Goal: Transaction & Acquisition: Book appointment/travel/reservation

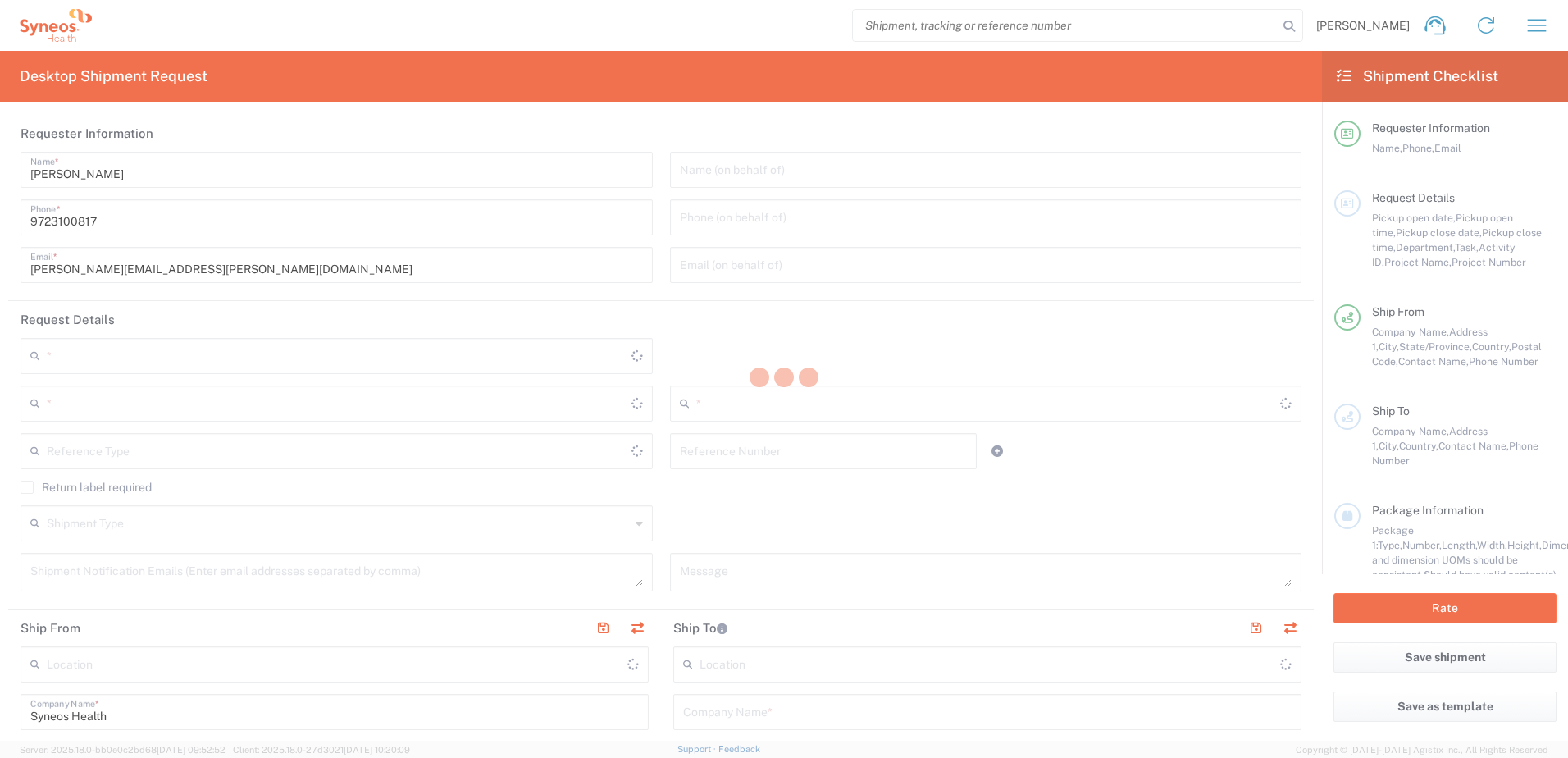
type input "6162"
type input "[US_STATE]"
type input "[GEOGRAPHIC_DATA]"
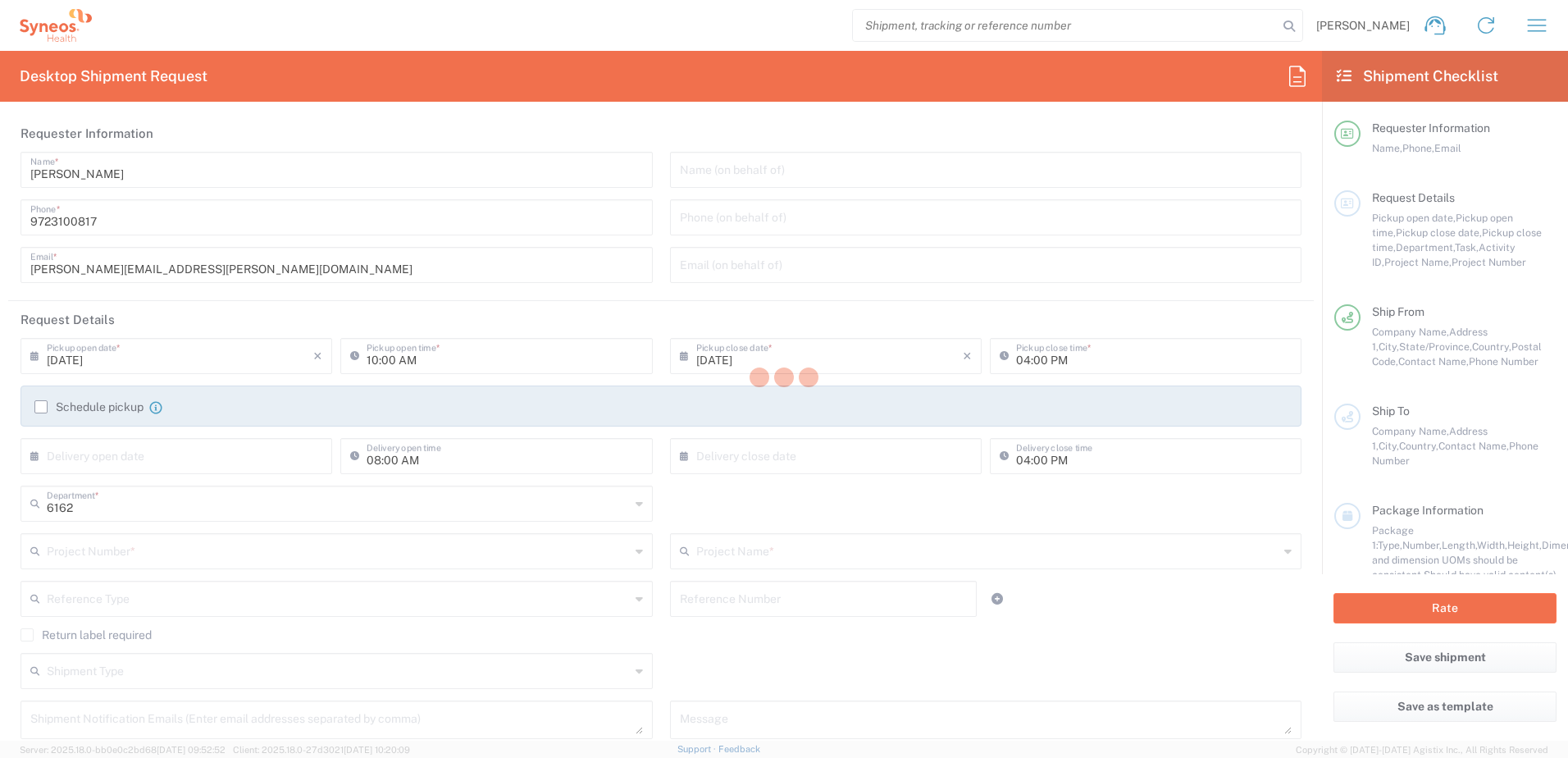
type input "Syneos Health Medical Communic"
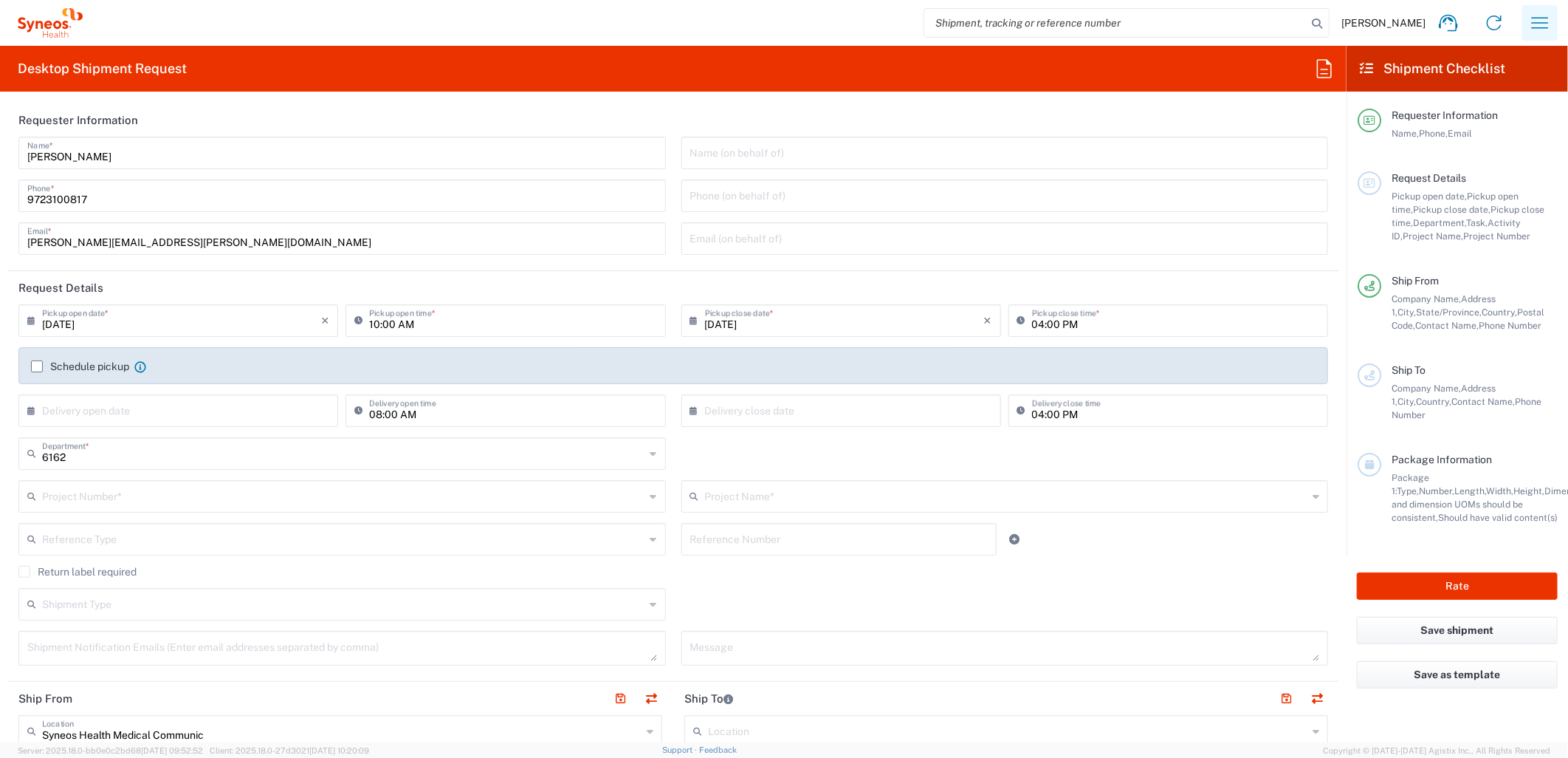
click at [1411, 30] on icon "button" at bounding box center [1540, 22] width 24 height 24
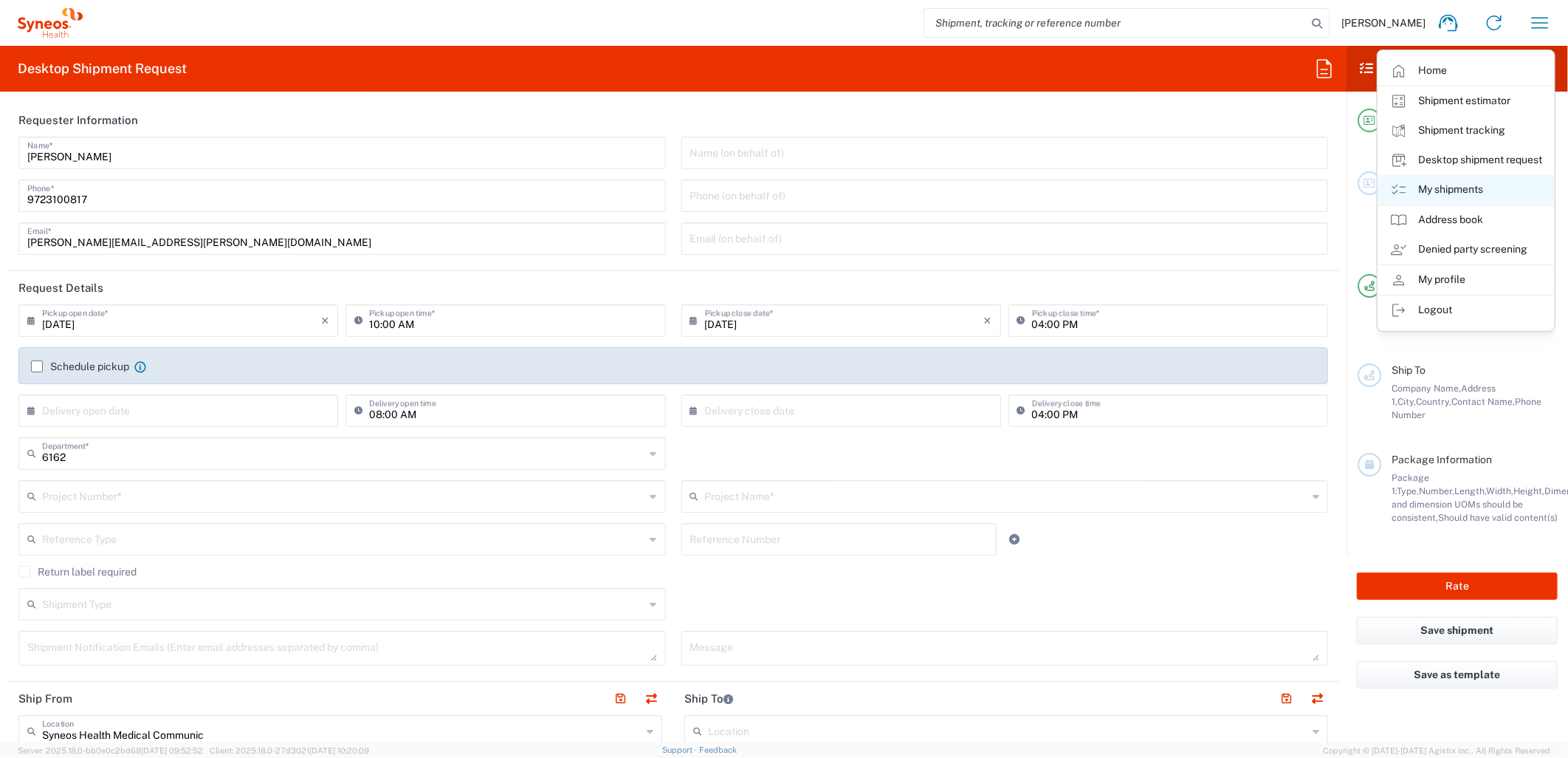
click at [1411, 187] on link "My shipments" at bounding box center [1466, 190] width 176 height 30
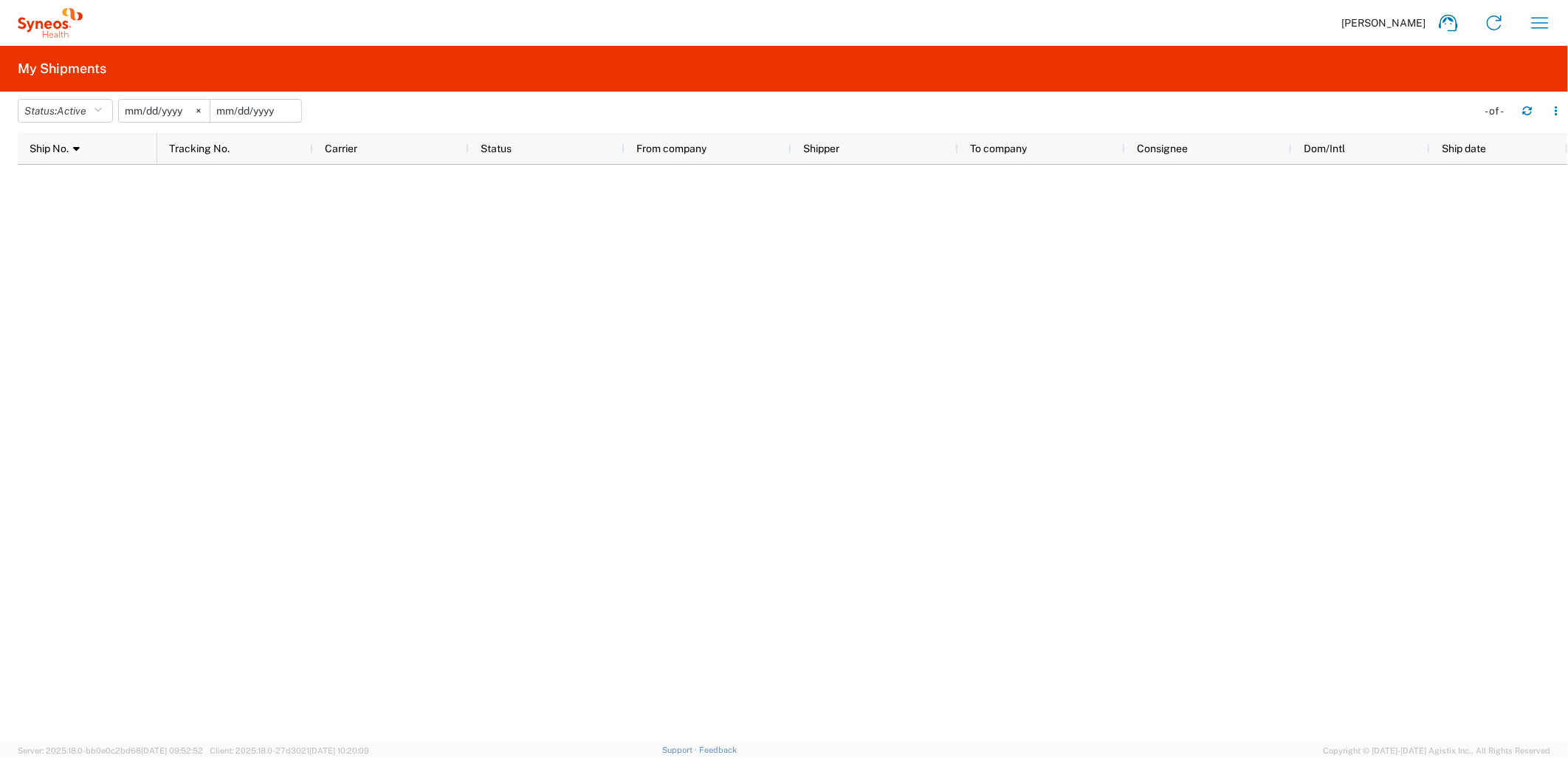
click at [235, 112] on input "date" at bounding box center [255, 110] width 91 height 22
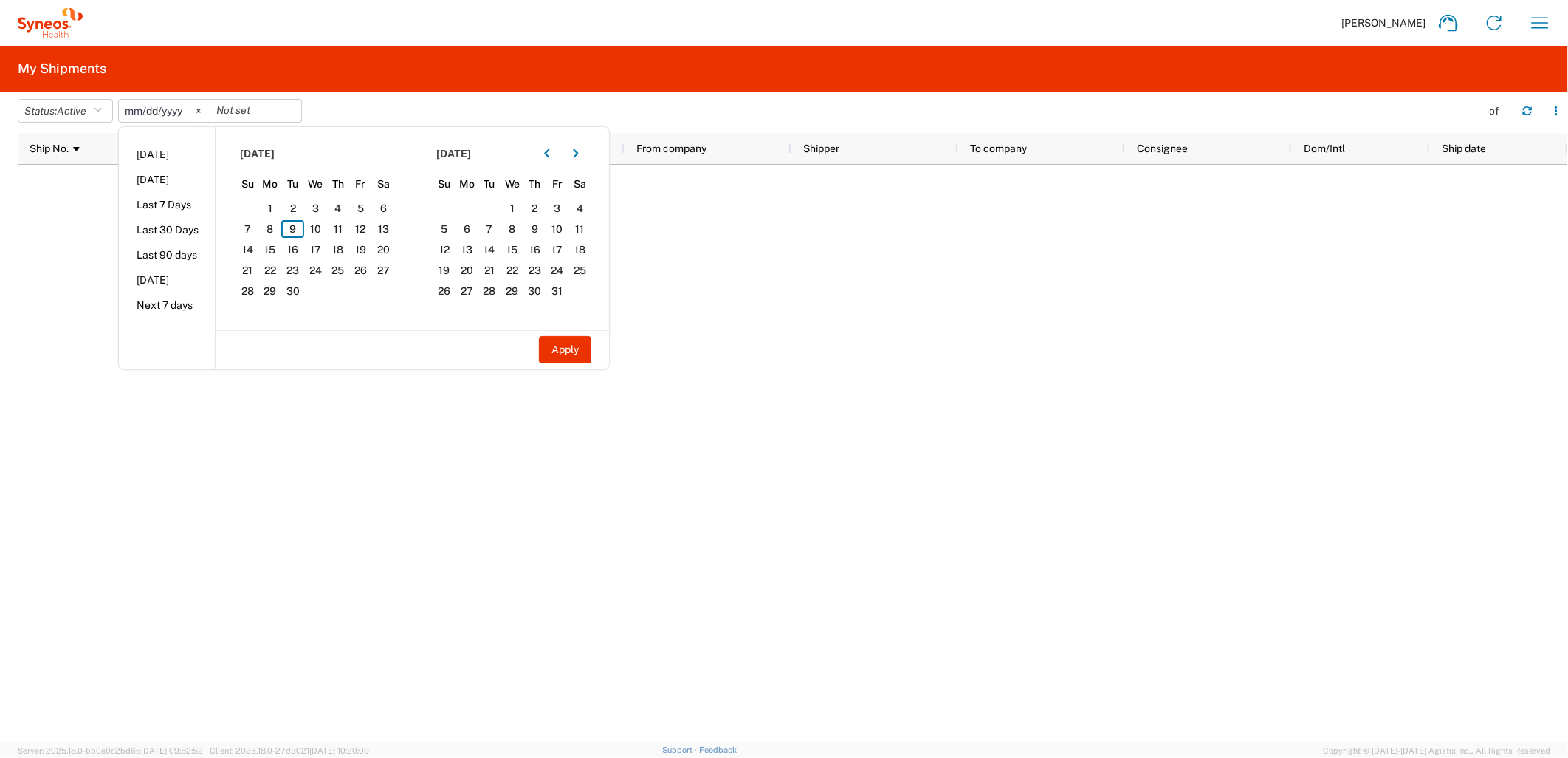
click at [174, 108] on input "2025-05-09" at bounding box center [164, 110] width 91 height 22
click at [135, 109] on input "2025-05-09" at bounding box center [164, 110] width 91 height 22
click at [268, 202] on span "1" at bounding box center [271, 209] width 23 height 18
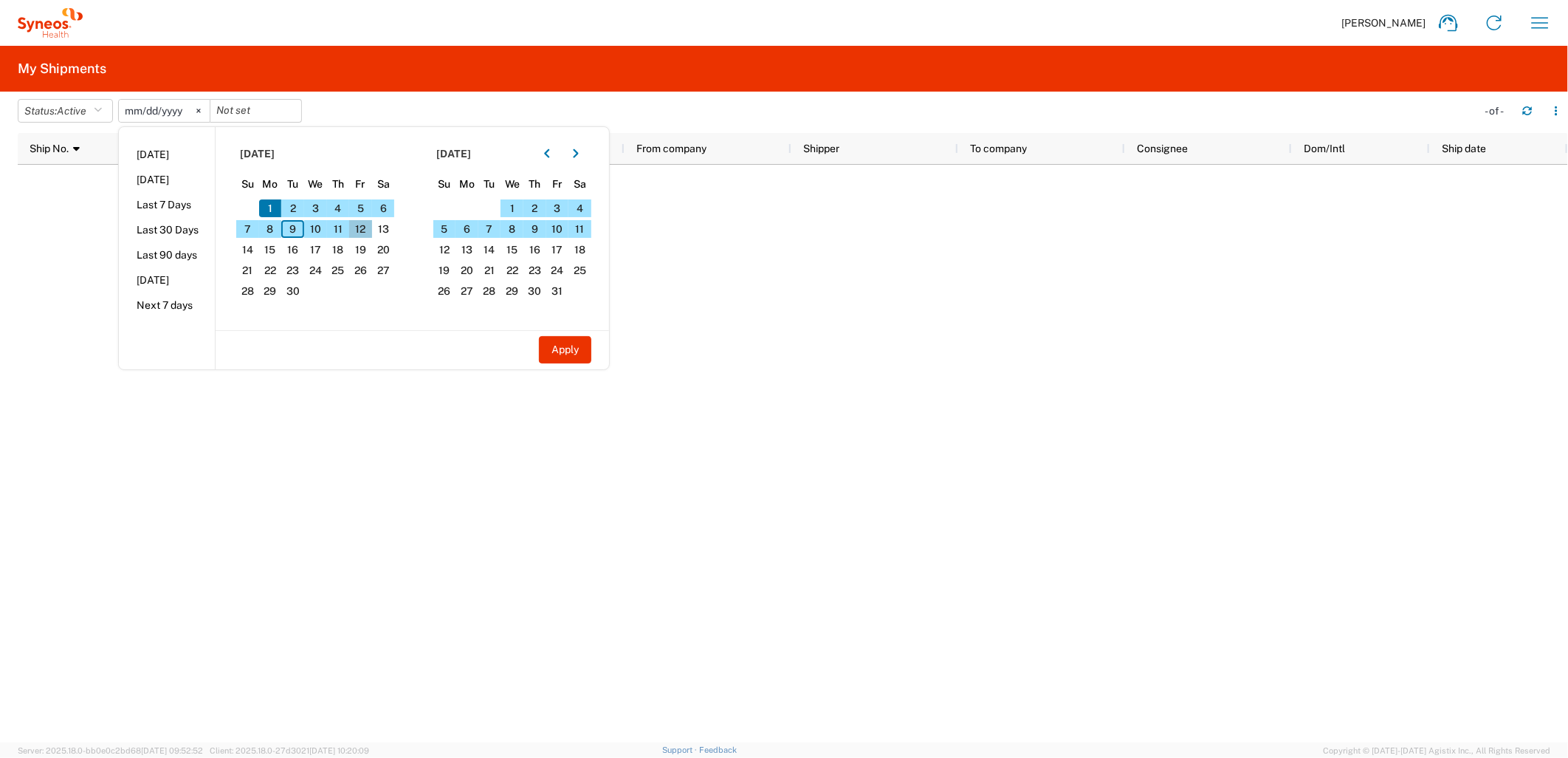
click at [356, 230] on span "12" at bounding box center [360, 229] width 23 height 18
click at [565, 340] on button "Apply" at bounding box center [566, 349] width 53 height 27
type input "2025-09-01"
type input "2025-09-12"
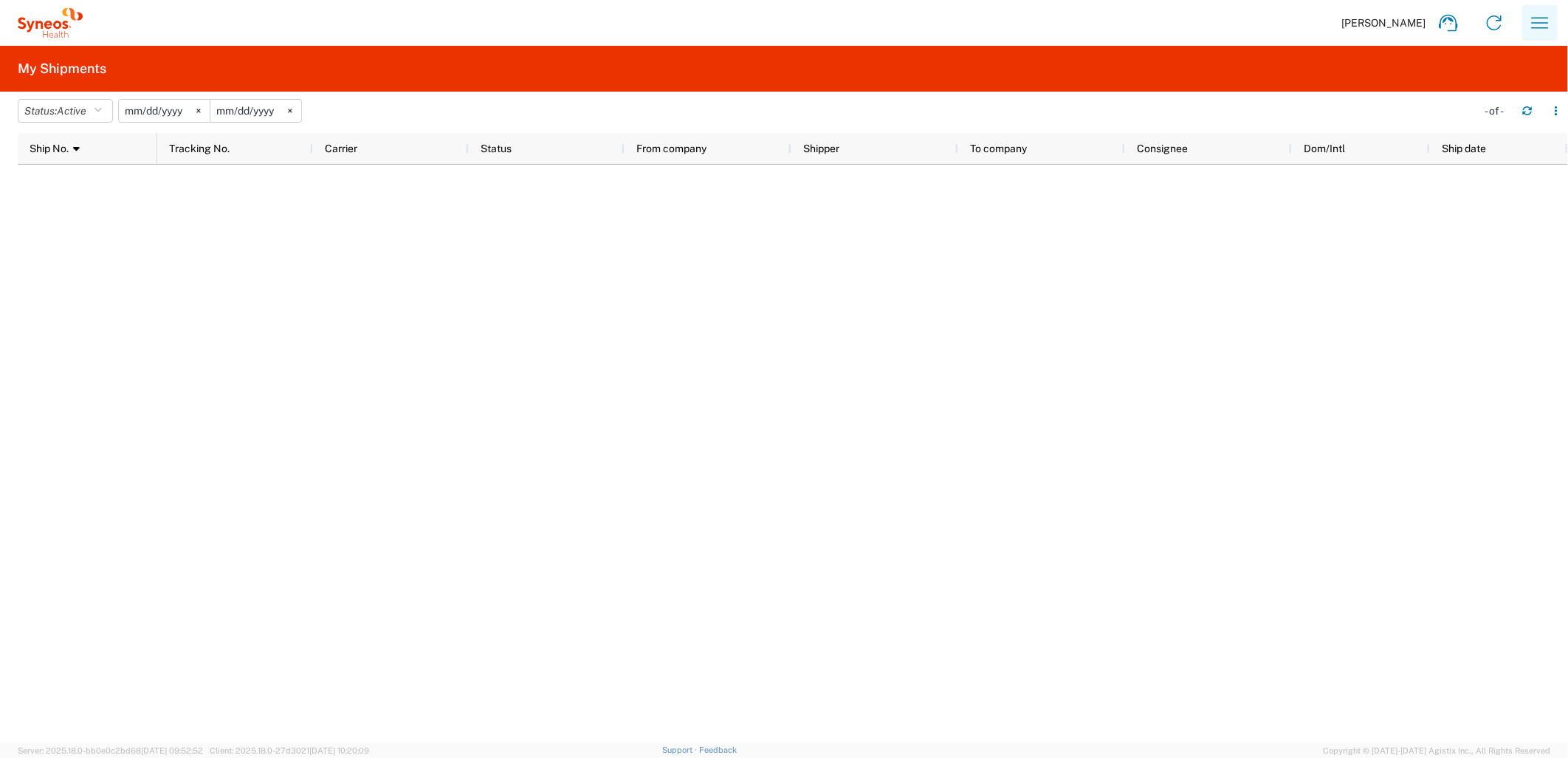
click at [1411, 18] on icon "button" at bounding box center [1540, 22] width 17 height 11
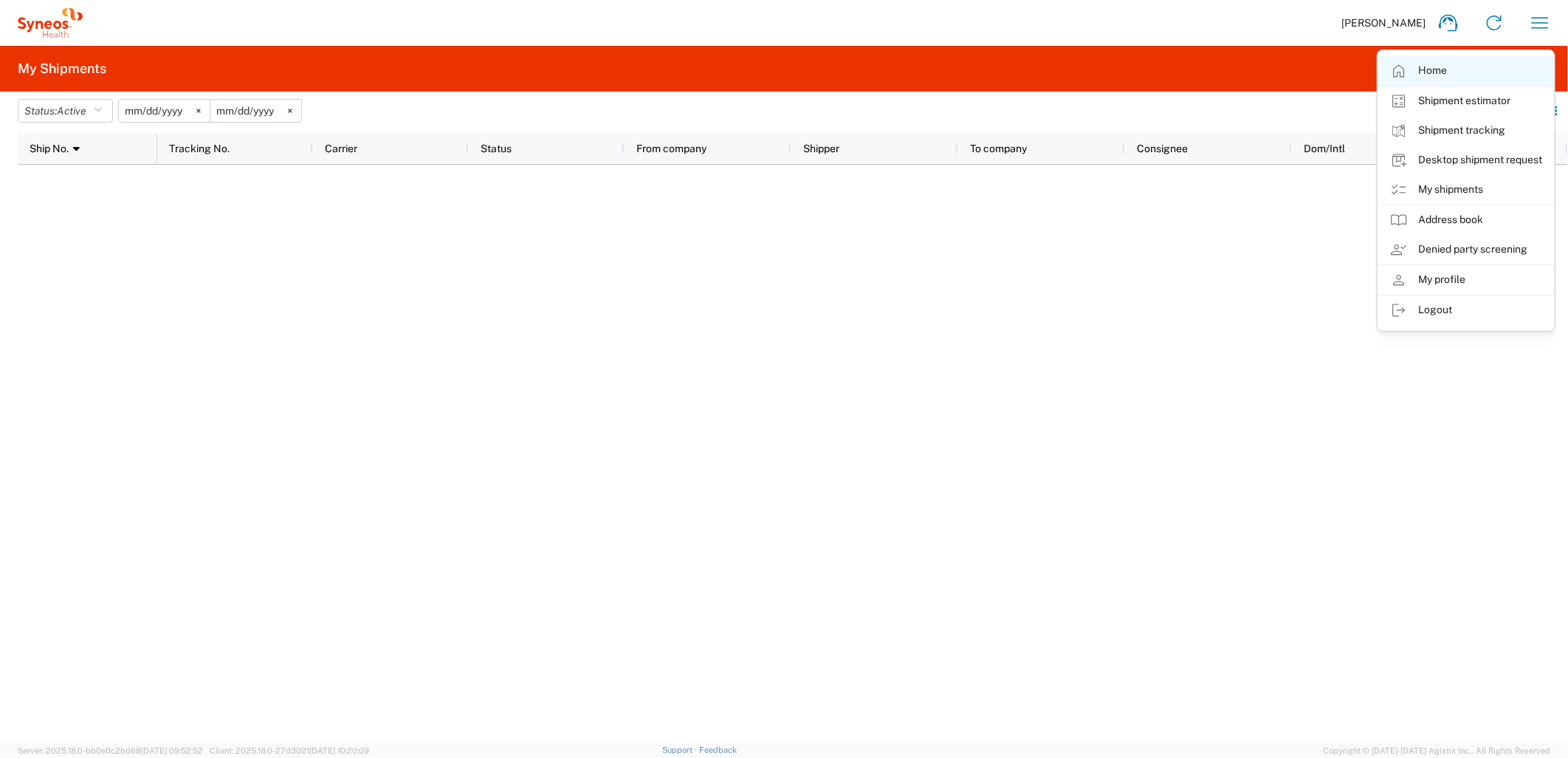
click at [1411, 77] on link "Home" at bounding box center [1466, 71] width 176 height 30
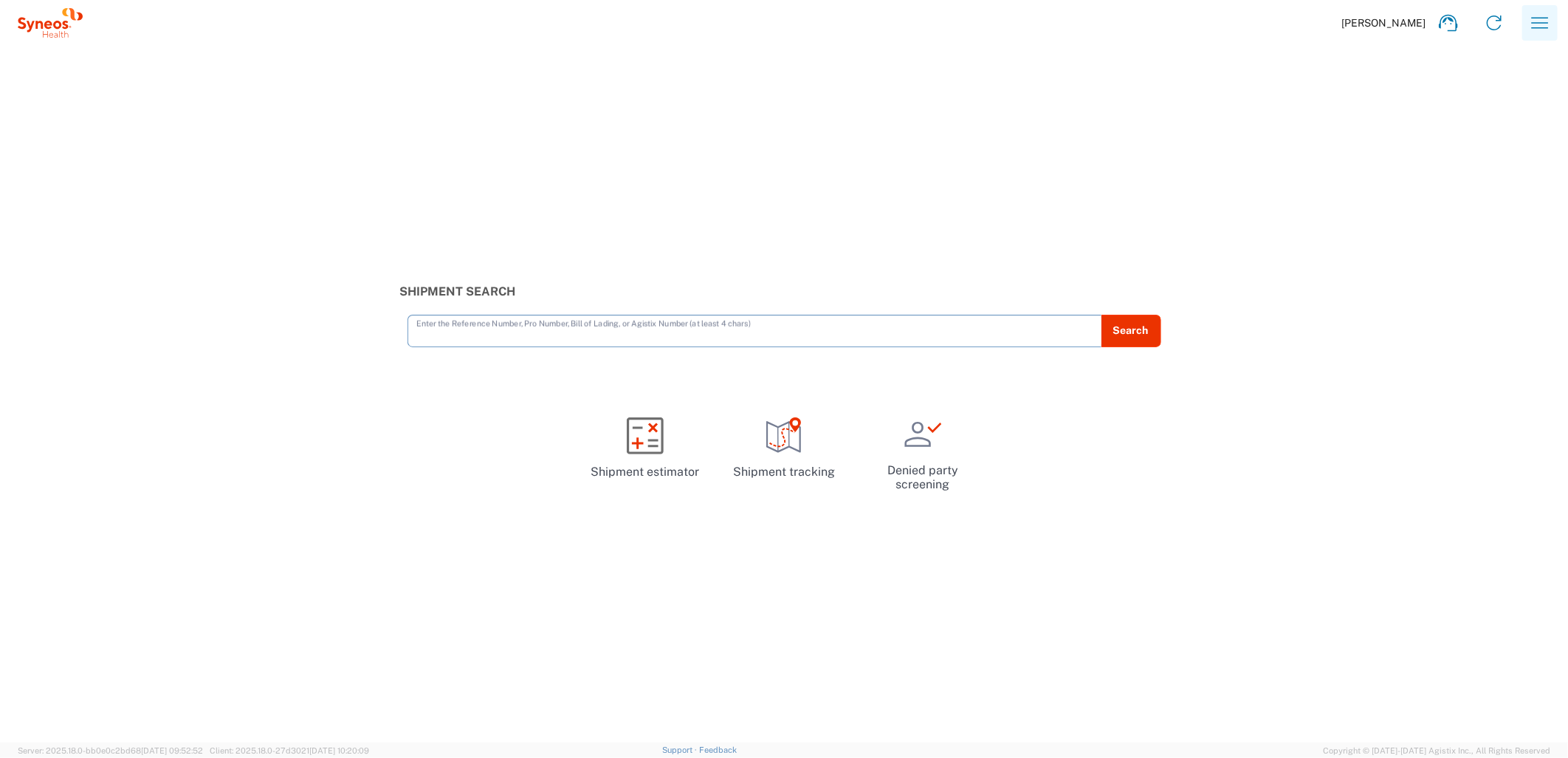
click at [1411, 17] on icon "button" at bounding box center [1540, 22] width 24 height 24
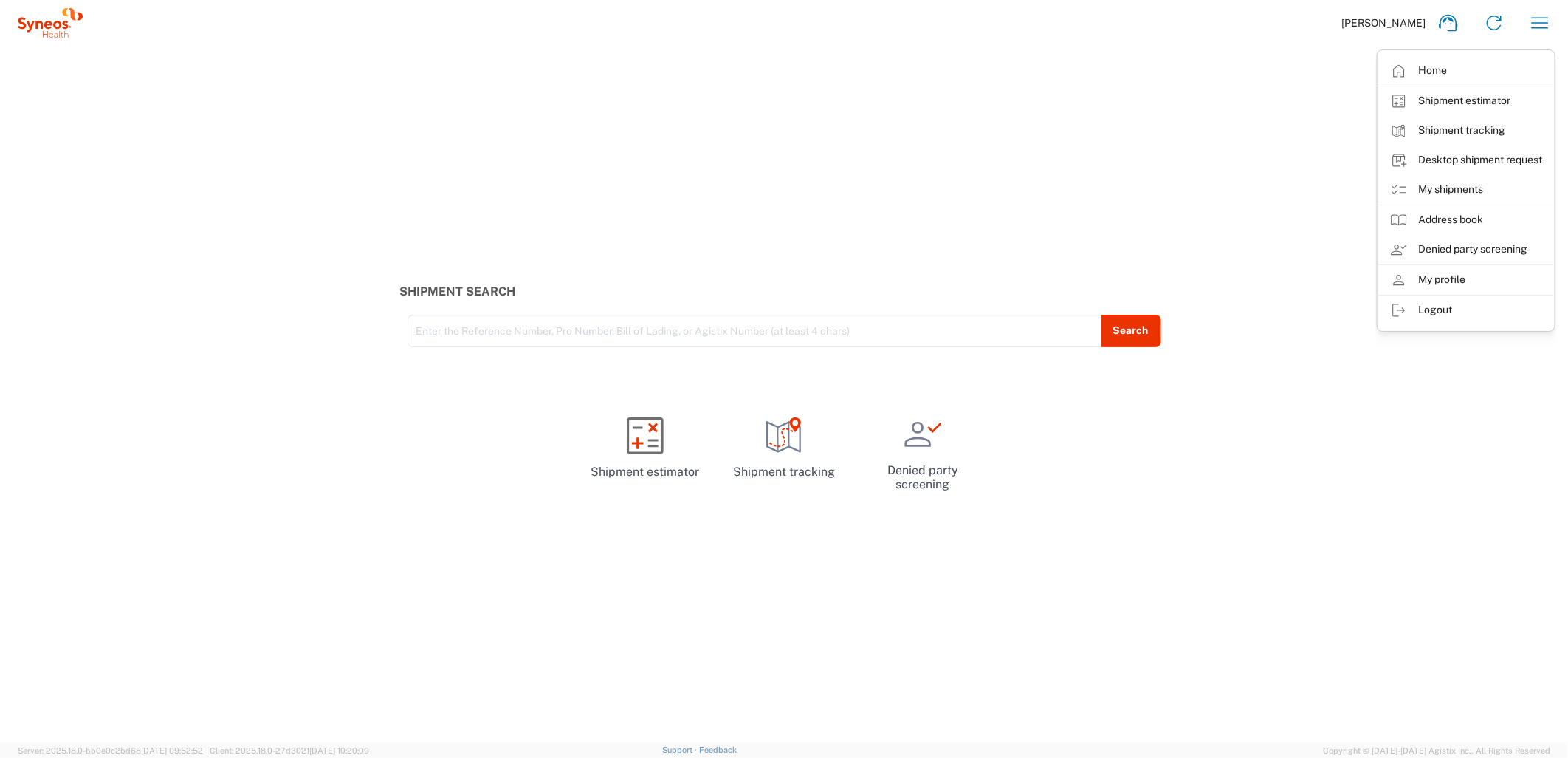
click at [1351, 89] on div "Shipment Search Enter the Reference Number, Pro Number, Bill of Lading, or Agis…" at bounding box center [784, 394] width 1568 height 696
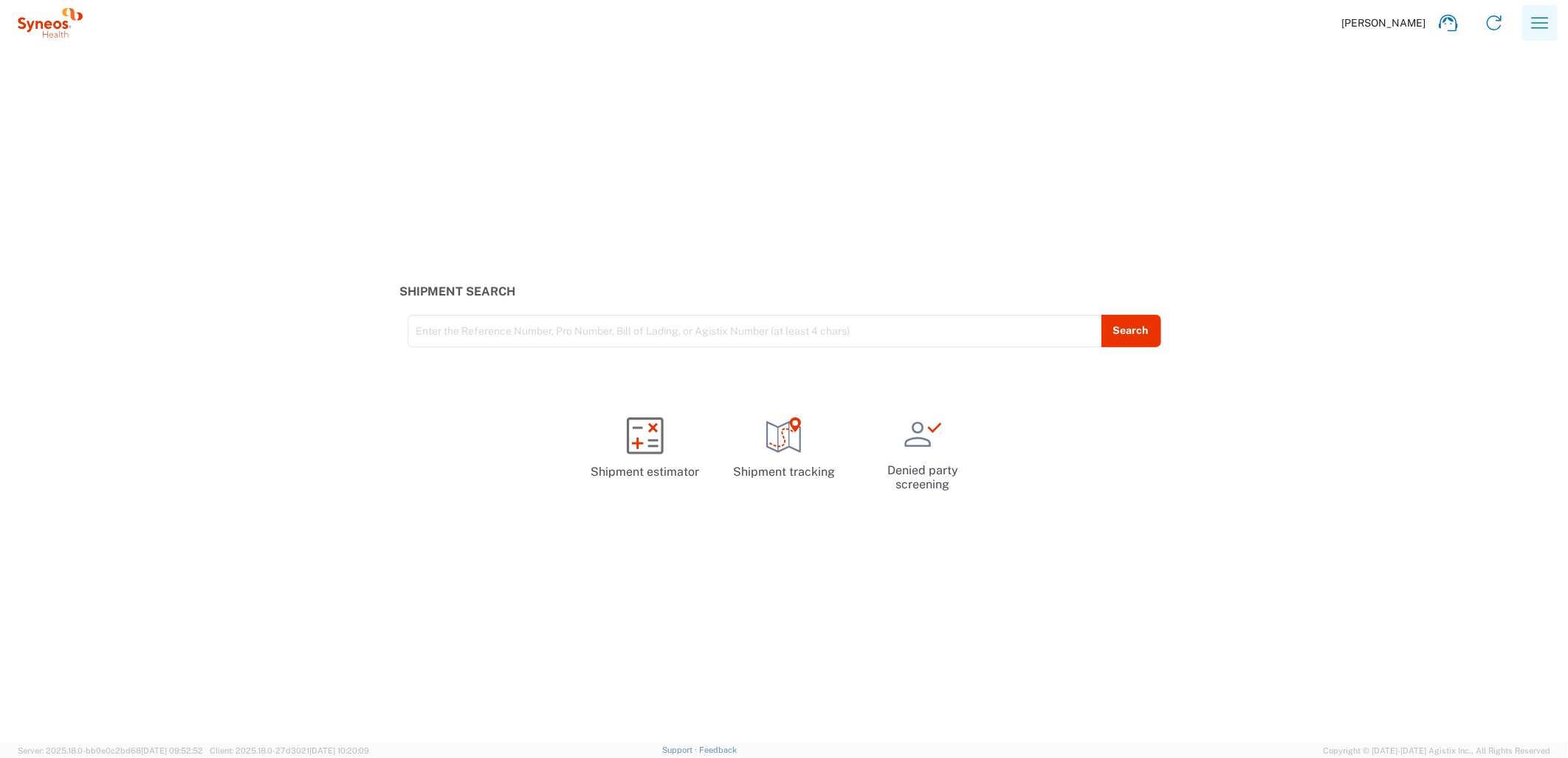
click at [1411, 20] on icon "button" at bounding box center [1540, 22] width 24 height 24
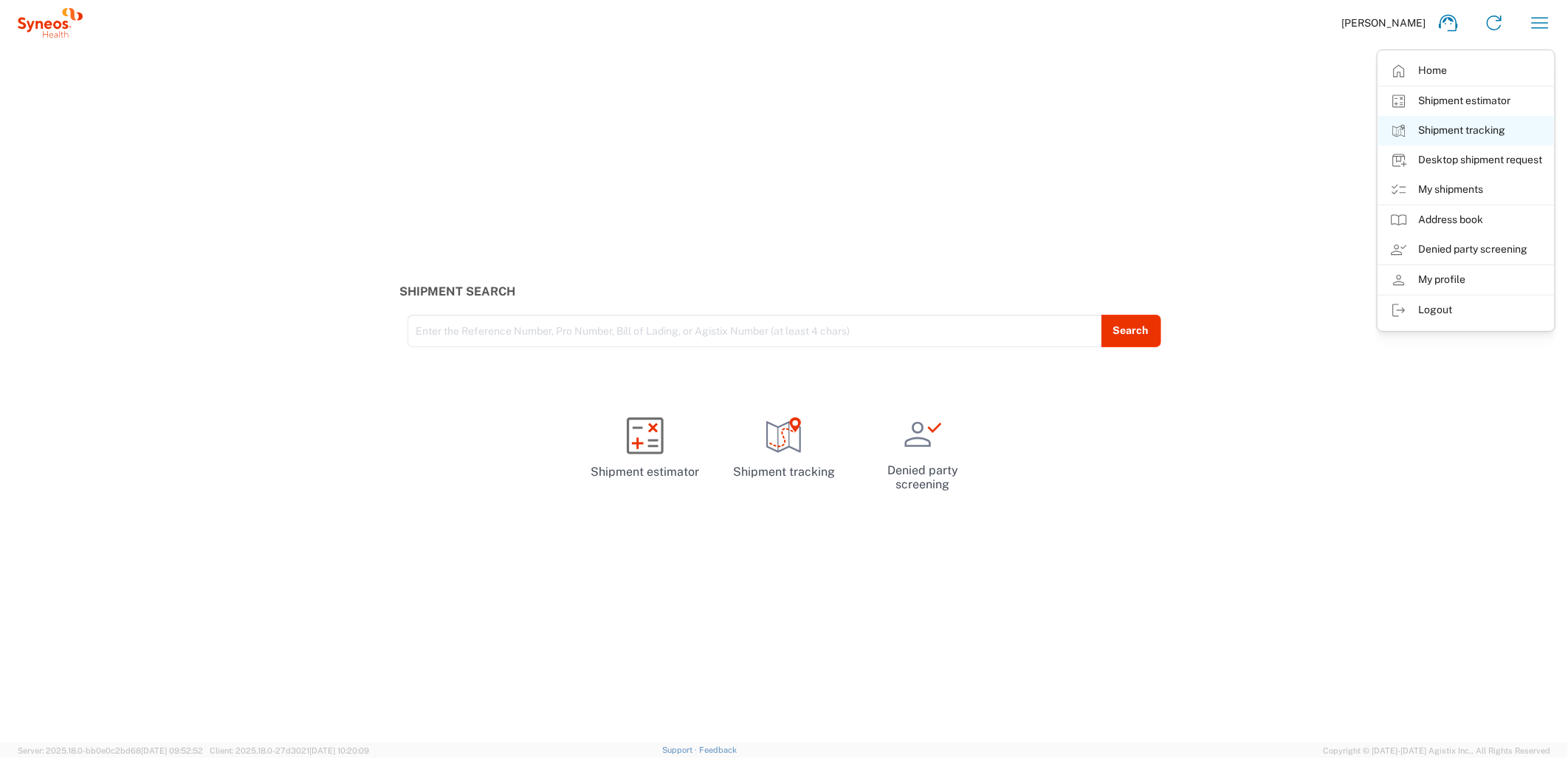
click at [1411, 135] on link "Shipment tracking" at bounding box center [1466, 131] width 176 height 30
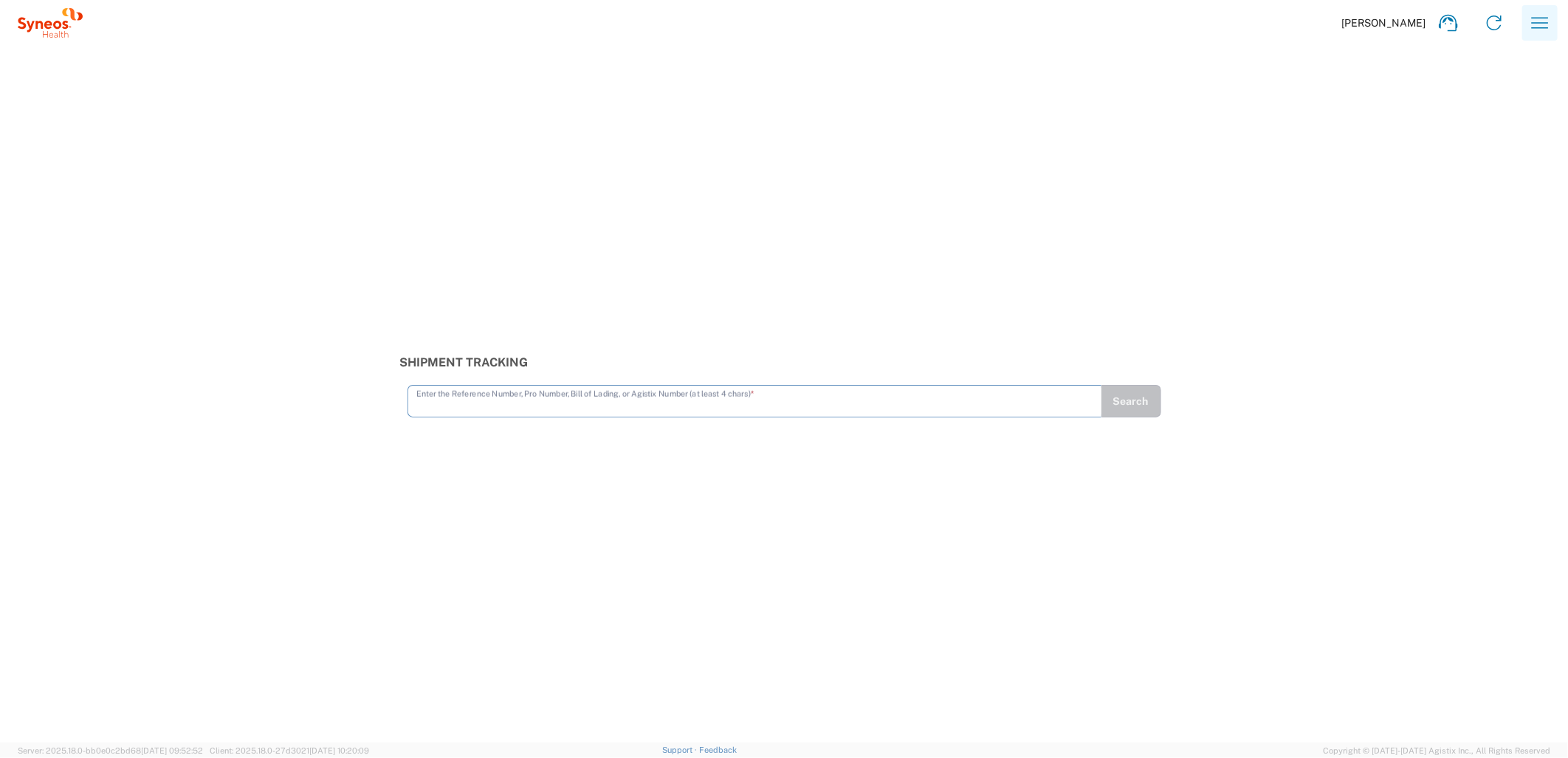
click at [1411, 31] on icon "button" at bounding box center [1540, 22] width 24 height 24
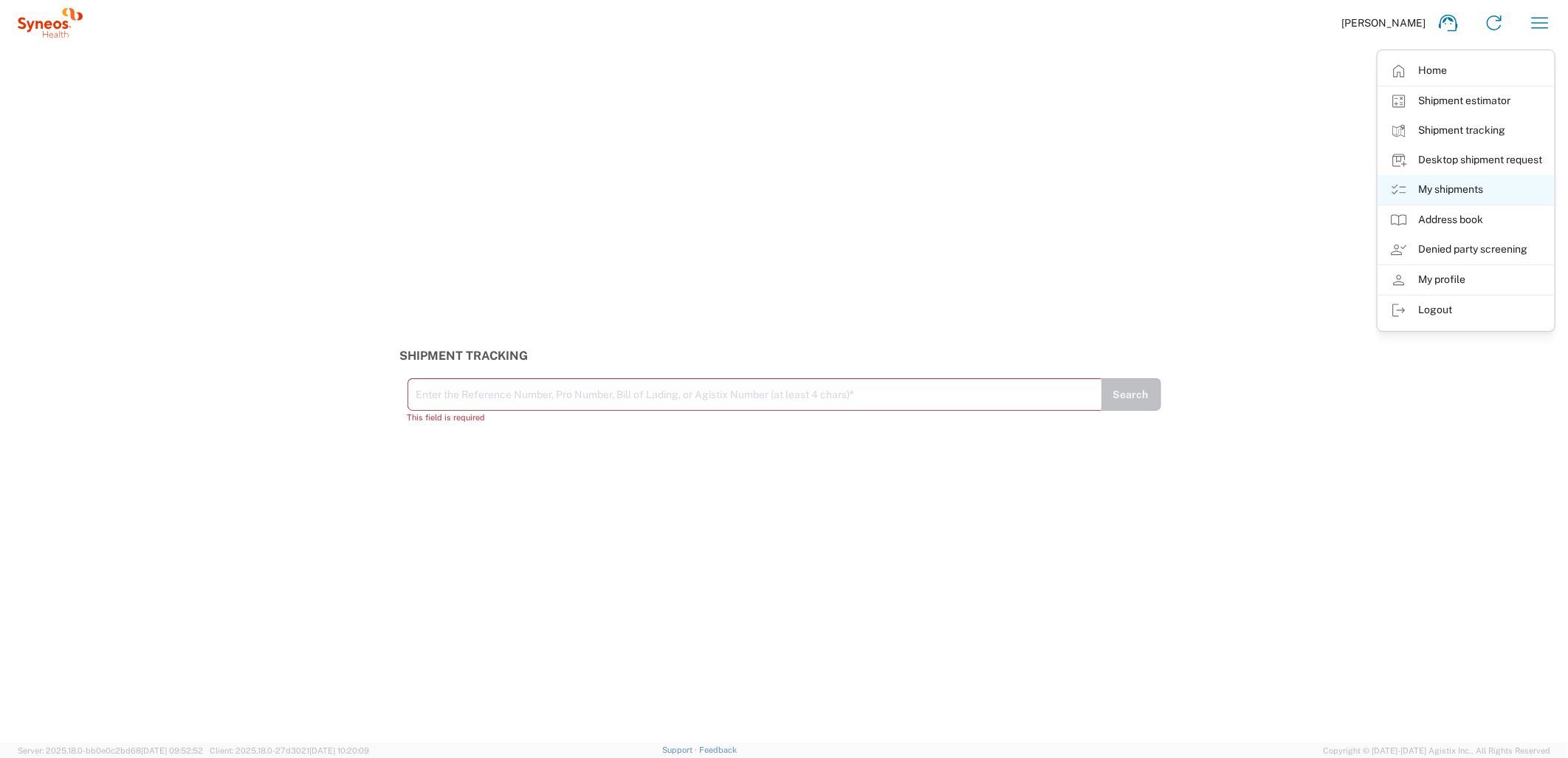
click at [1411, 193] on link "My shipments" at bounding box center [1466, 190] width 176 height 30
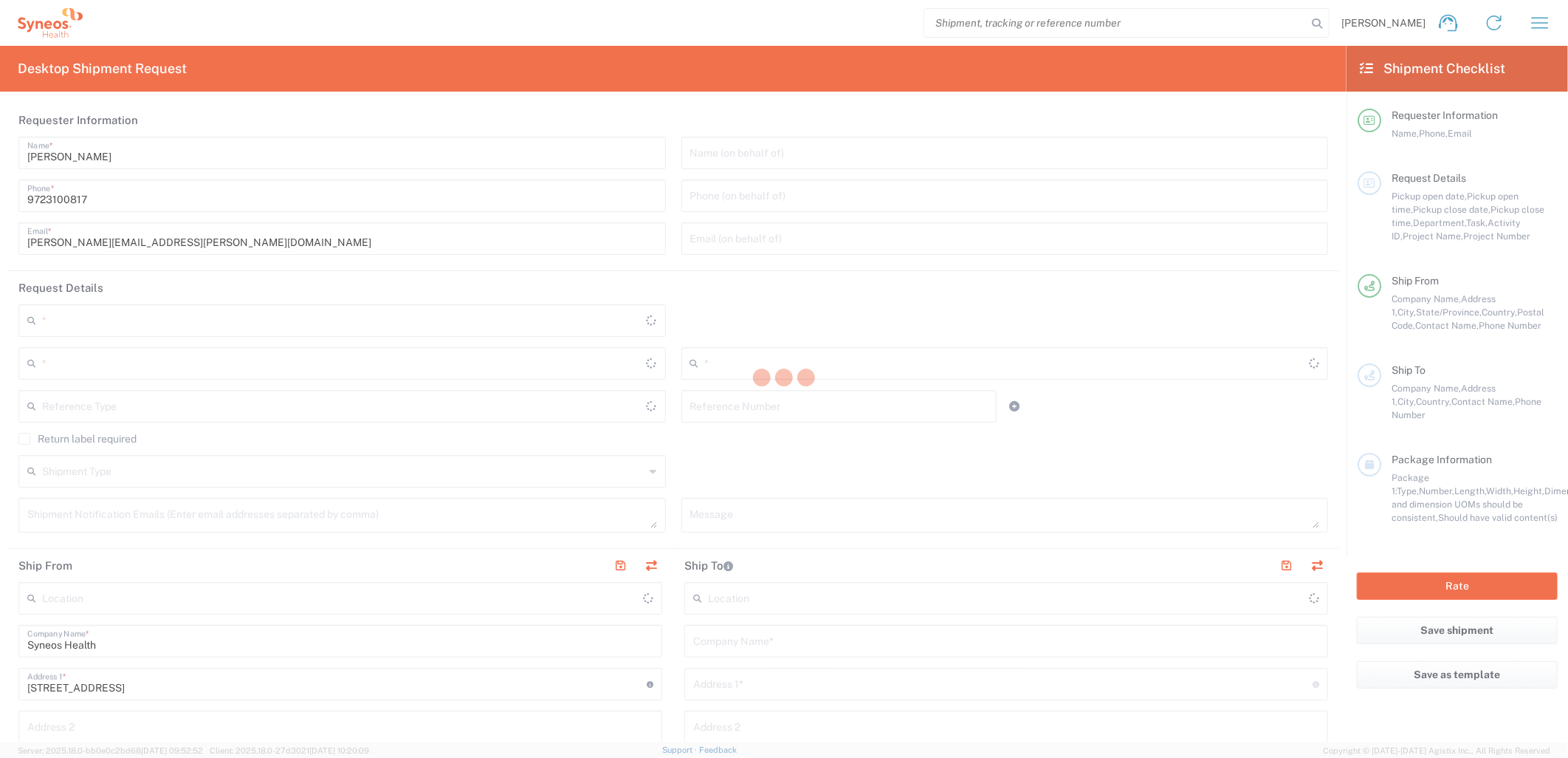
type input "6162"
type input "[US_STATE]"
type input "[GEOGRAPHIC_DATA]"
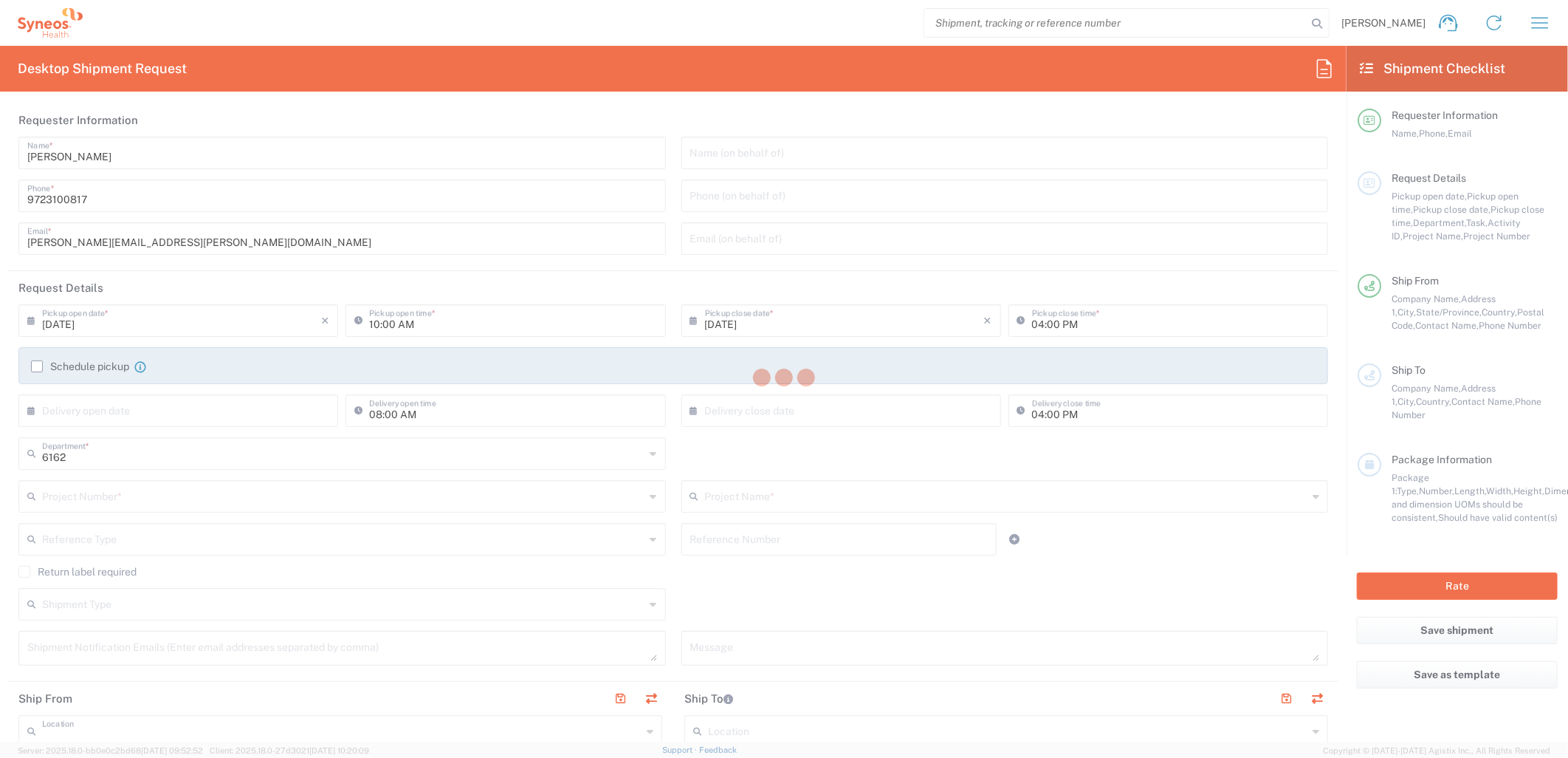
type input "Syneos Health Medical Communic"
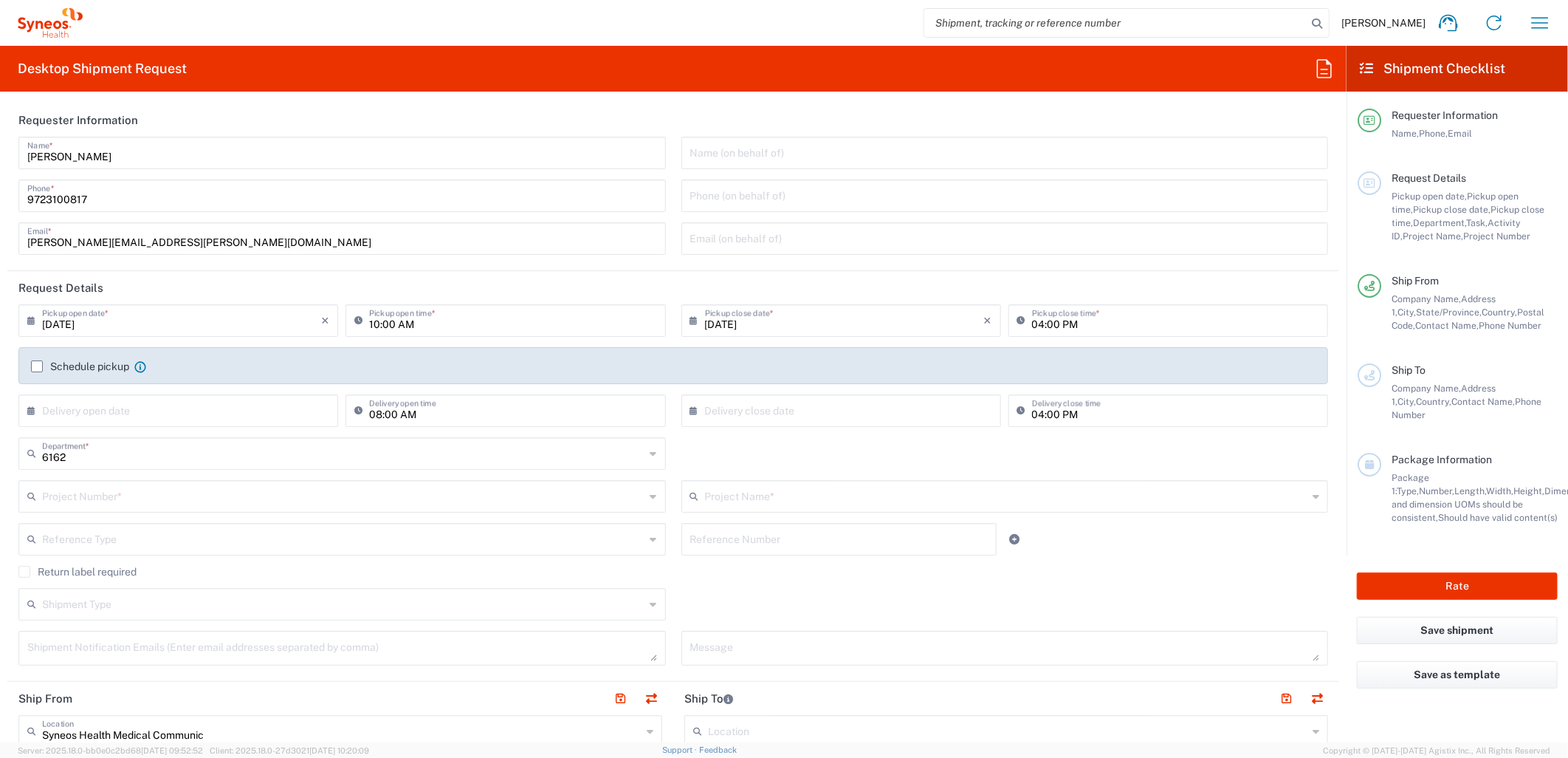
click at [175, 327] on input "[DATE]" at bounding box center [181, 319] width 279 height 25
click at [181, 416] on span "10" at bounding box center [181, 411] width 22 height 21
type input "[DATE]"
click at [373, 320] on input "10:00 AM" at bounding box center [513, 319] width 287 height 25
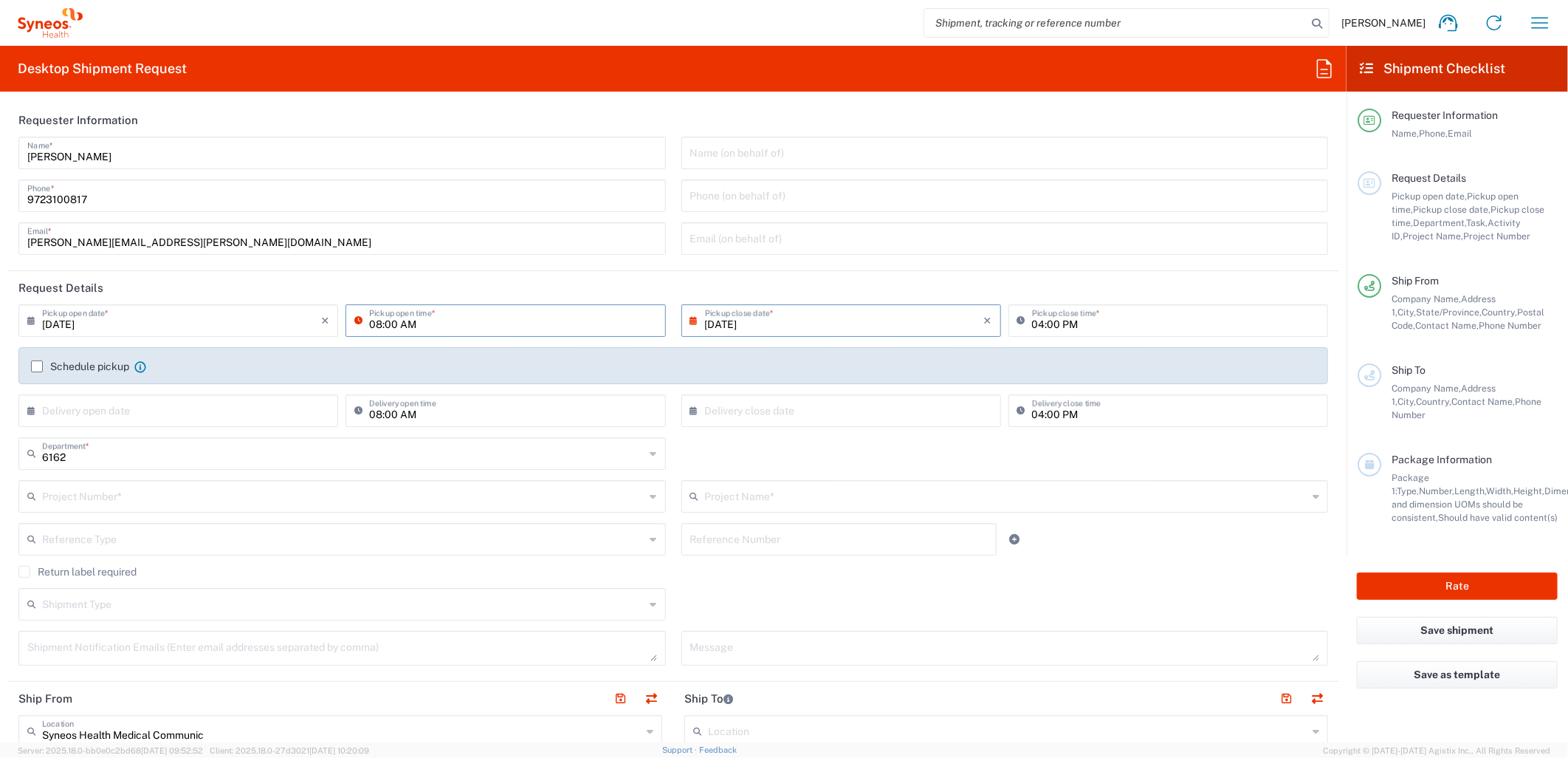
type input "08:00 AM"
click at [195, 293] on header "Request Details" at bounding box center [673, 287] width 1332 height 33
click at [189, 503] on input "text" at bounding box center [343, 494] width 603 height 25
paste input "MCUS.IMSE.CL.7068636"
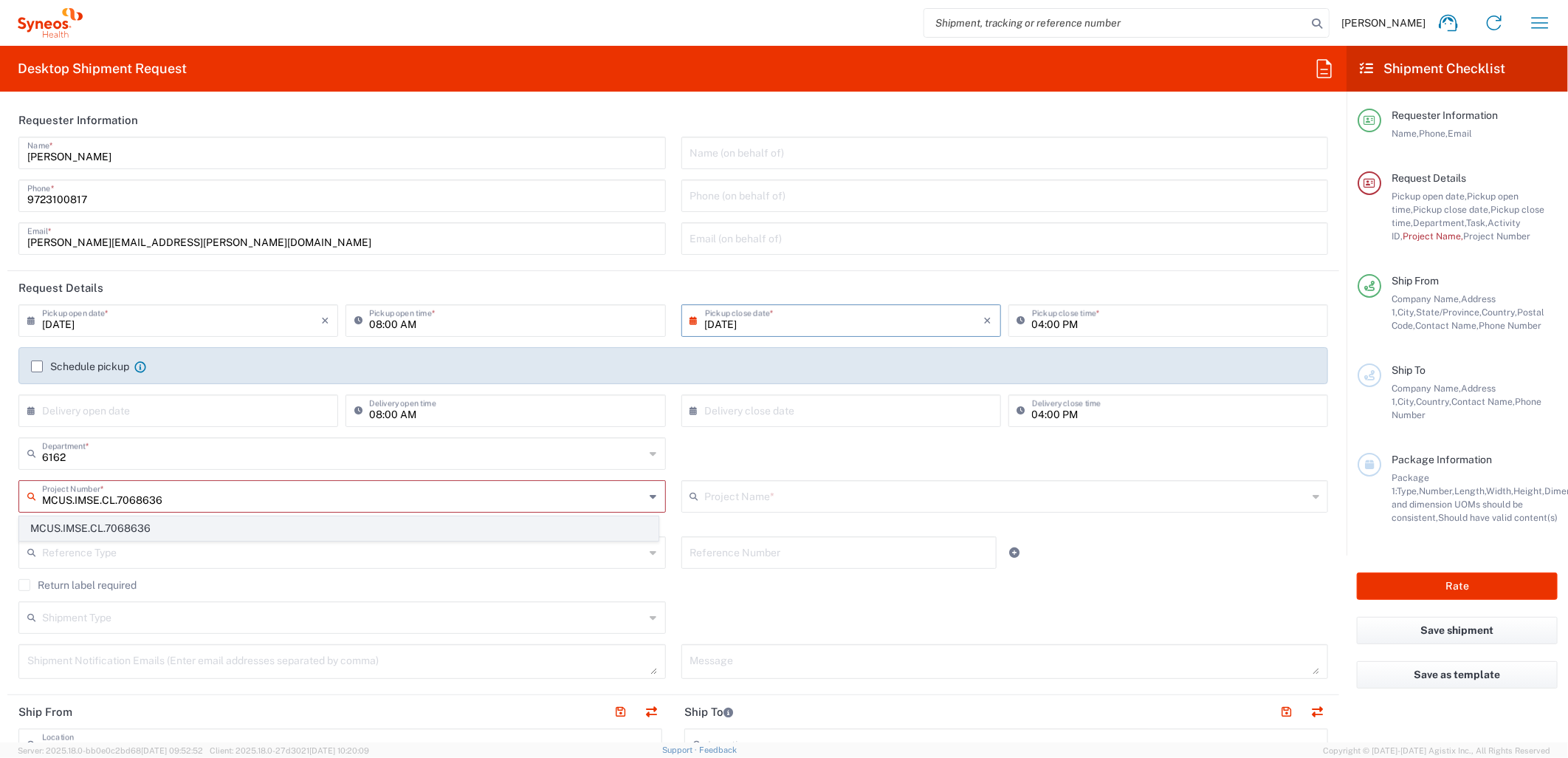
type input "MCUS.IMSE.CL.7068636"
click at [543, 518] on span "MCUS.IMSE.CL.7068636" at bounding box center [338, 529] width 638 height 23
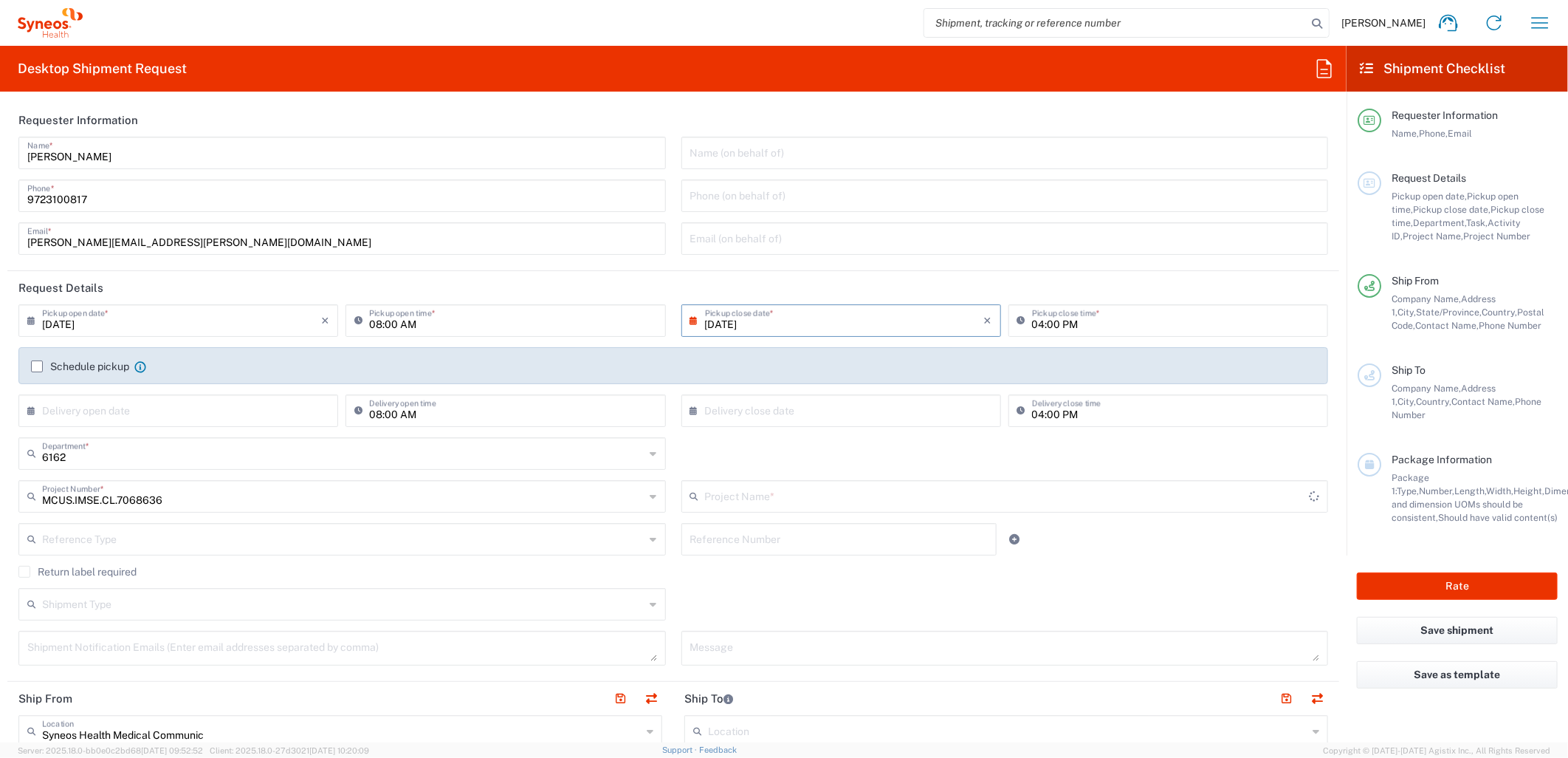
type input "Takeda.SpkrBureau.25.7068636"
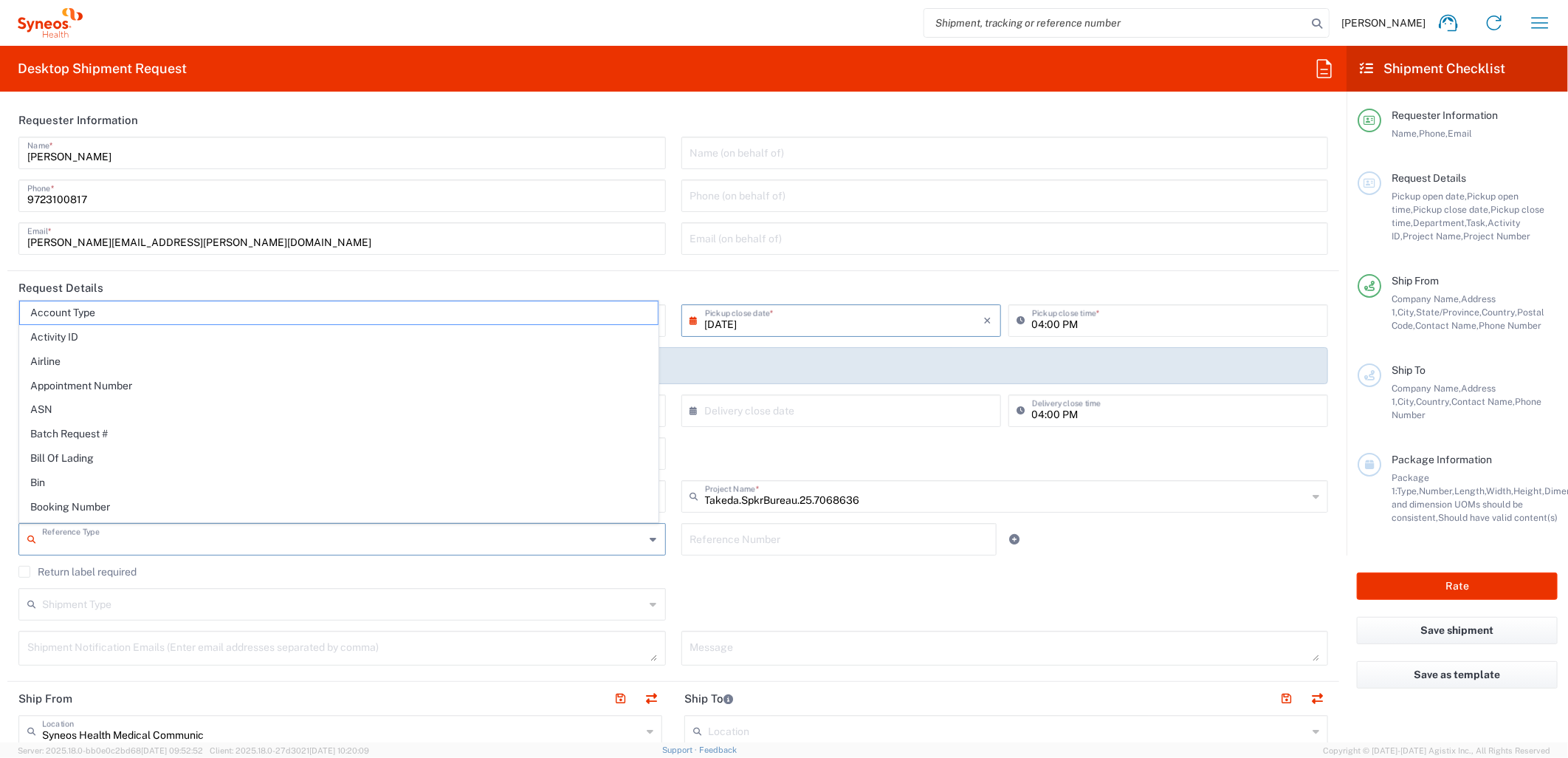
click at [419, 542] on input "text" at bounding box center [343, 537] width 603 height 25
click at [82, 349] on span "Task" at bounding box center [338, 341] width 638 height 23
type input "Task"
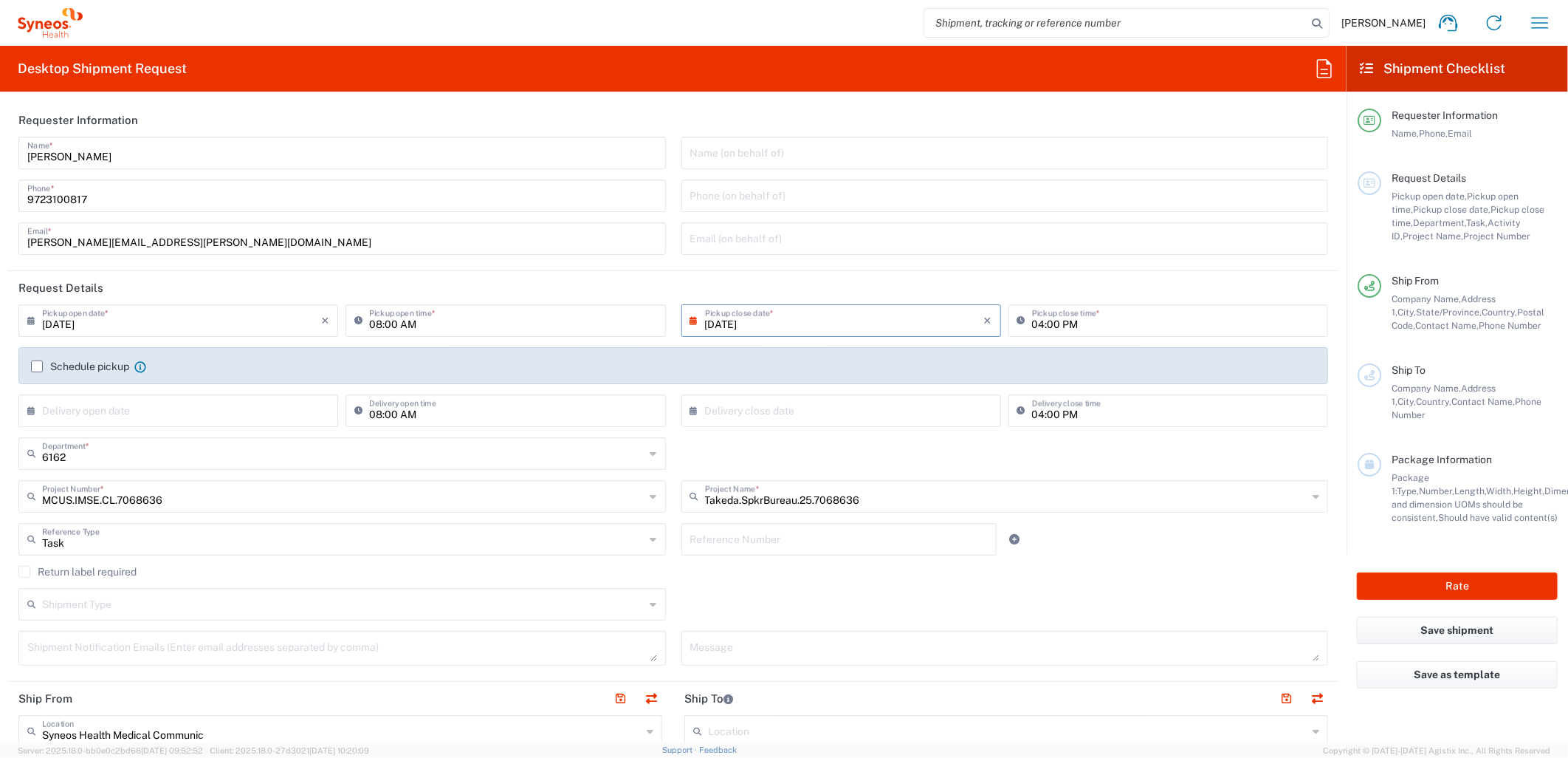
click at [818, 543] on input "text" at bounding box center [839, 537] width 298 height 25
type input "001"
click at [1012, 541] on link at bounding box center [1015, 539] width 21 height 21
click at [270, 571] on input "text" at bounding box center [343, 581] width 603 height 25
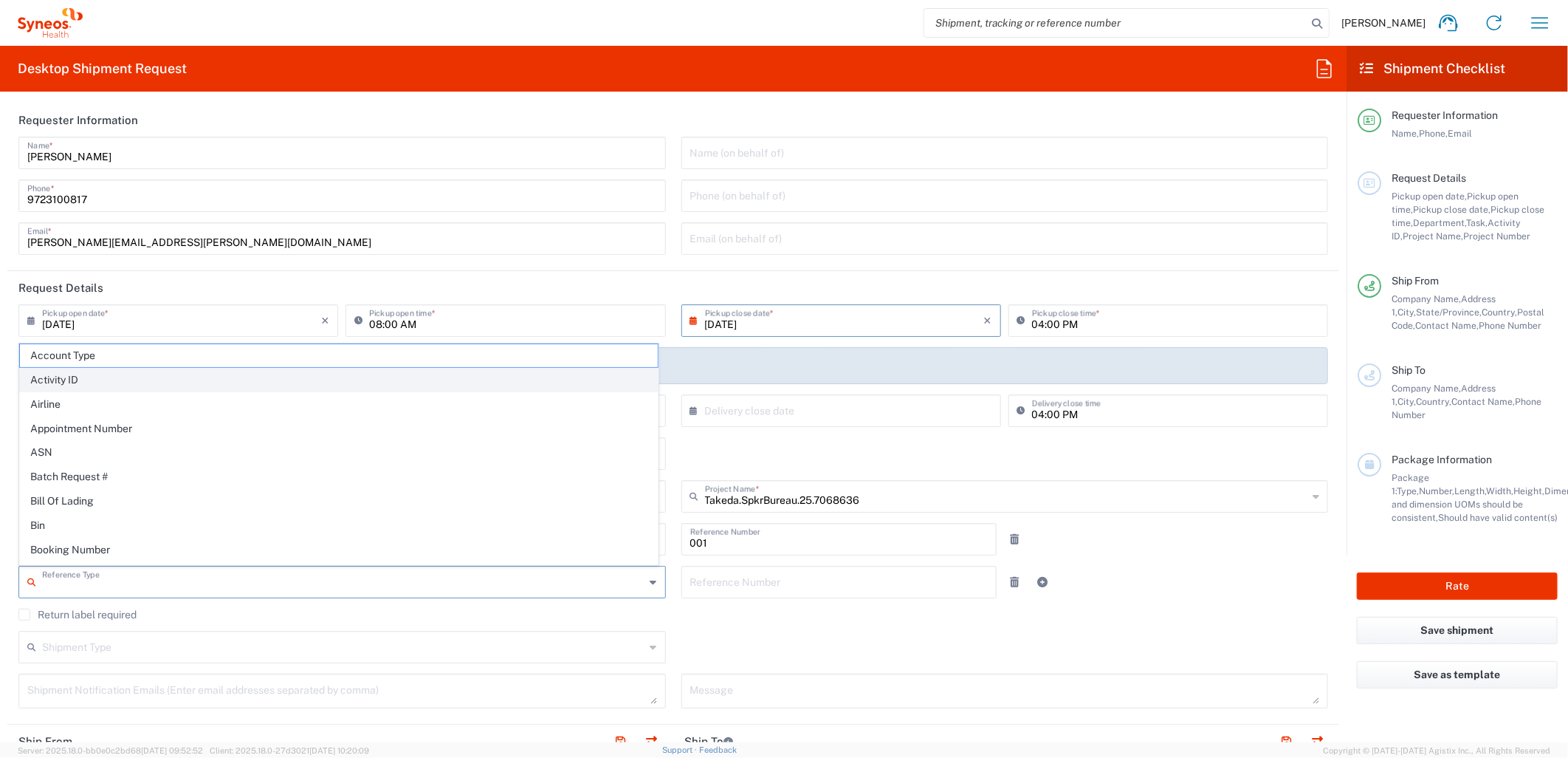
click at [87, 385] on span "Activity ID" at bounding box center [338, 380] width 638 height 23
type input "Activity ID"
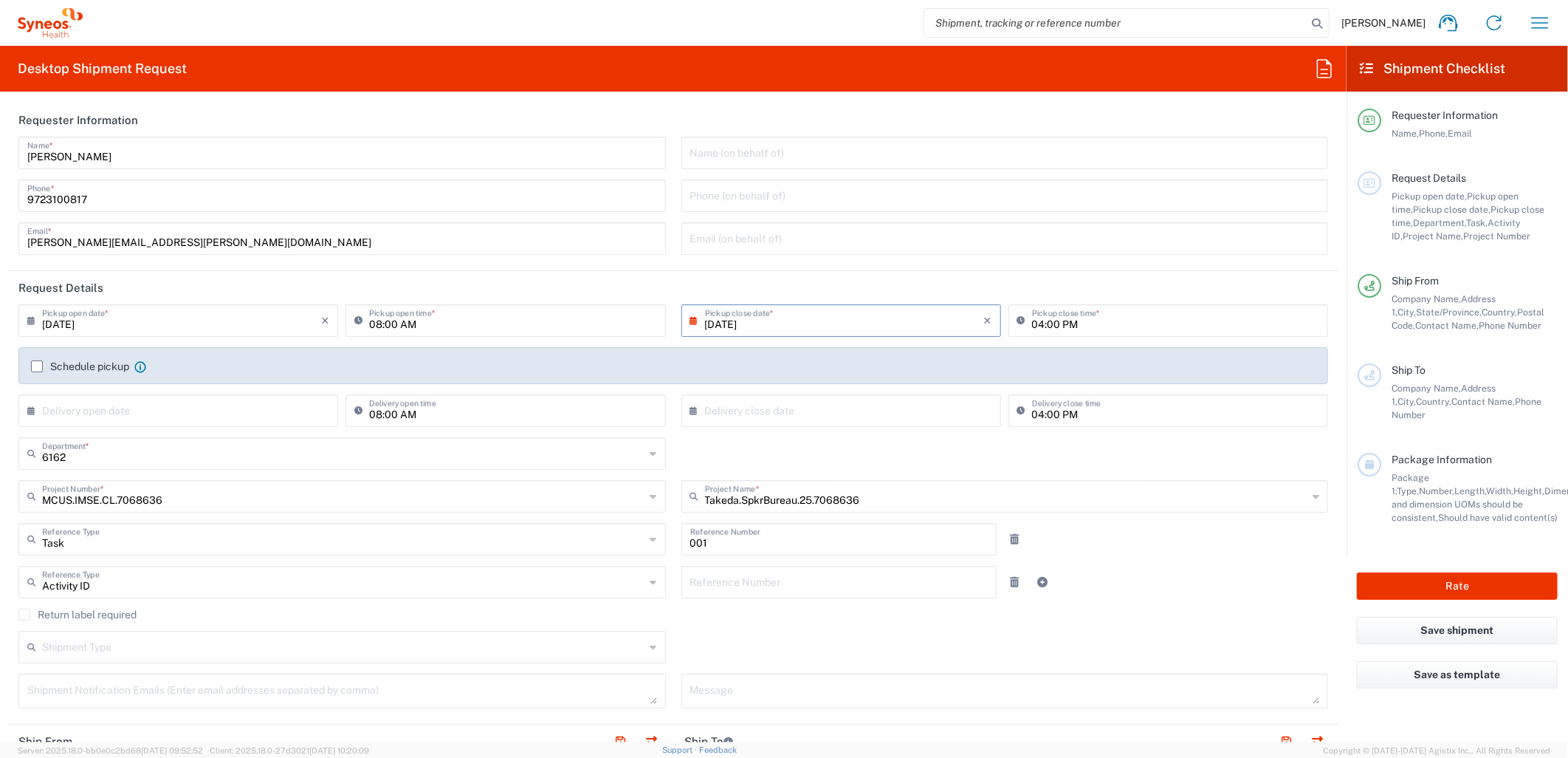
click at [781, 585] on input "text" at bounding box center [839, 581] width 298 height 25
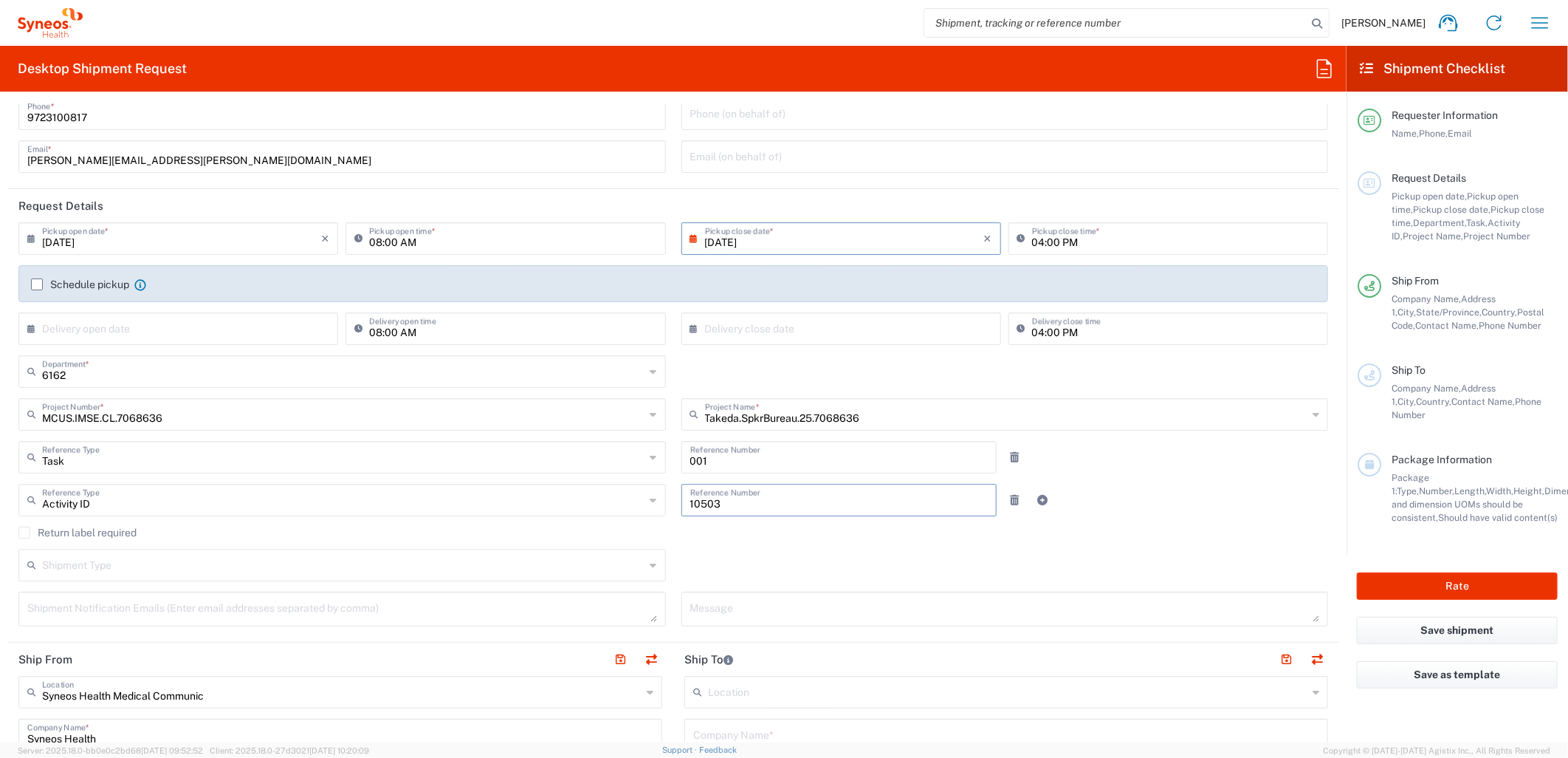
type input "10503"
click at [366, 566] on input "text" at bounding box center [343, 563] width 603 height 25
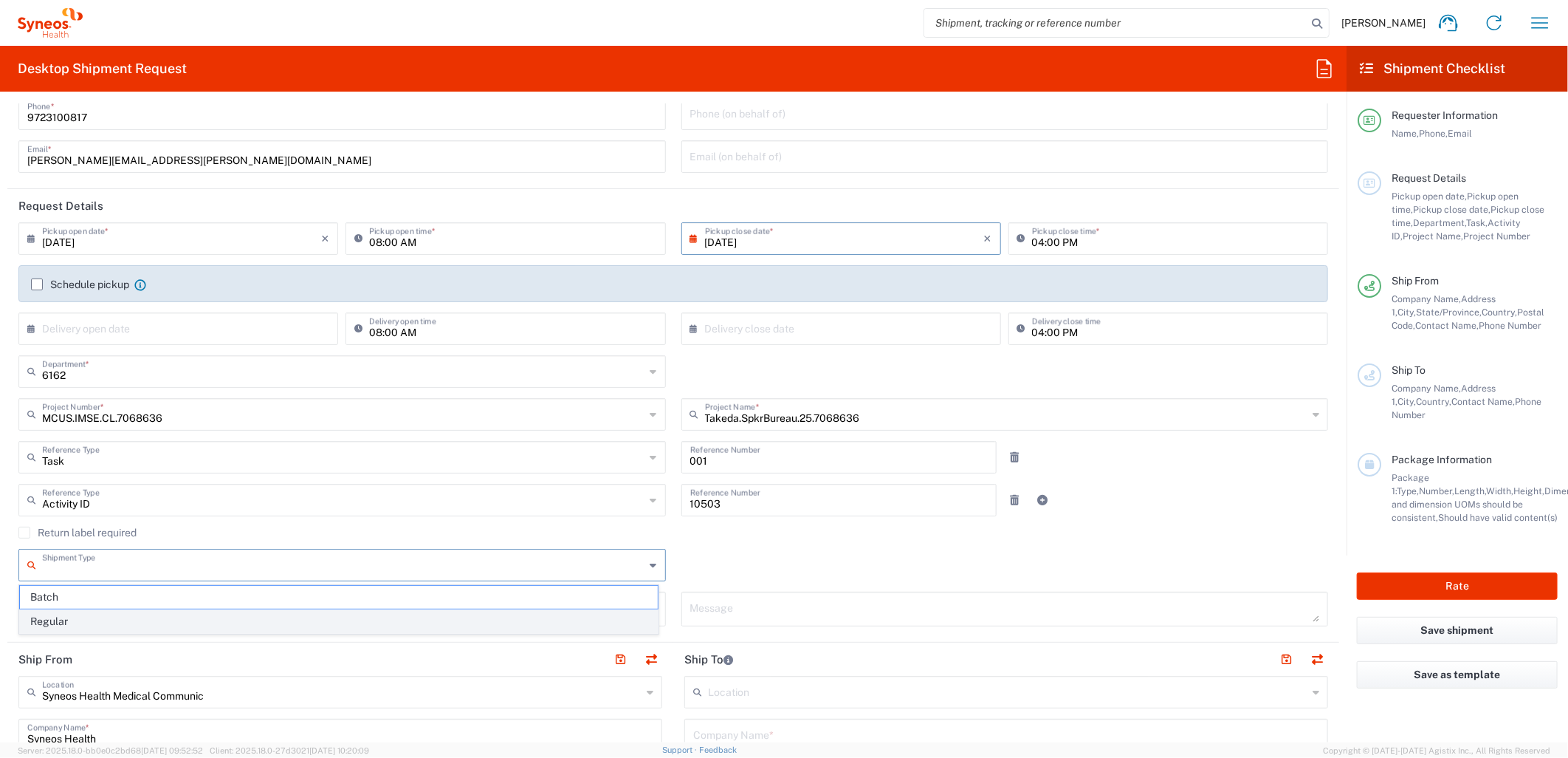
click at [254, 617] on span "Regular" at bounding box center [338, 622] width 638 height 23
type input "Regular"
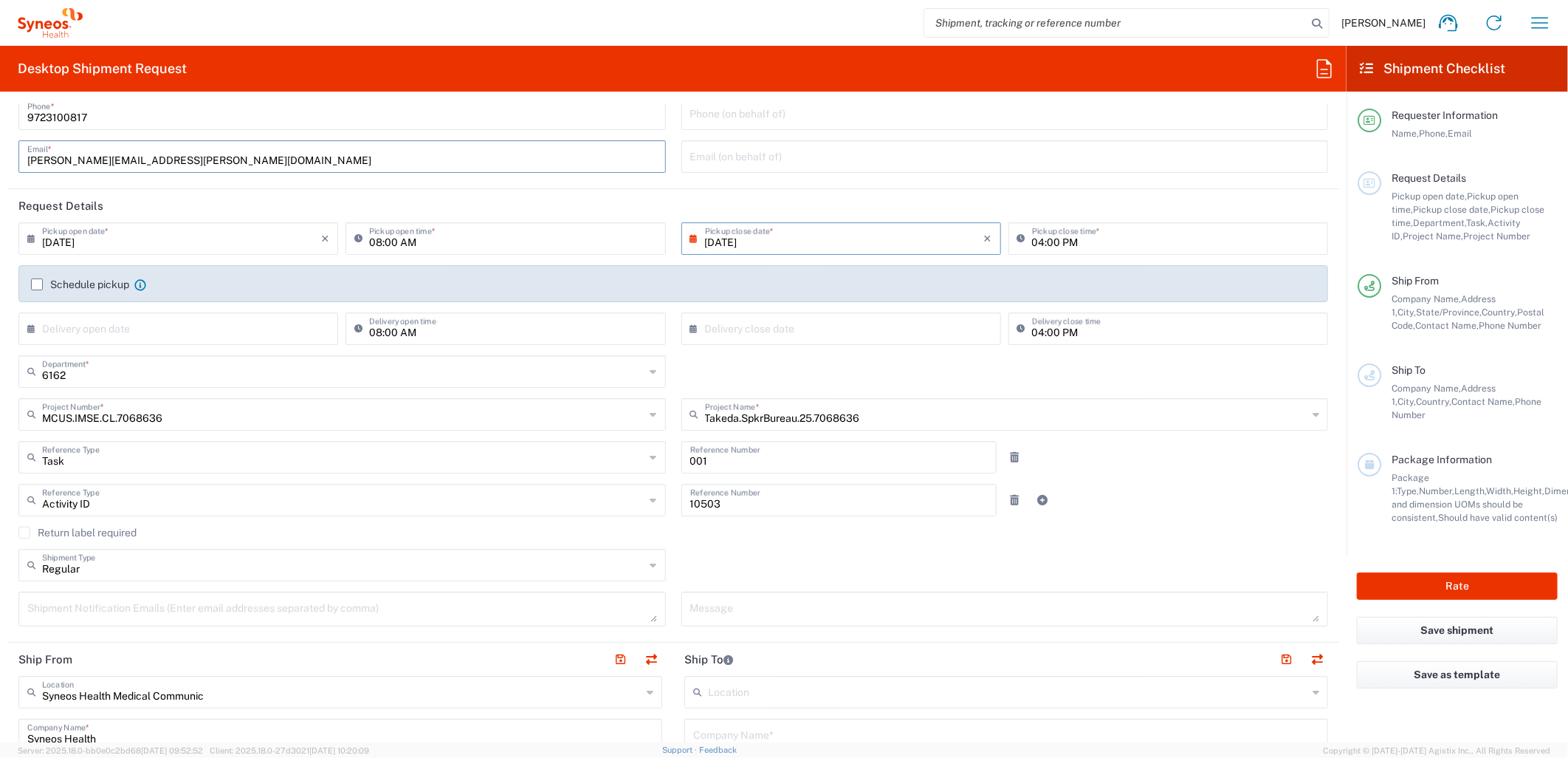
drag, startPoint x: 222, startPoint y: 158, endPoint x: -143, endPoint y: 156, distance: 365.0
click at [0, 156] on html "Kasey Burgan Home Shipment estimator Shipment tracking Desktop shipment request…" at bounding box center [784, 379] width 1568 height 758
click at [260, 608] on textarea at bounding box center [342, 609] width 630 height 25
paste textarea "[PERSON_NAME][EMAIL_ADDRESS][PERSON_NAME][DOMAIN_NAME]"
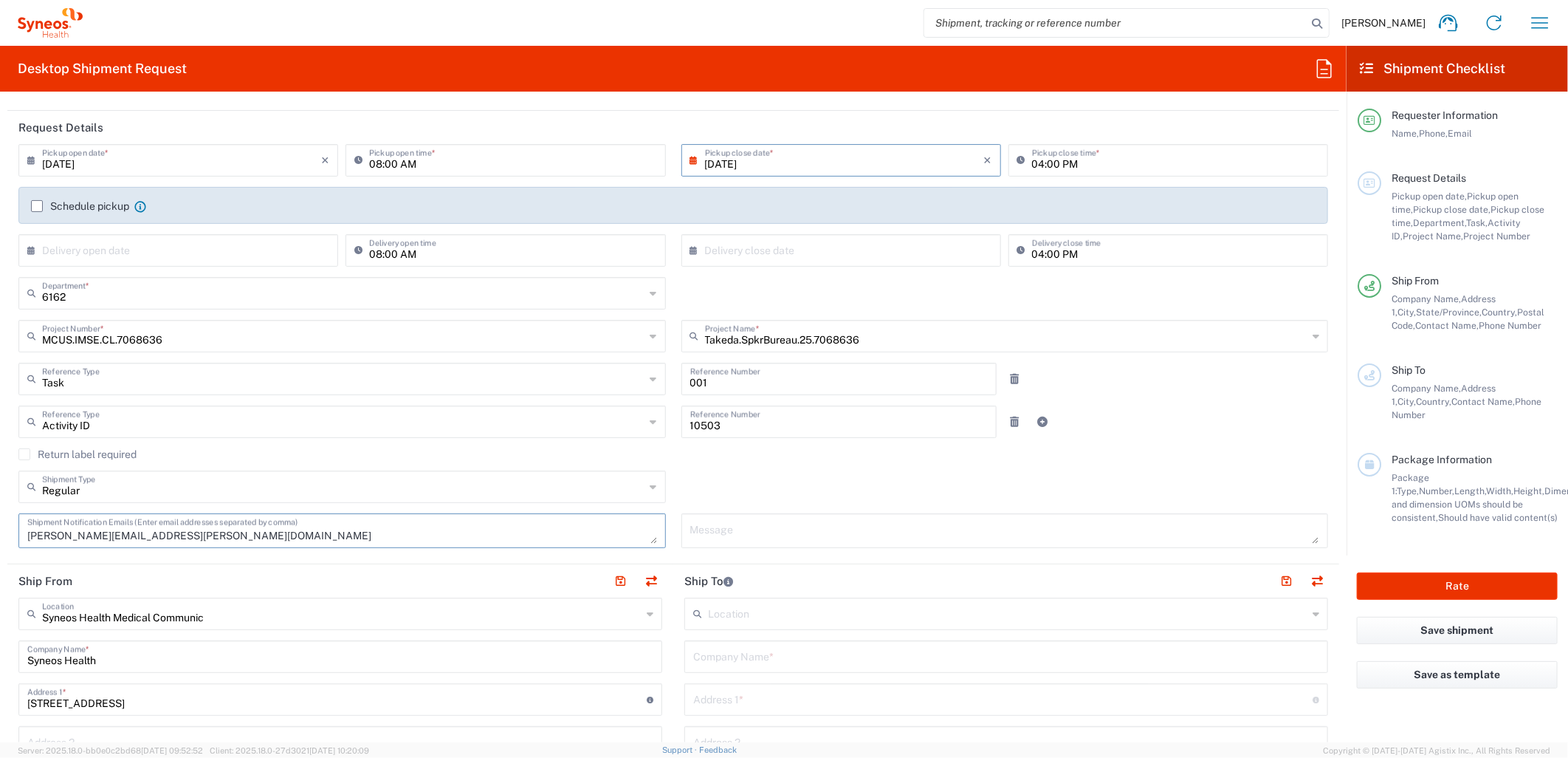
scroll to position [246, 0]
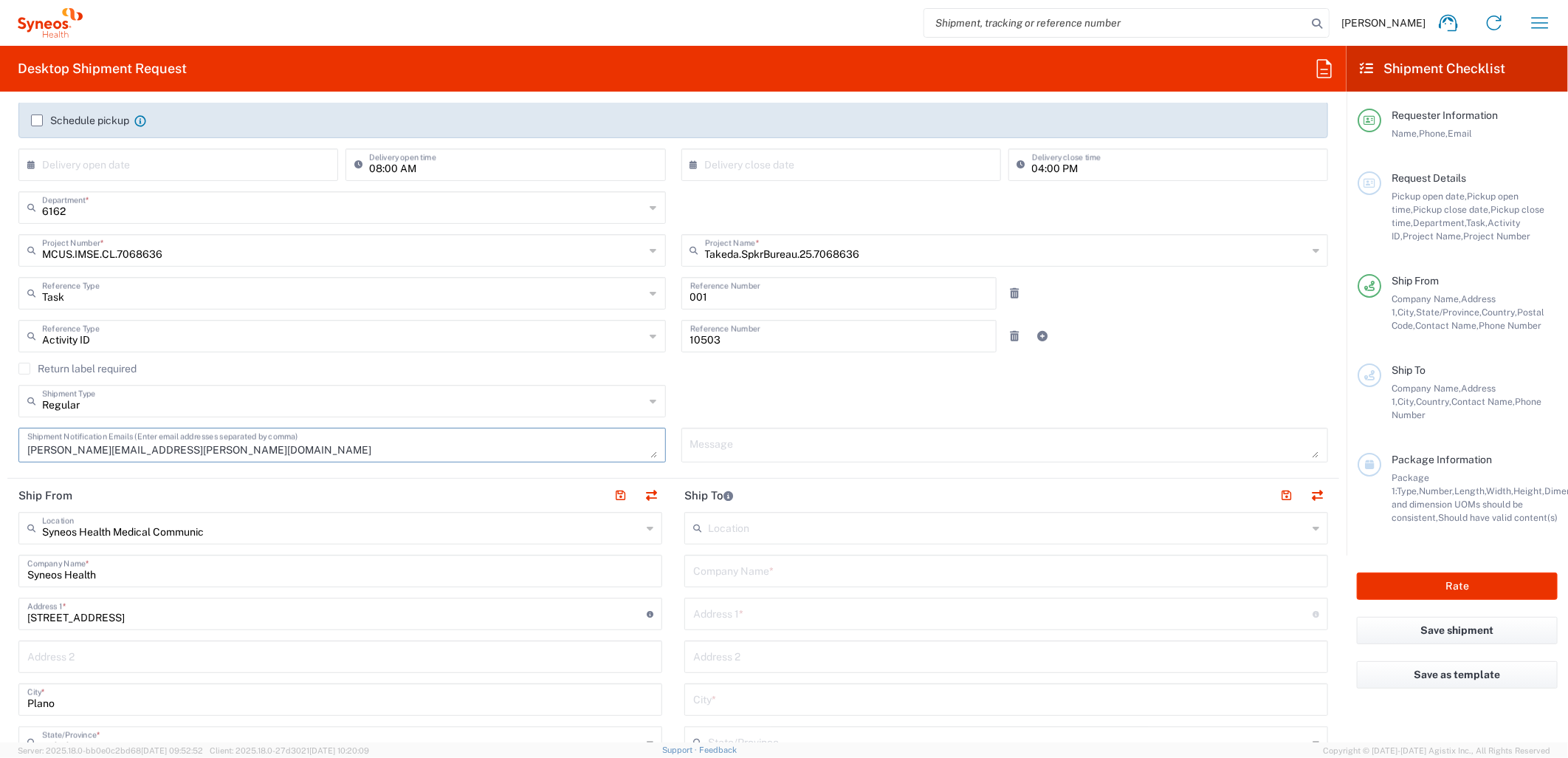
type textarea "[PERSON_NAME][EMAIL_ADDRESS][PERSON_NAME][DOMAIN_NAME]"
click at [744, 562] on input "text" at bounding box center [1006, 569] width 626 height 25
type input "Takeda"
click at [1235, 370] on agx-checkbox-control "Return label required" at bounding box center [673, 369] width 1310 height 11
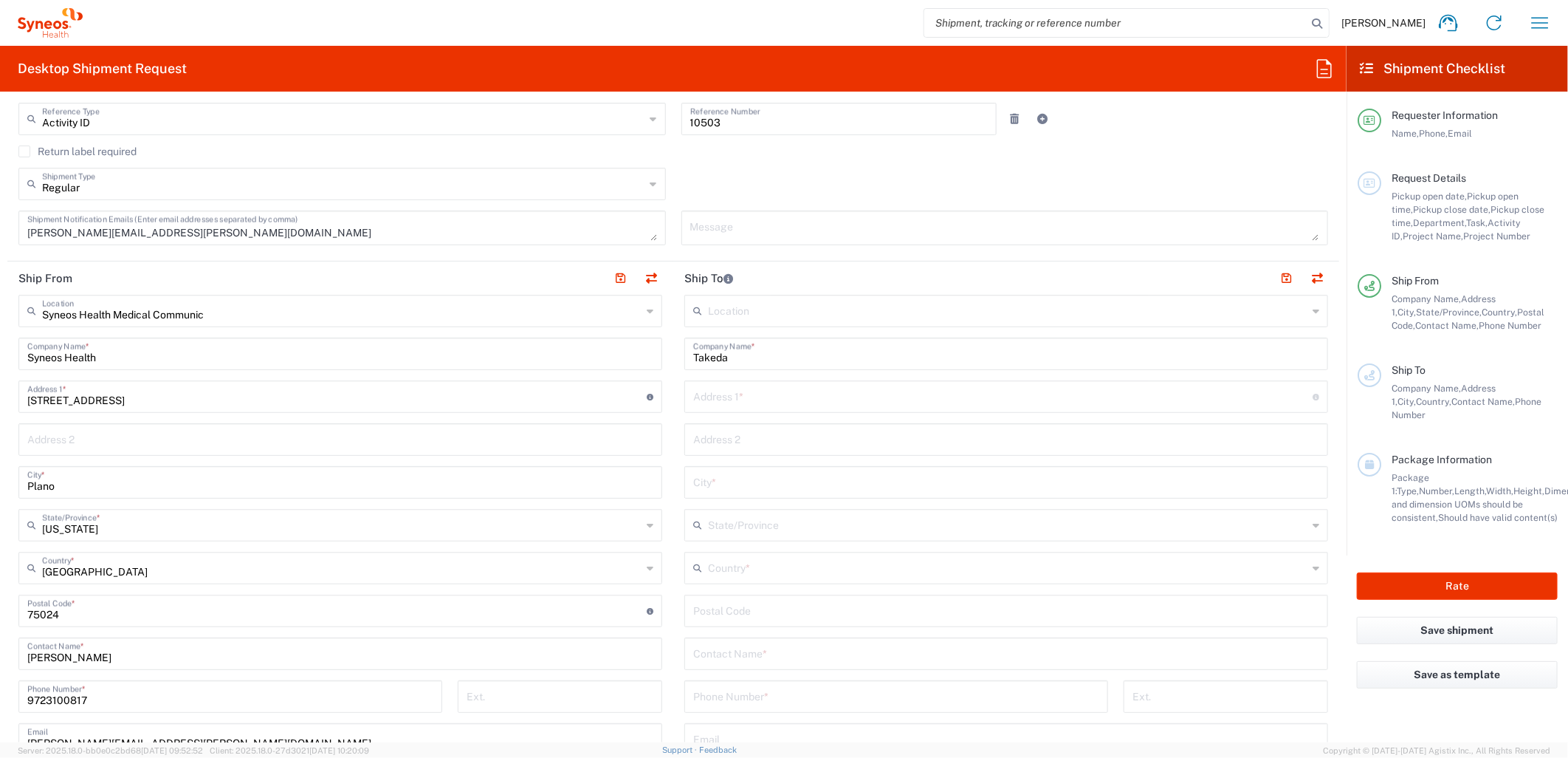
scroll to position [492, 0]
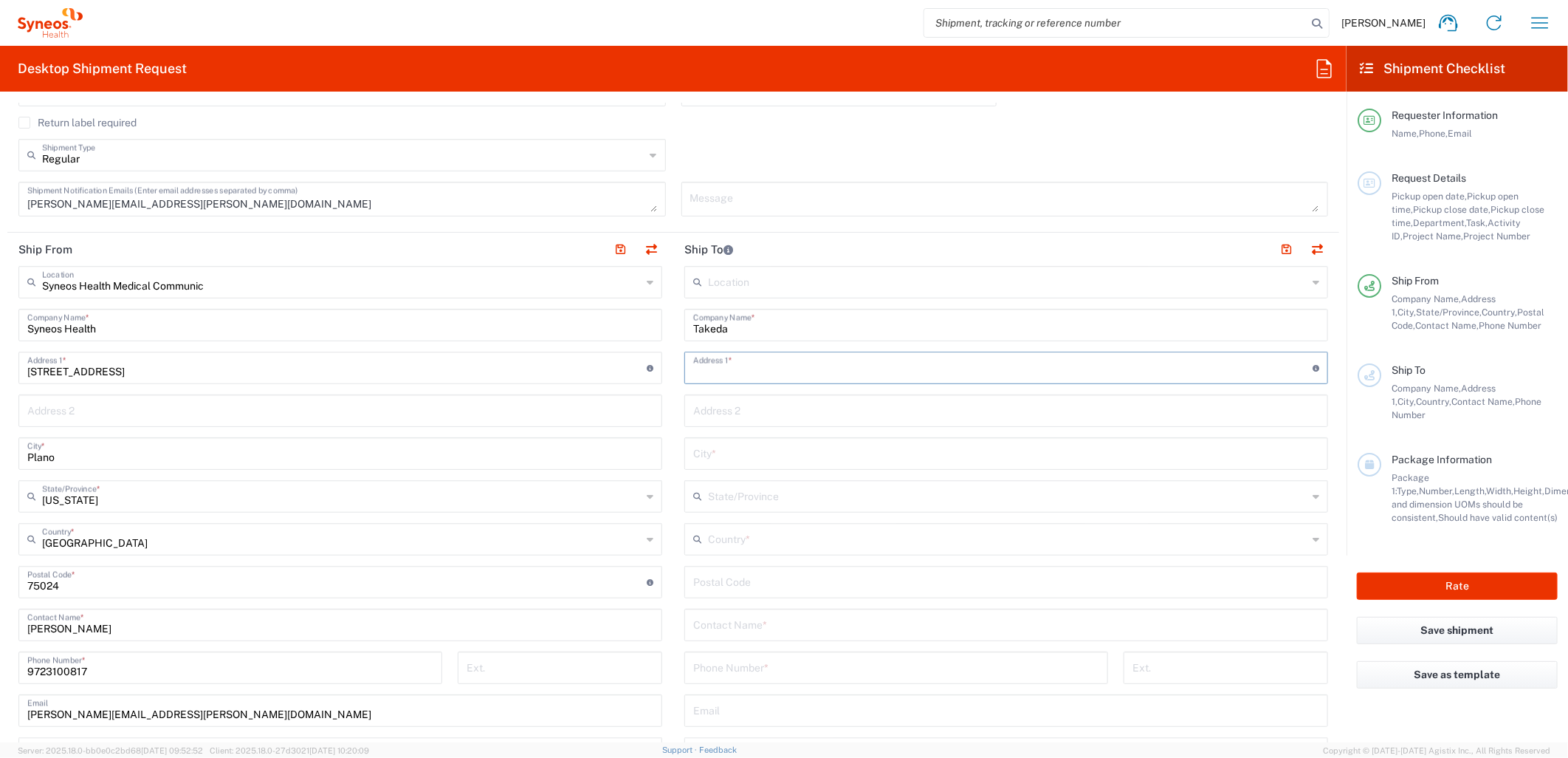
click at [788, 355] on input "text" at bounding box center [1003, 366] width 620 height 25
paste input "8044 Keystone Drive"
type input "8044 Keystone Drive"
click at [727, 459] on input "text" at bounding box center [1006, 452] width 626 height 25
paste input "BREINIGSVILLE"
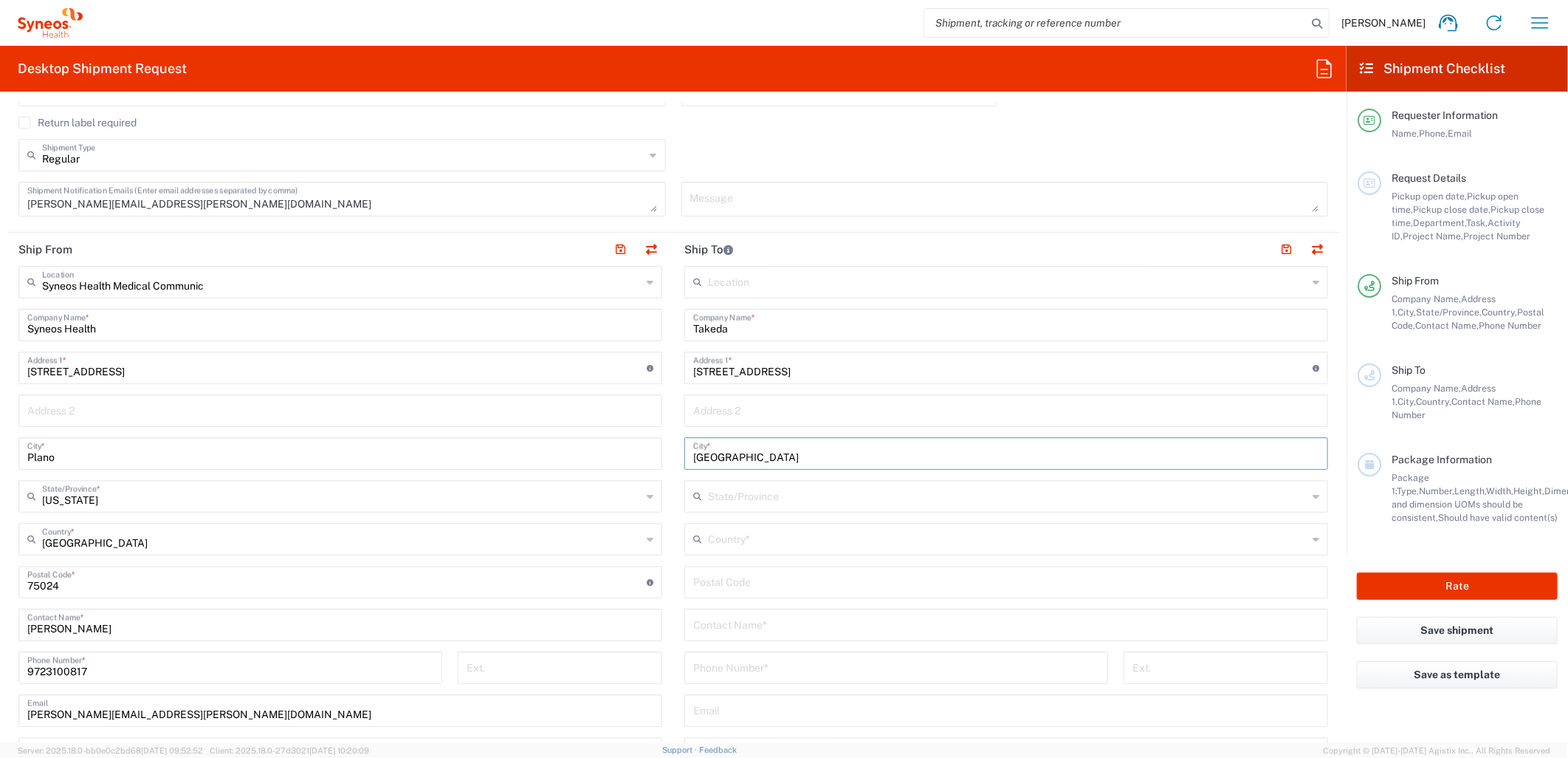
type input "BREINIGSVILLE"
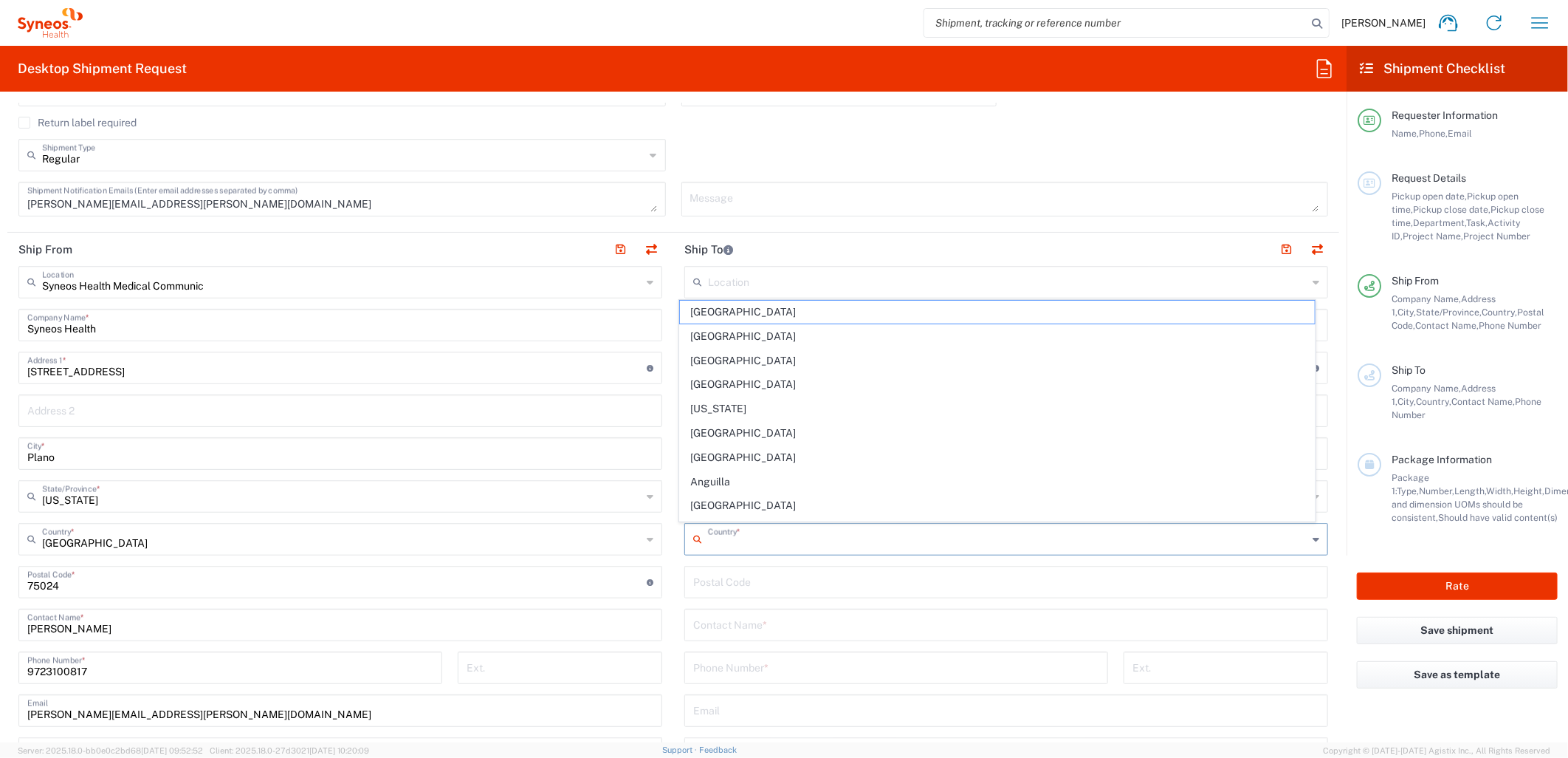
click at [722, 526] on input "text" at bounding box center [1008, 537] width 599 height 25
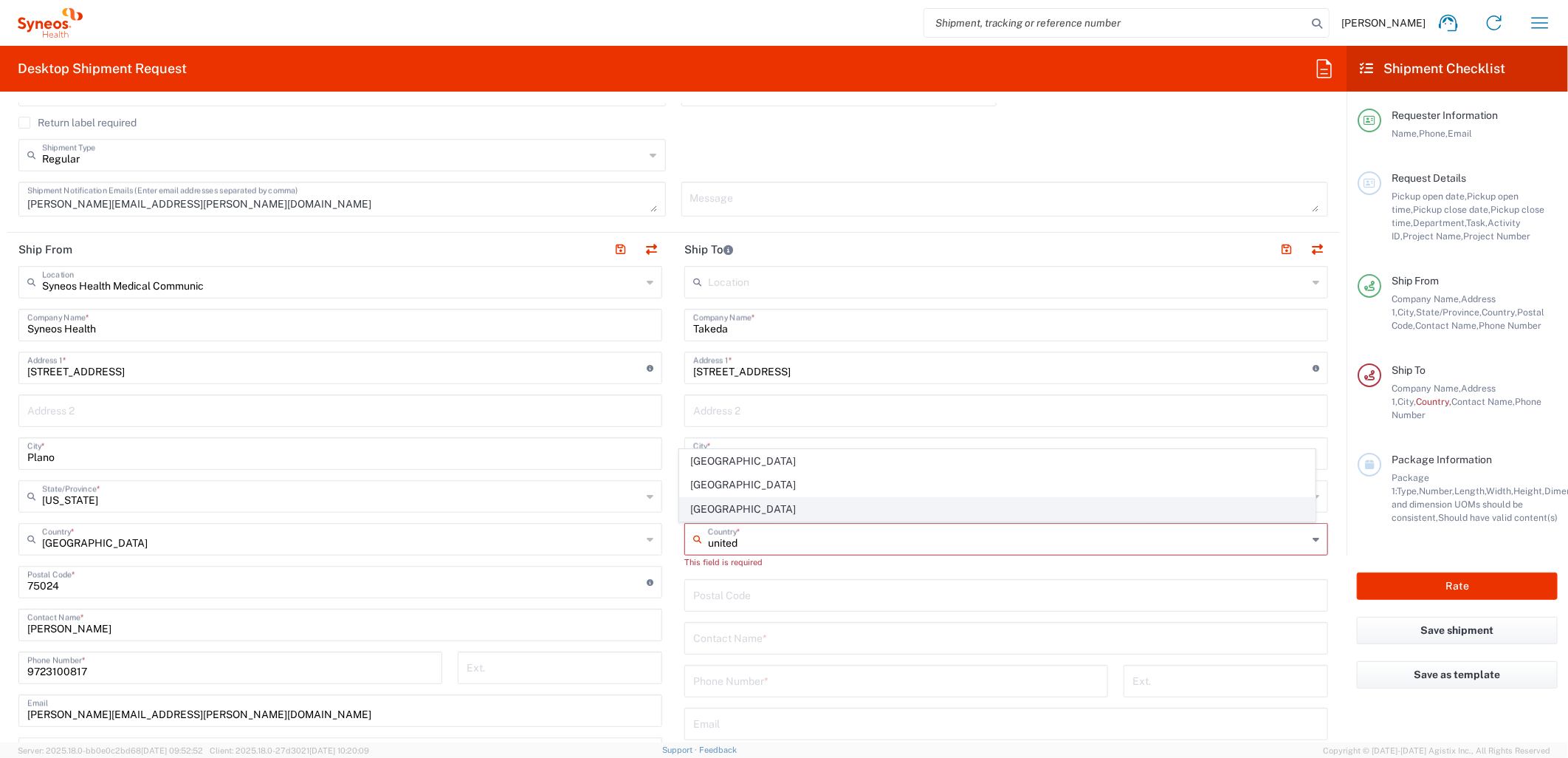
click at [710, 503] on span "[GEOGRAPHIC_DATA]" at bounding box center [997, 509] width 635 height 23
type input "[GEOGRAPHIC_DATA]"
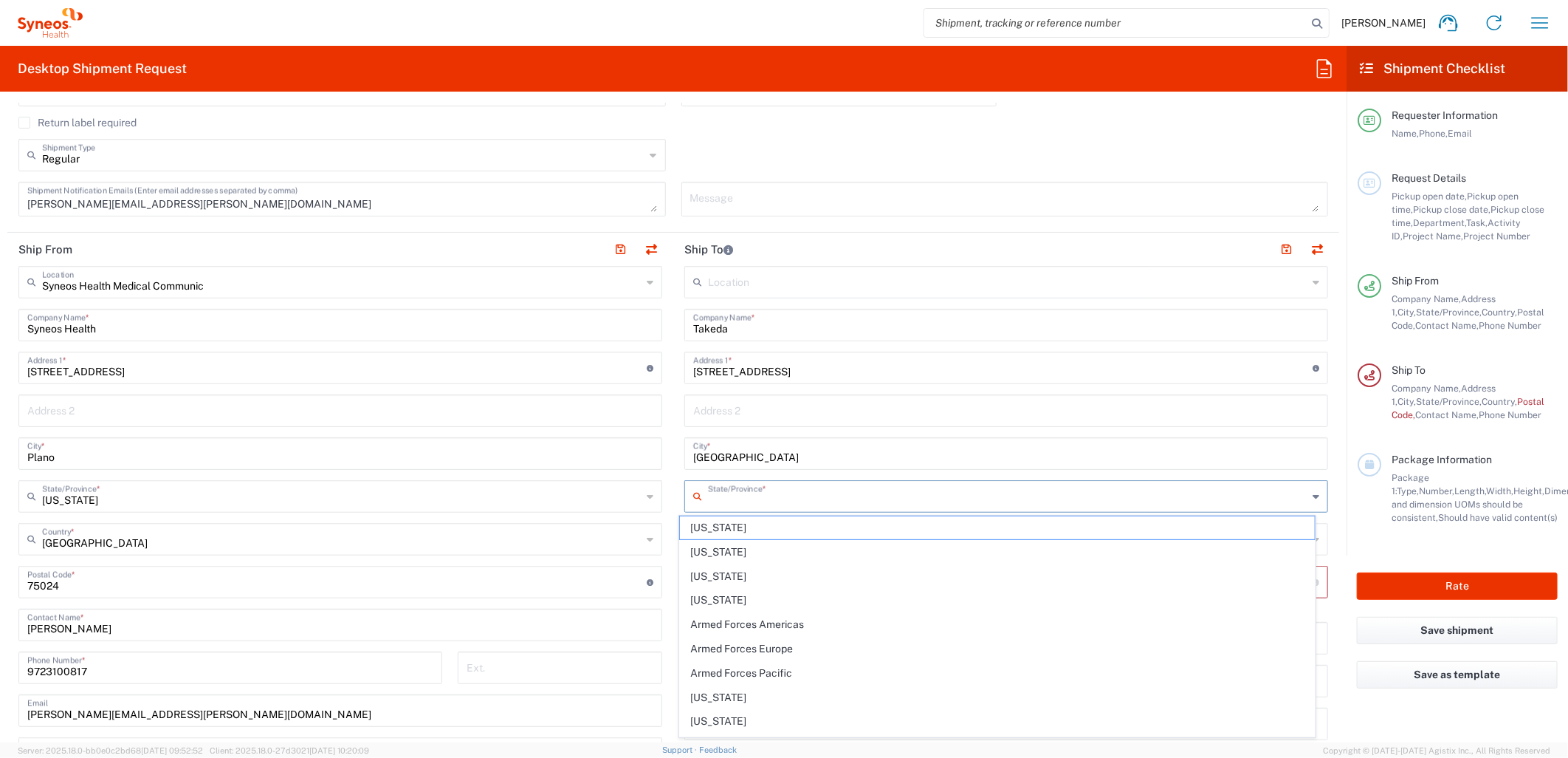
click at [731, 494] on input "text" at bounding box center [1008, 494] width 599 height 25
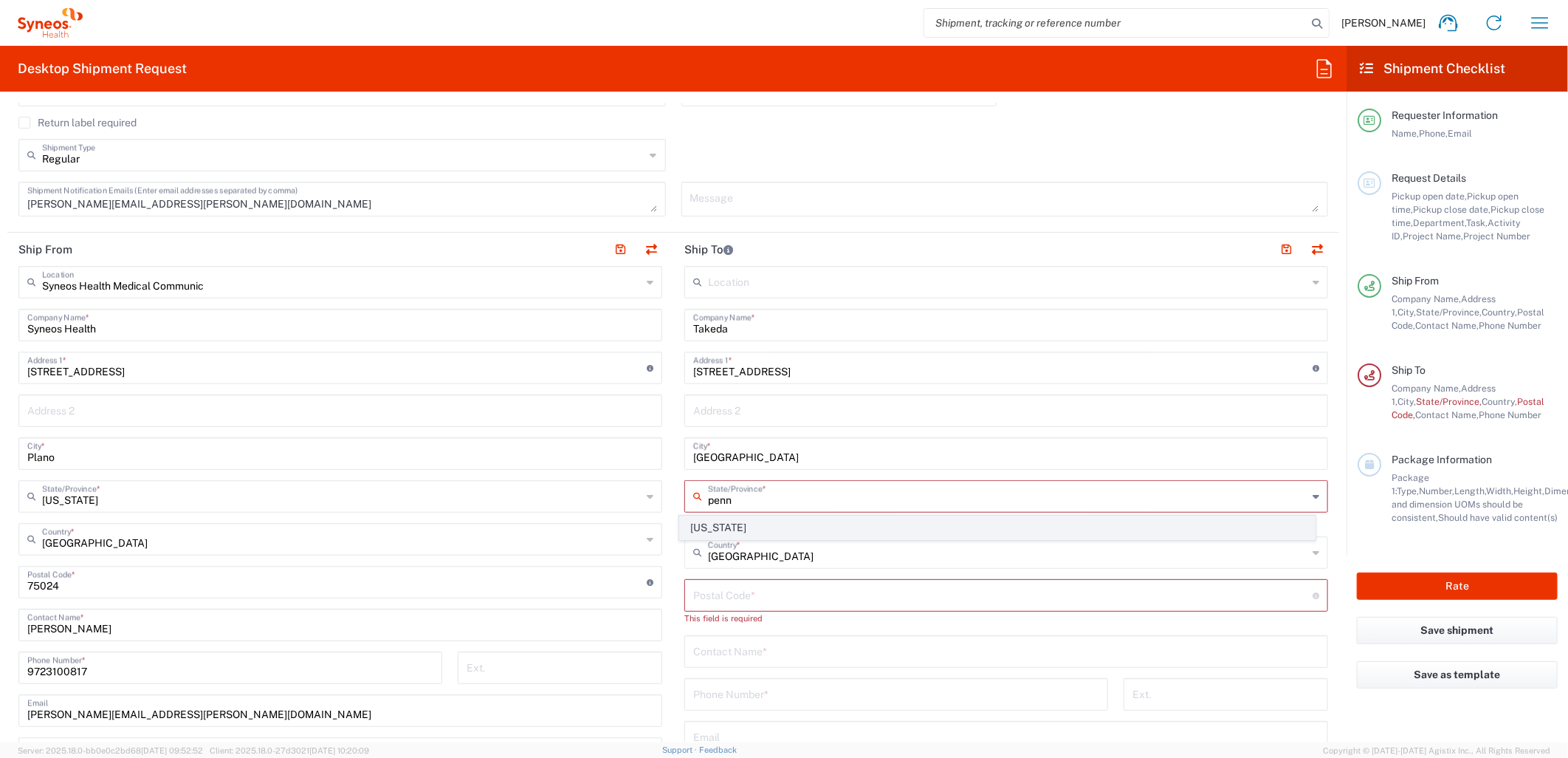
click at [718, 526] on span "[US_STATE]" at bounding box center [997, 528] width 635 height 23
type input "[US_STATE]"
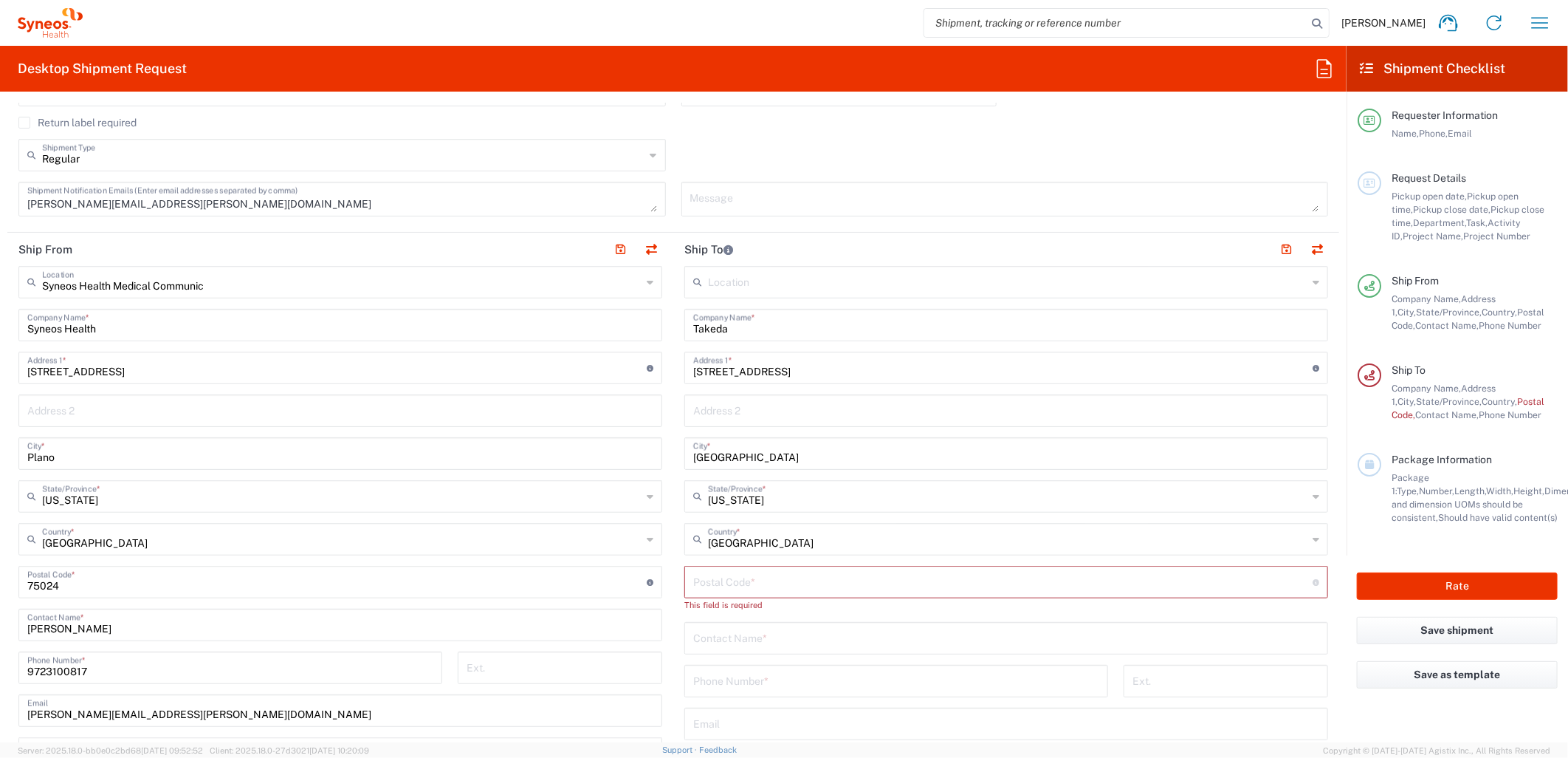
click at [800, 581] on input "undefined" at bounding box center [1003, 581] width 620 height 25
paste input "18031"
type input "18031"
click at [740, 630] on input "text" at bounding box center [1006, 623] width 626 height 25
type input "Matthew Crouse"
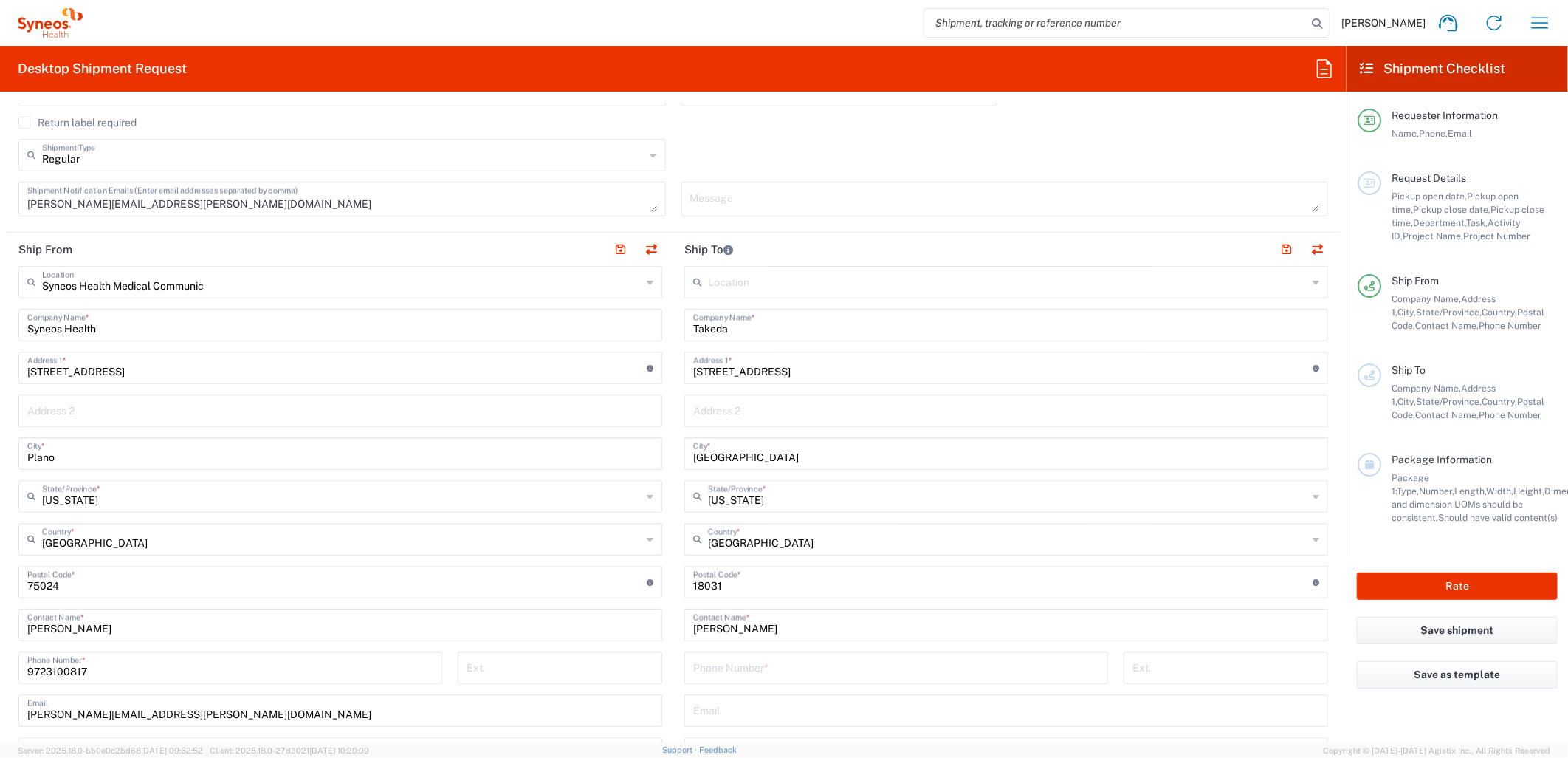
click at [777, 665] on input "tel" at bounding box center [896, 666] width 406 height 25
paste input "+1 6105640556"
drag, startPoint x: 701, startPoint y: 666, endPoint x: 579, endPoint y: 660, distance: 122.1
click at [579, 660] on div "Ship From Syneos Health Medical Communic Location Syneos Health Medical Communi…" at bounding box center [673, 562] width 1332 height 659
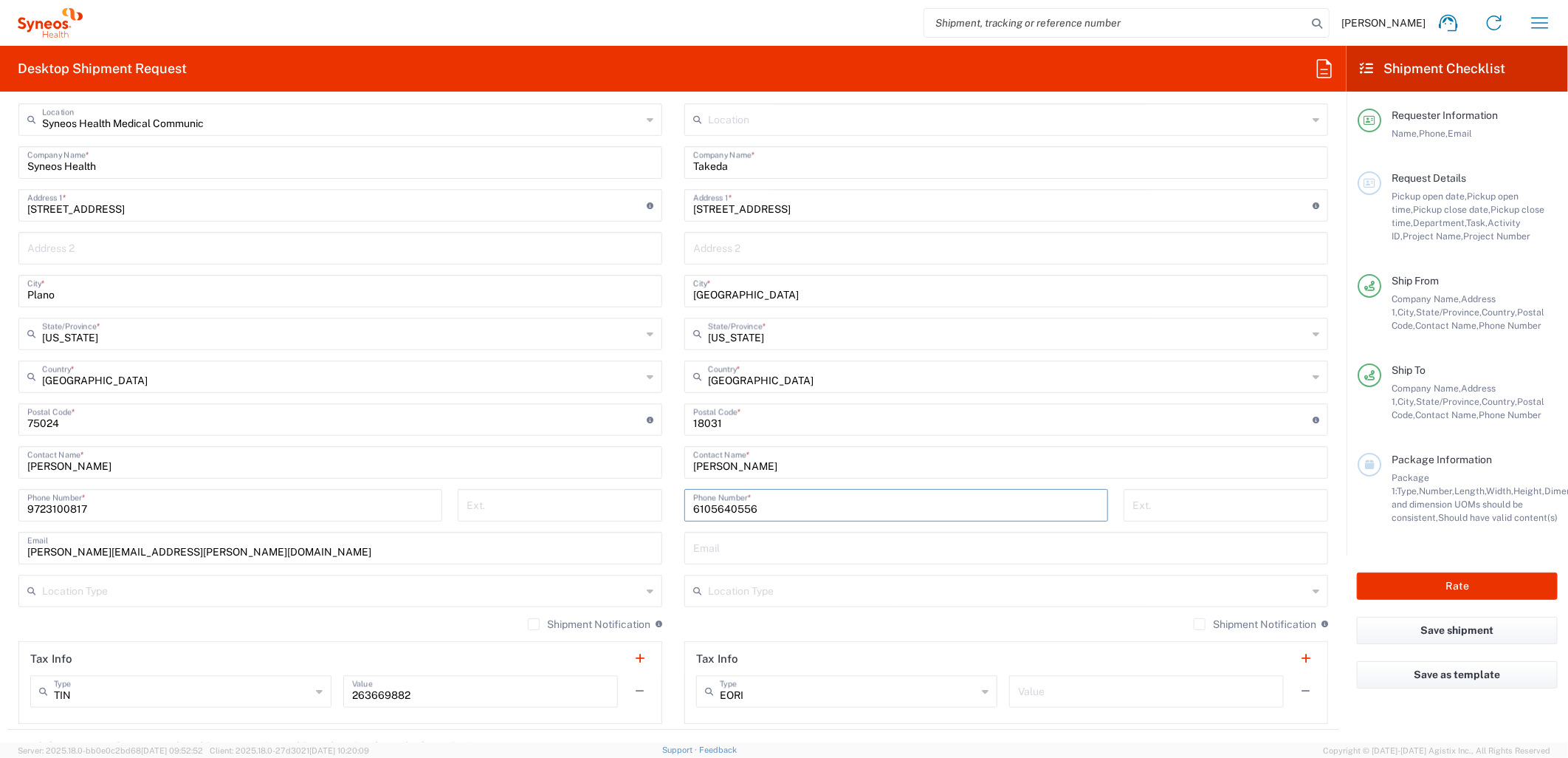
scroll to position [656, 0]
type input "6105640556"
click at [528, 617] on label "Shipment Notification" at bounding box center [589, 622] width 122 height 11
click at [534, 622] on input "Shipment Notification" at bounding box center [534, 622] width 0 height 0
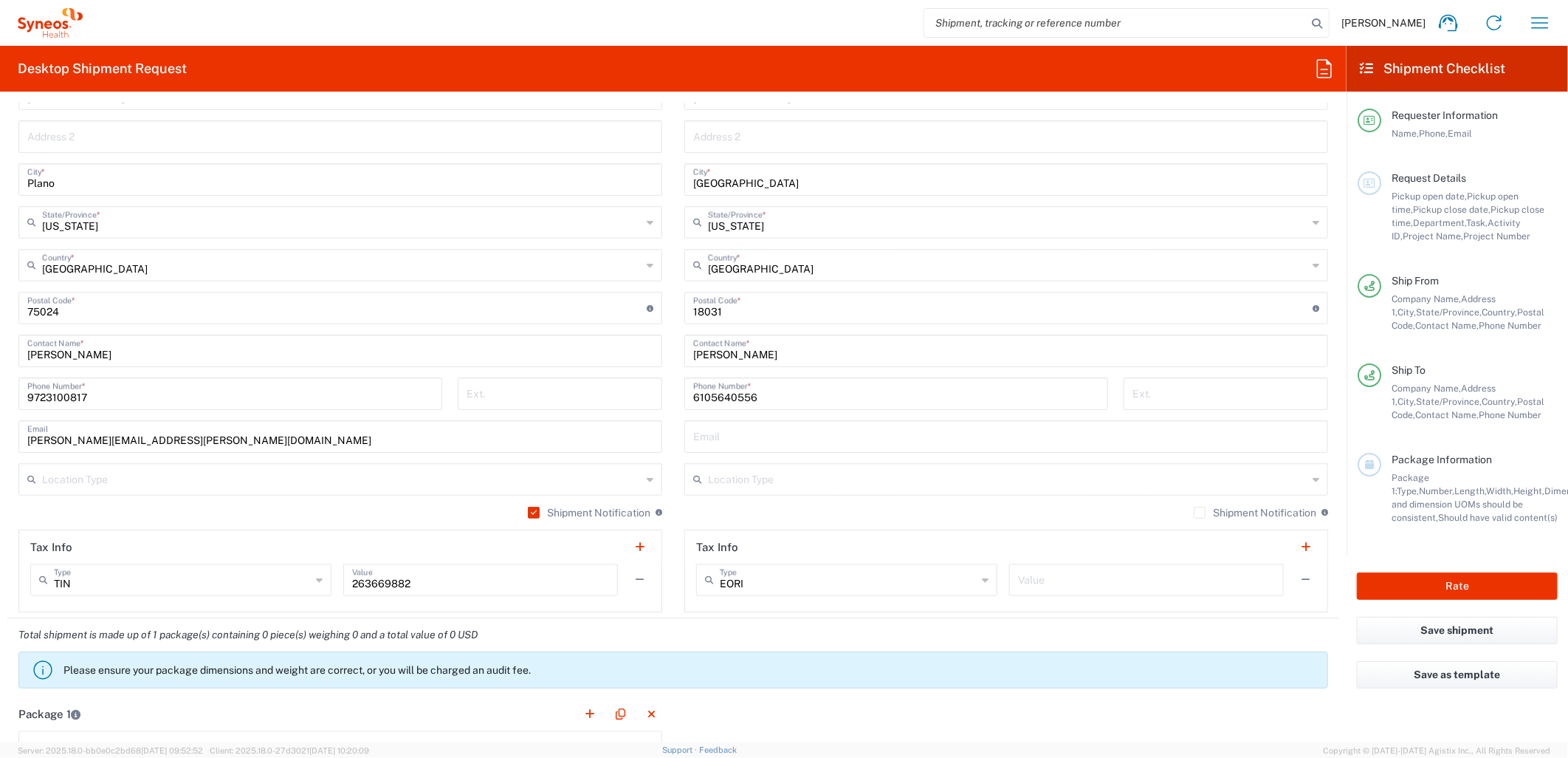
scroll to position [985, 0]
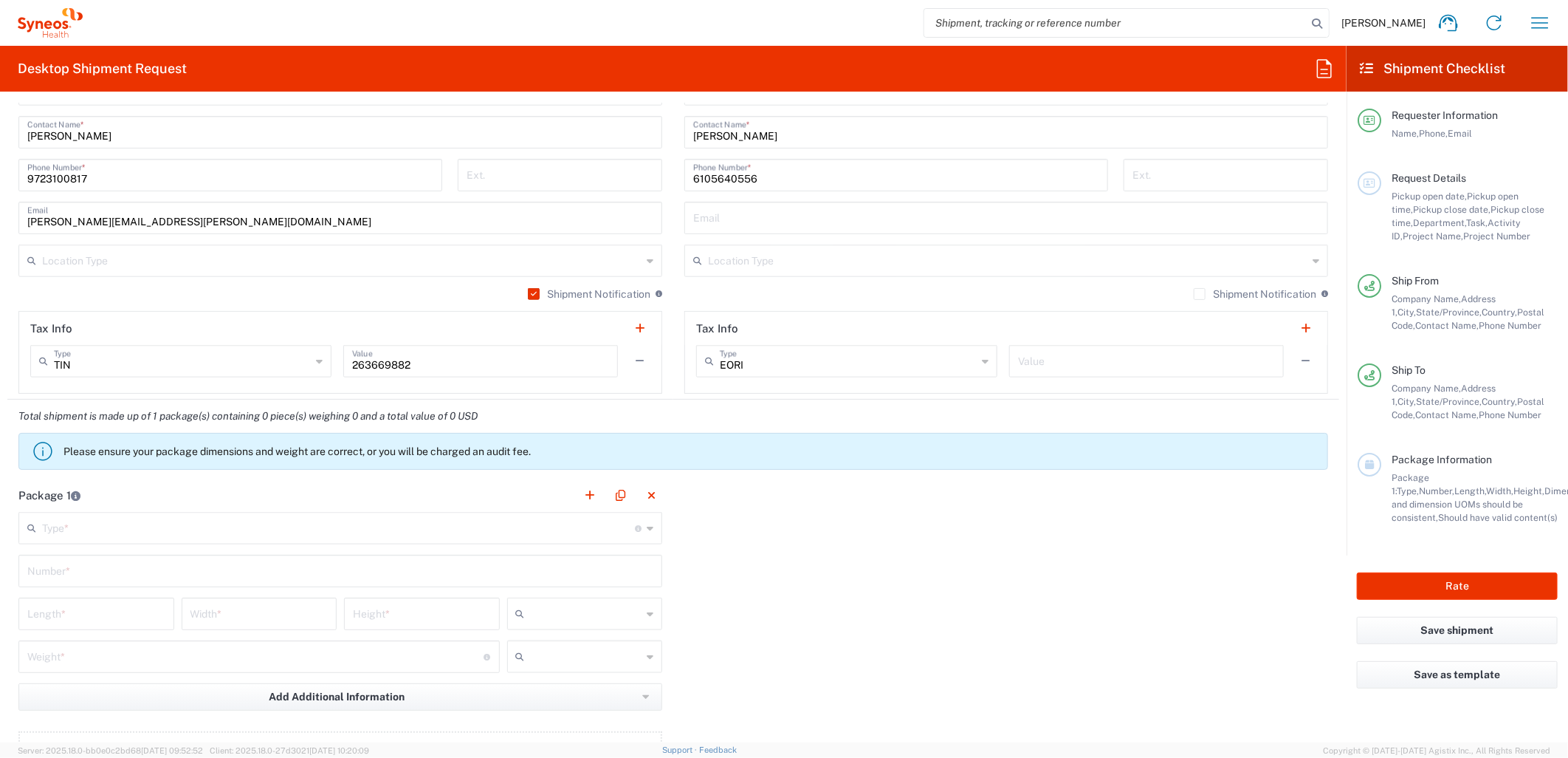
click at [281, 533] on input "text" at bounding box center [338, 526] width 593 height 25
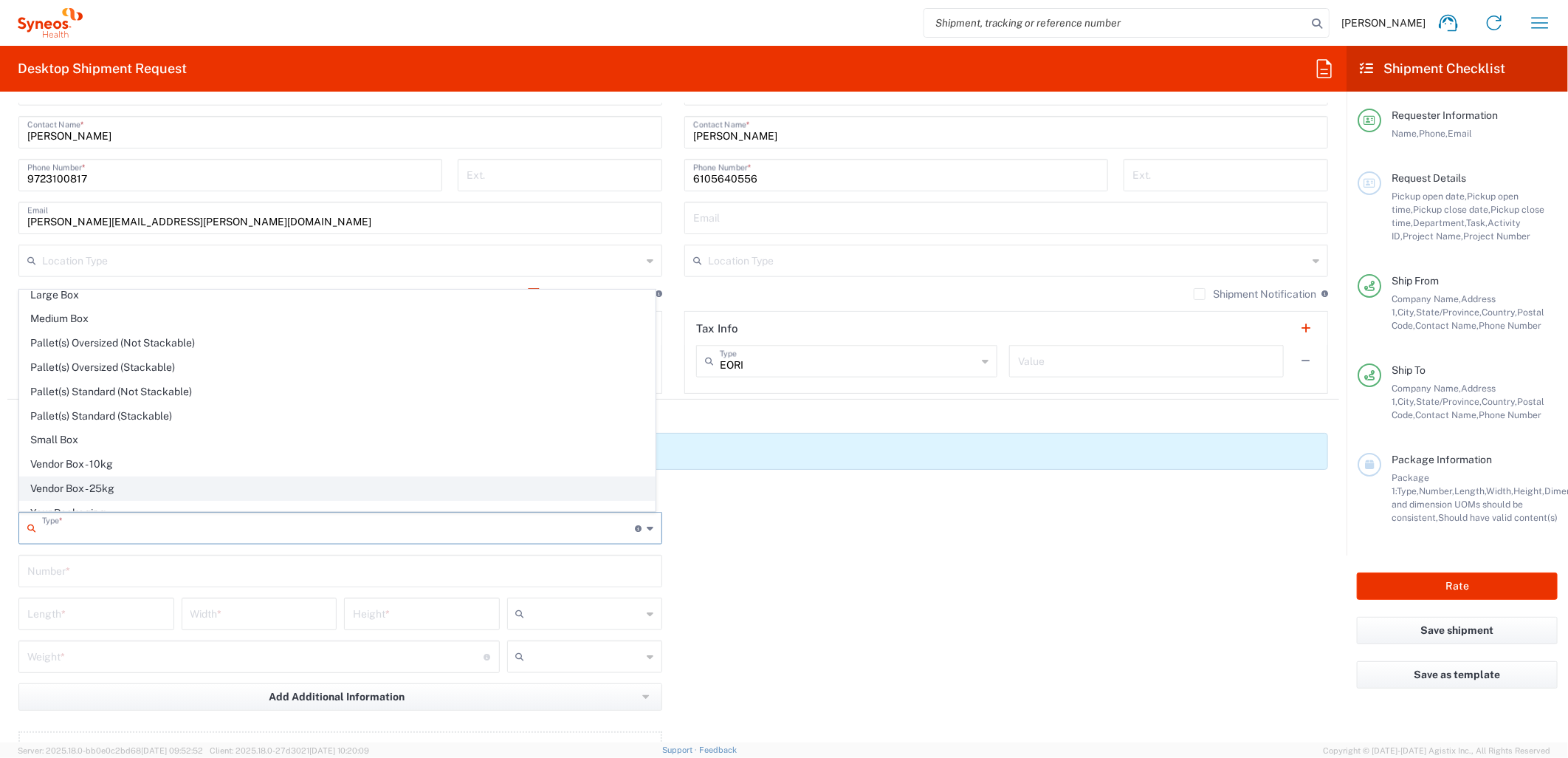
scroll to position [47, 0]
click at [178, 493] on span "Your Packaging" at bounding box center [337, 499] width 635 height 23
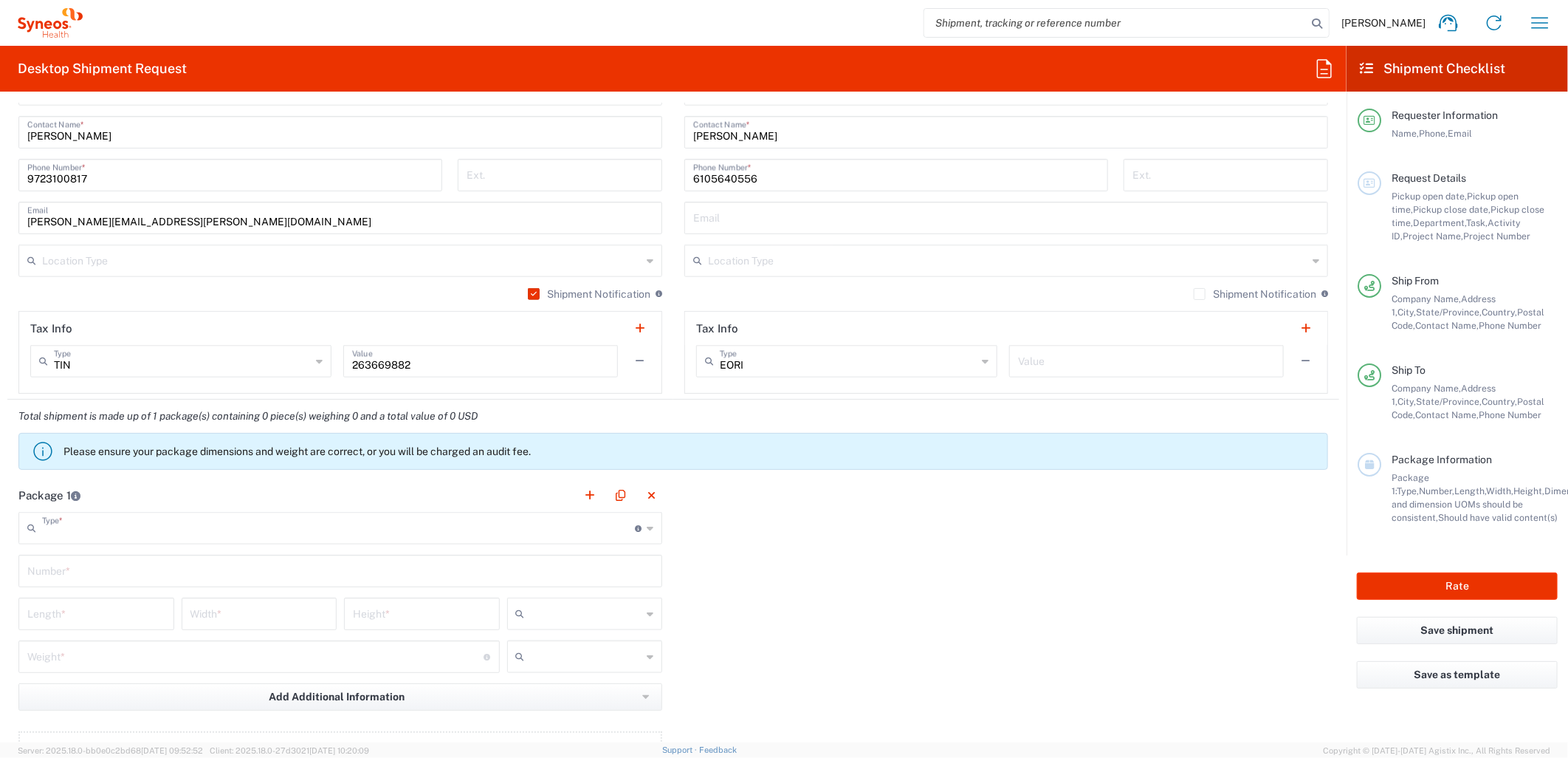
type input "Your Packaging"
click at [164, 580] on input "text" at bounding box center [340, 569] width 626 height 25
type input "12"
type input "10"
click at [164, 574] on input "12" at bounding box center [340, 569] width 626 height 25
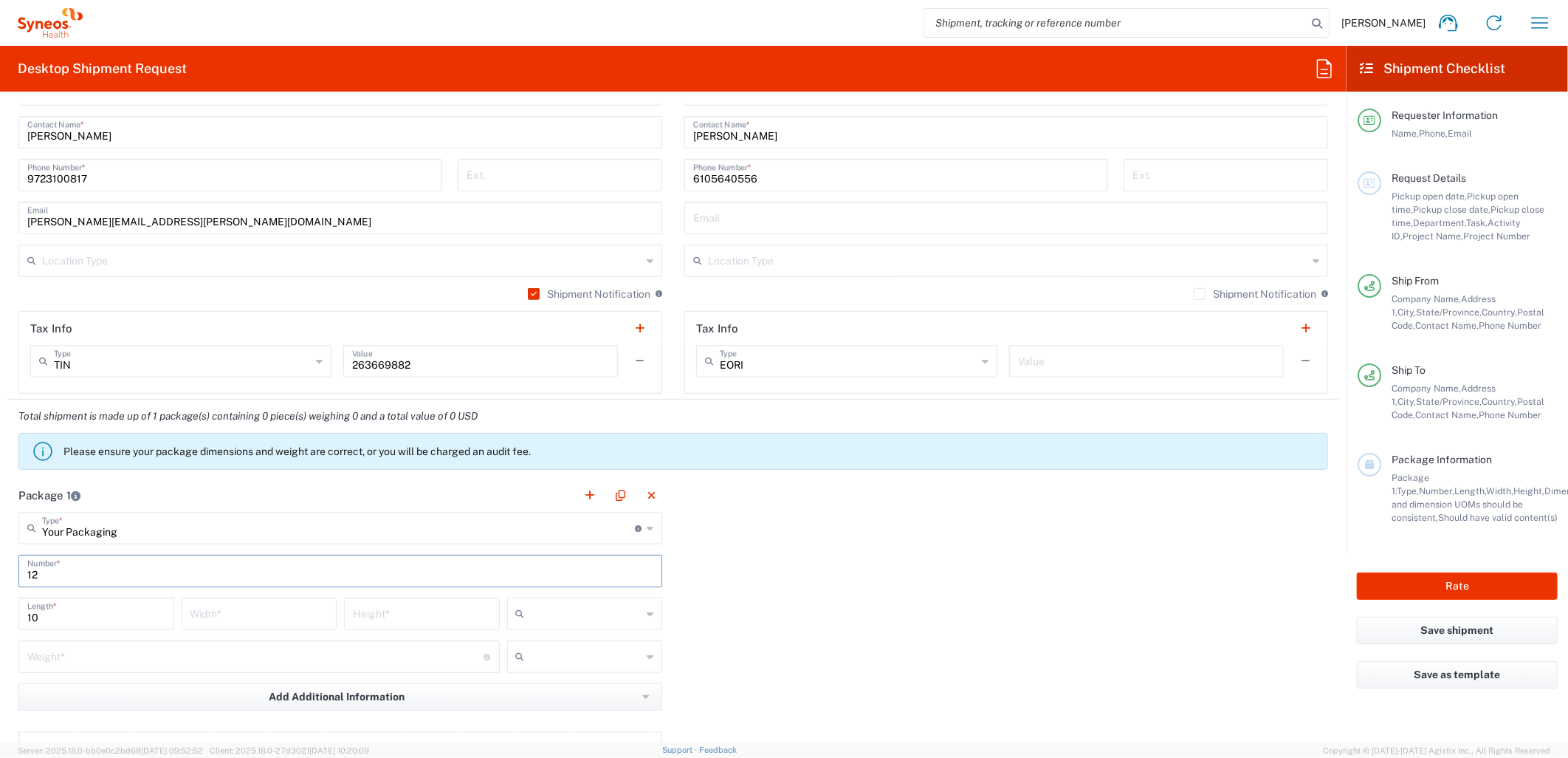
type input "1"
click at [89, 609] on input "10" at bounding box center [96, 612] width 138 height 25
type input "12"
type input "10"
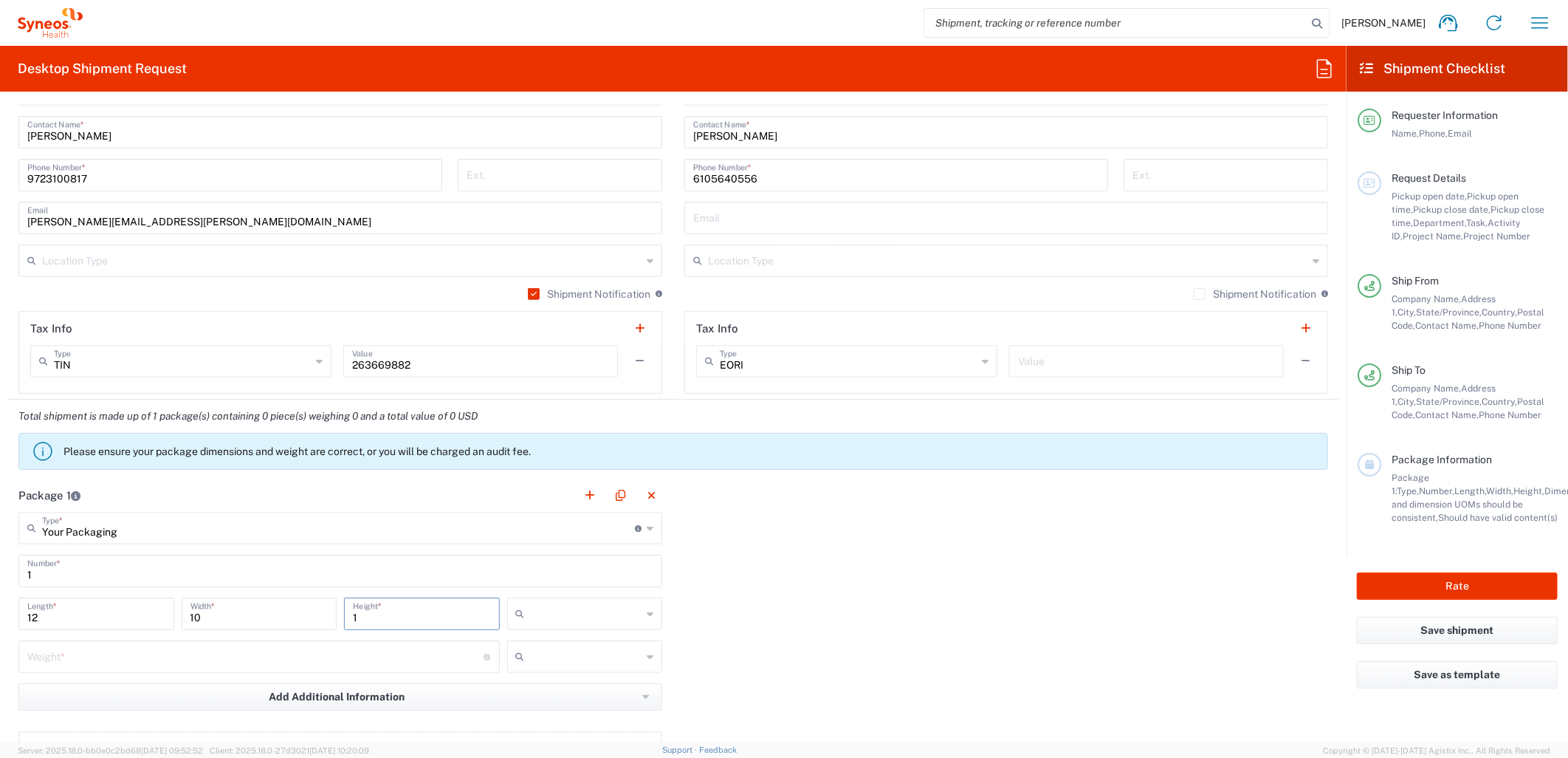
type input "1"
click at [581, 641] on div at bounding box center [585, 657] width 156 height 33
click at [576, 619] on input "text" at bounding box center [587, 613] width 112 height 24
click at [555, 686] on span "in" at bounding box center [578, 694] width 150 height 23
type input "in"
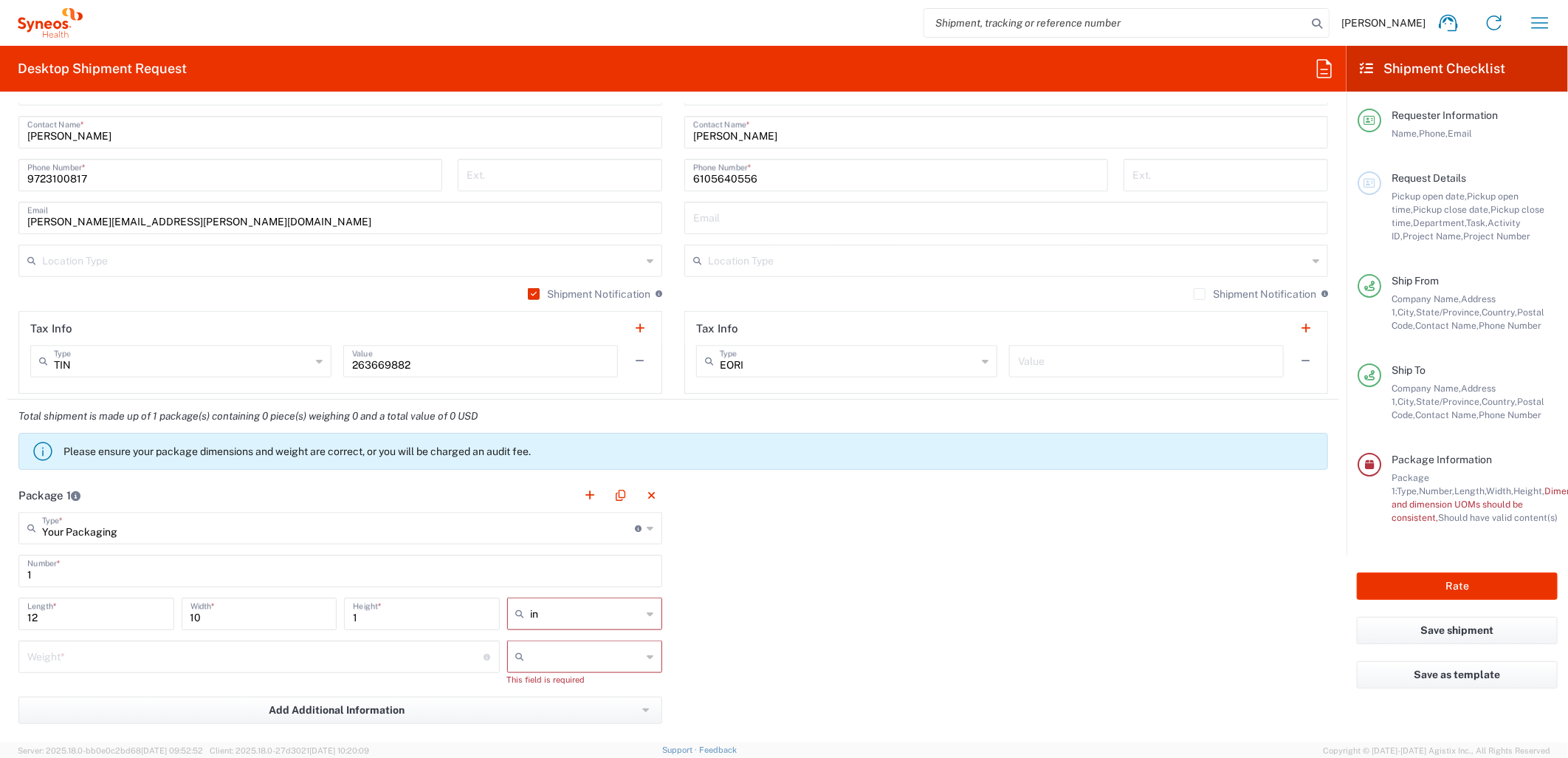
click at [466, 659] on input "number" at bounding box center [255, 655] width 457 height 25
type input "5"
click at [559, 653] on input "text" at bounding box center [587, 656] width 112 height 24
click at [535, 709] on span "lbs" at bounding box center [578, 713] width 150 height 23
type input "lbs"
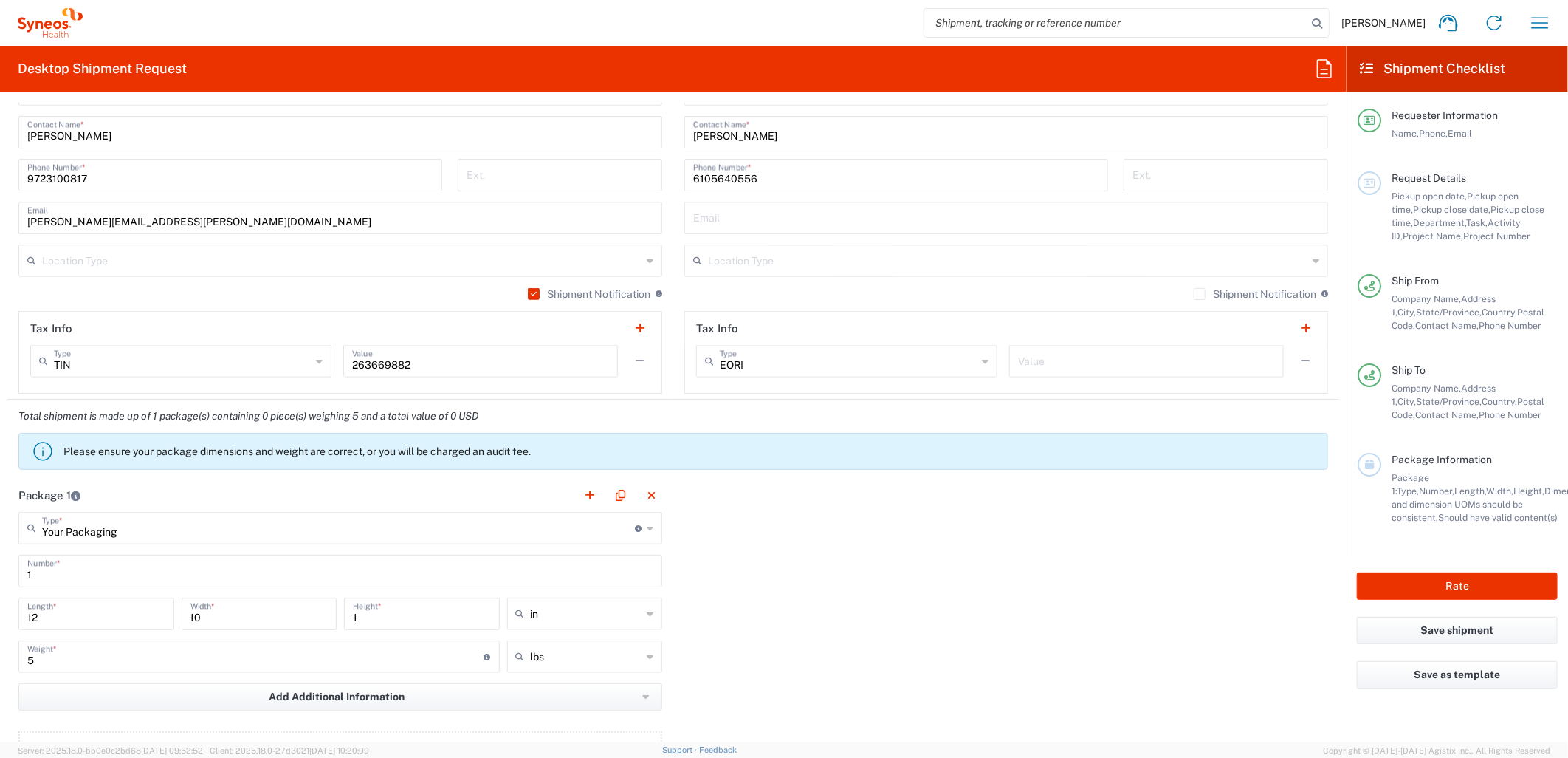
click at [825, 613] on div "Package 1 Your Packaging Type * Material used to package goods Envelope Large B…" at bounding box center [673, 641] width 1332 height 324
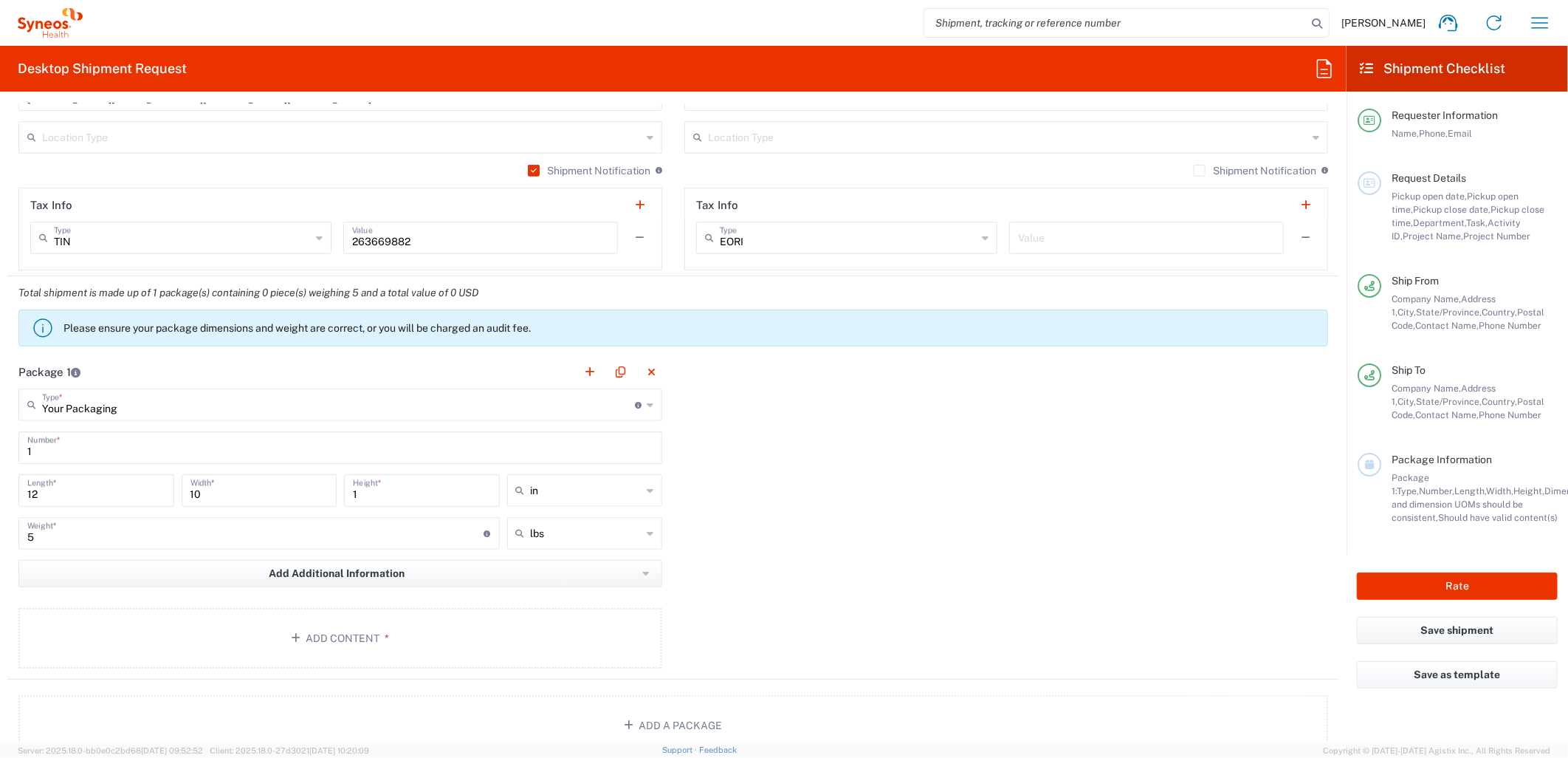
scroll to position [1230, 0]
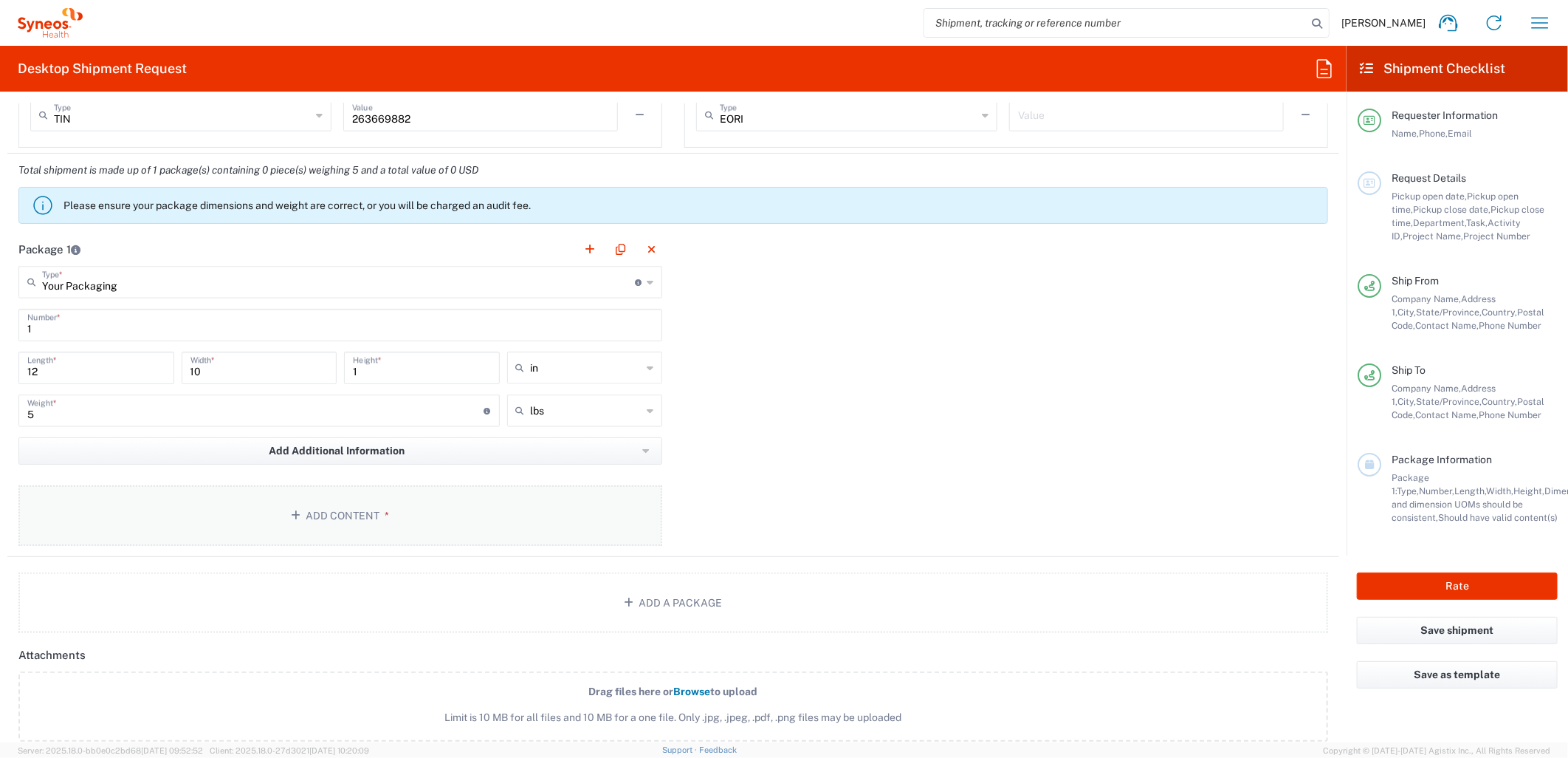
click at [500, 504] on button "Add Content *" at bounding box center [340, 516] width 644 height 61
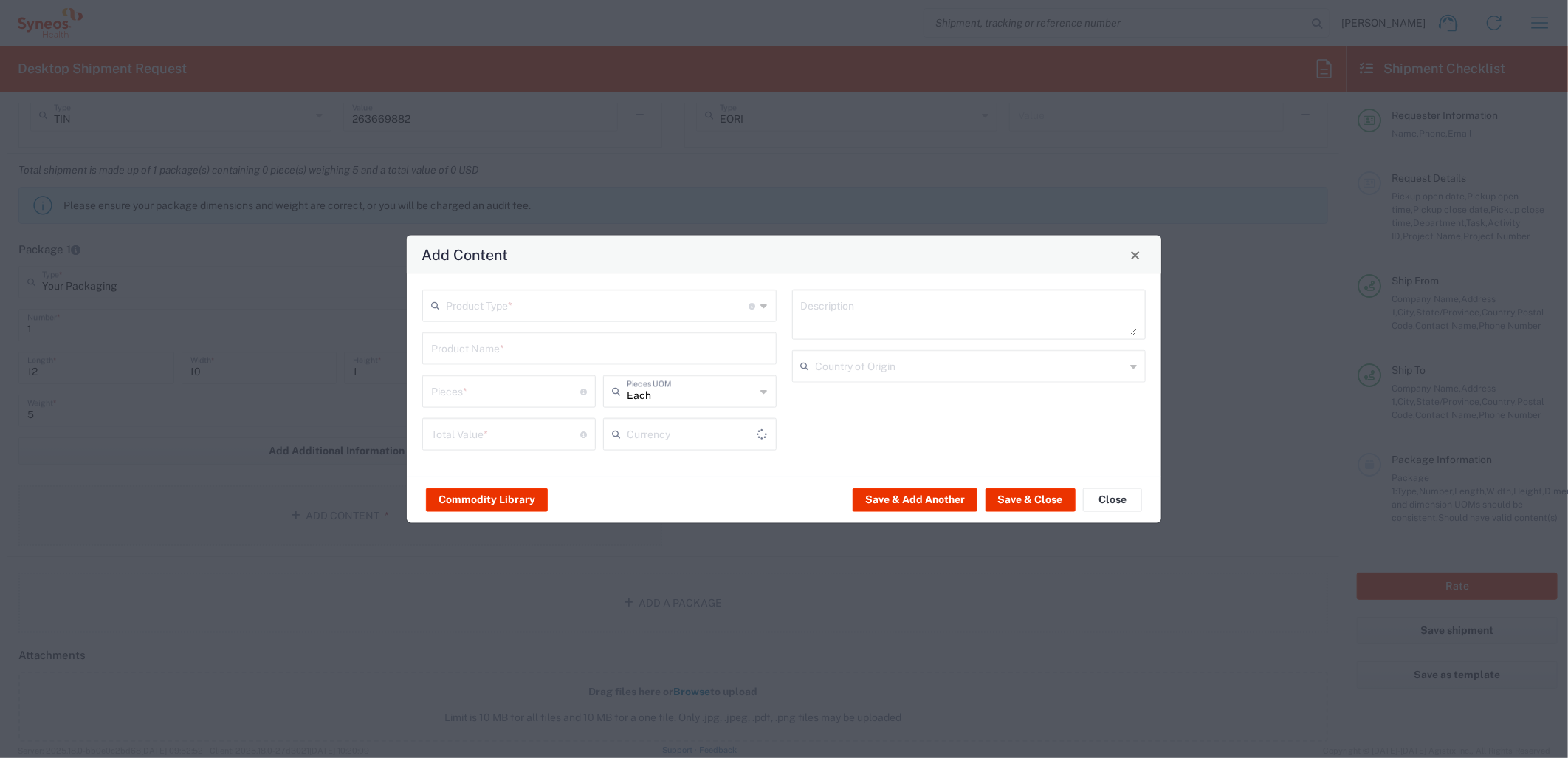
type input "US Dollar"
click at [615, 305] on input "text" at bounding box center [598, 304] width 304 height 25
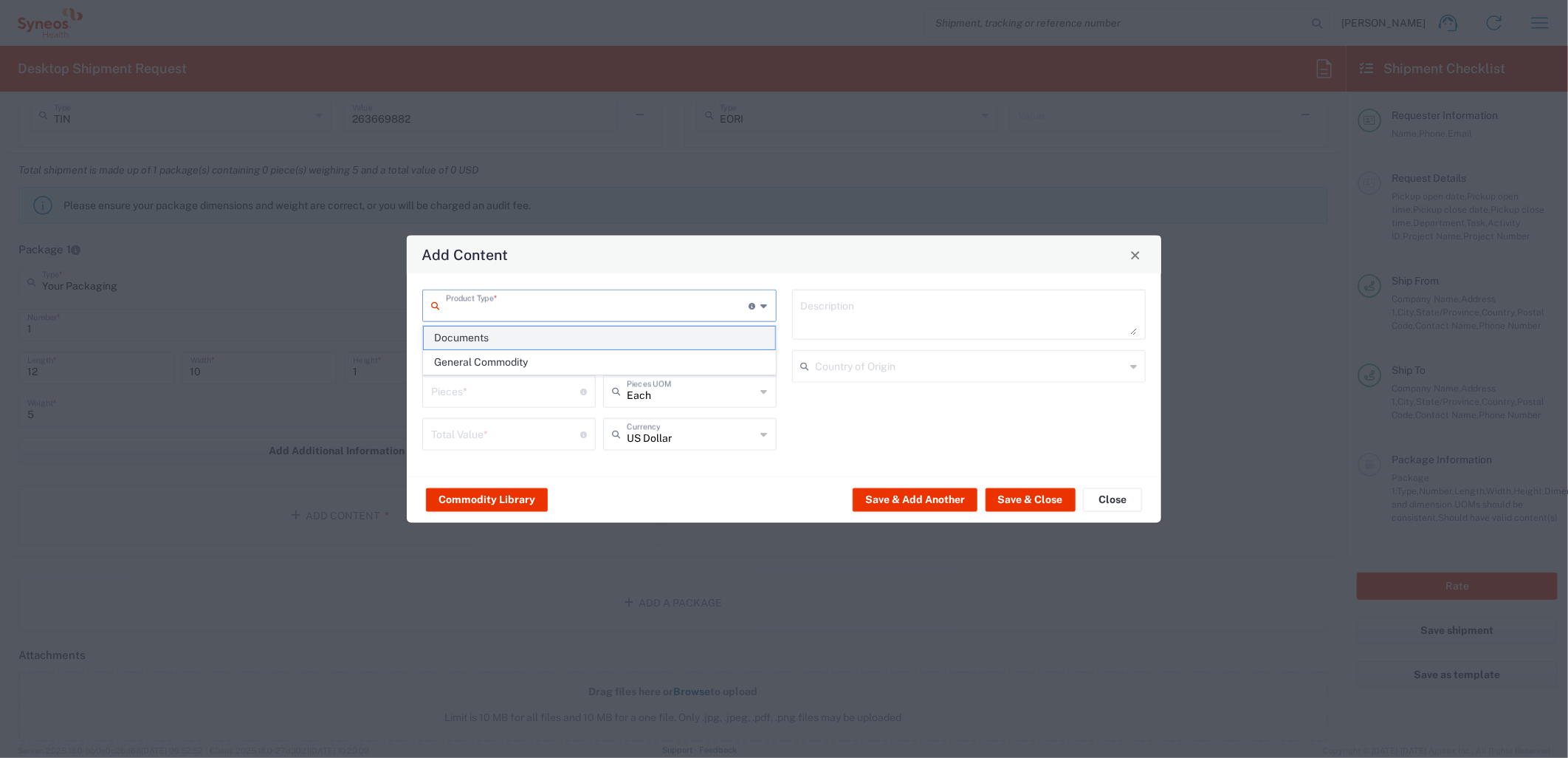
click at [559, 341] on span "Documents" at bounding box center [598, 338] width 351 height 23
type input "Documents"
type input "1"
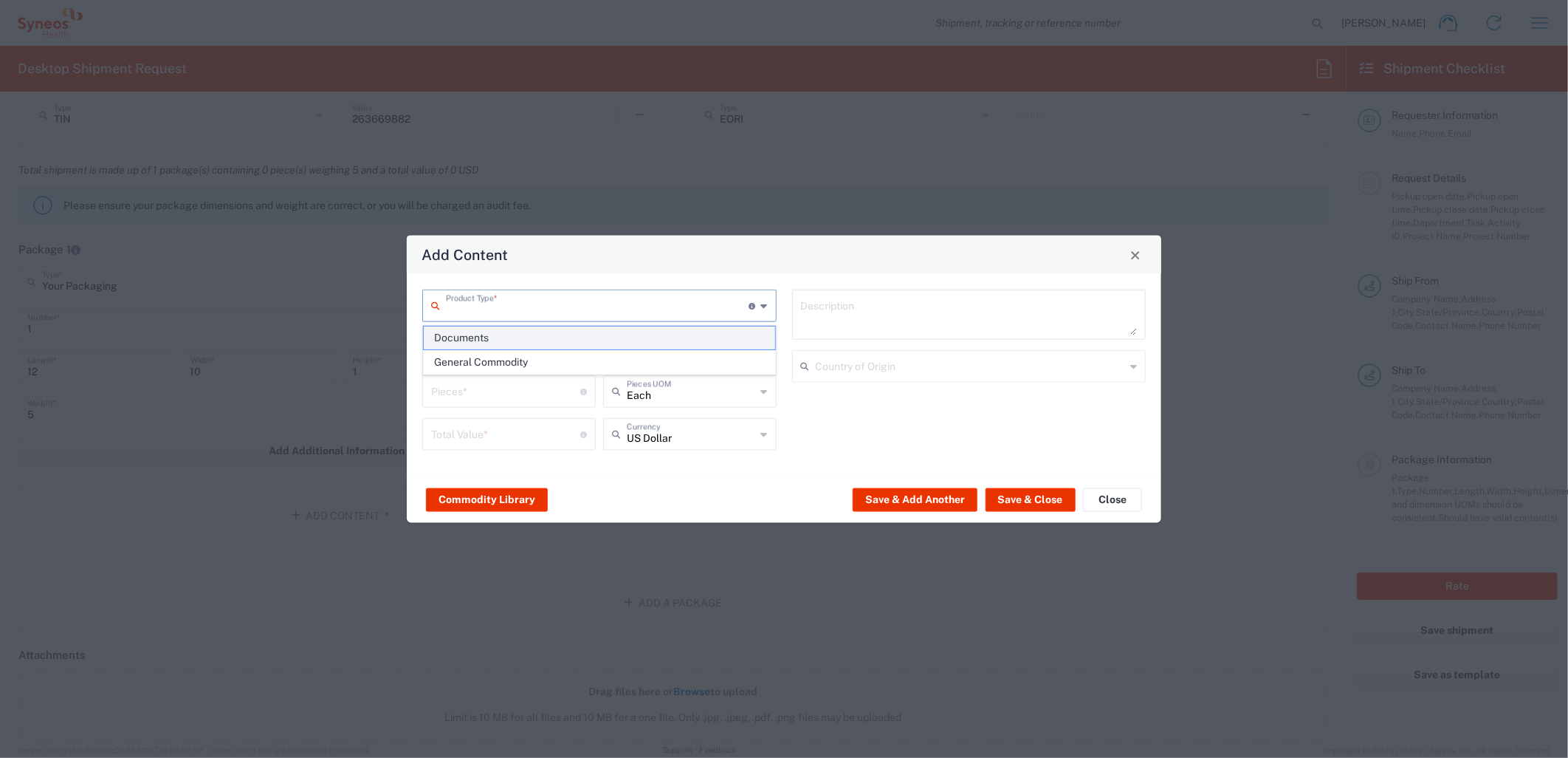
type textarea "Documents"
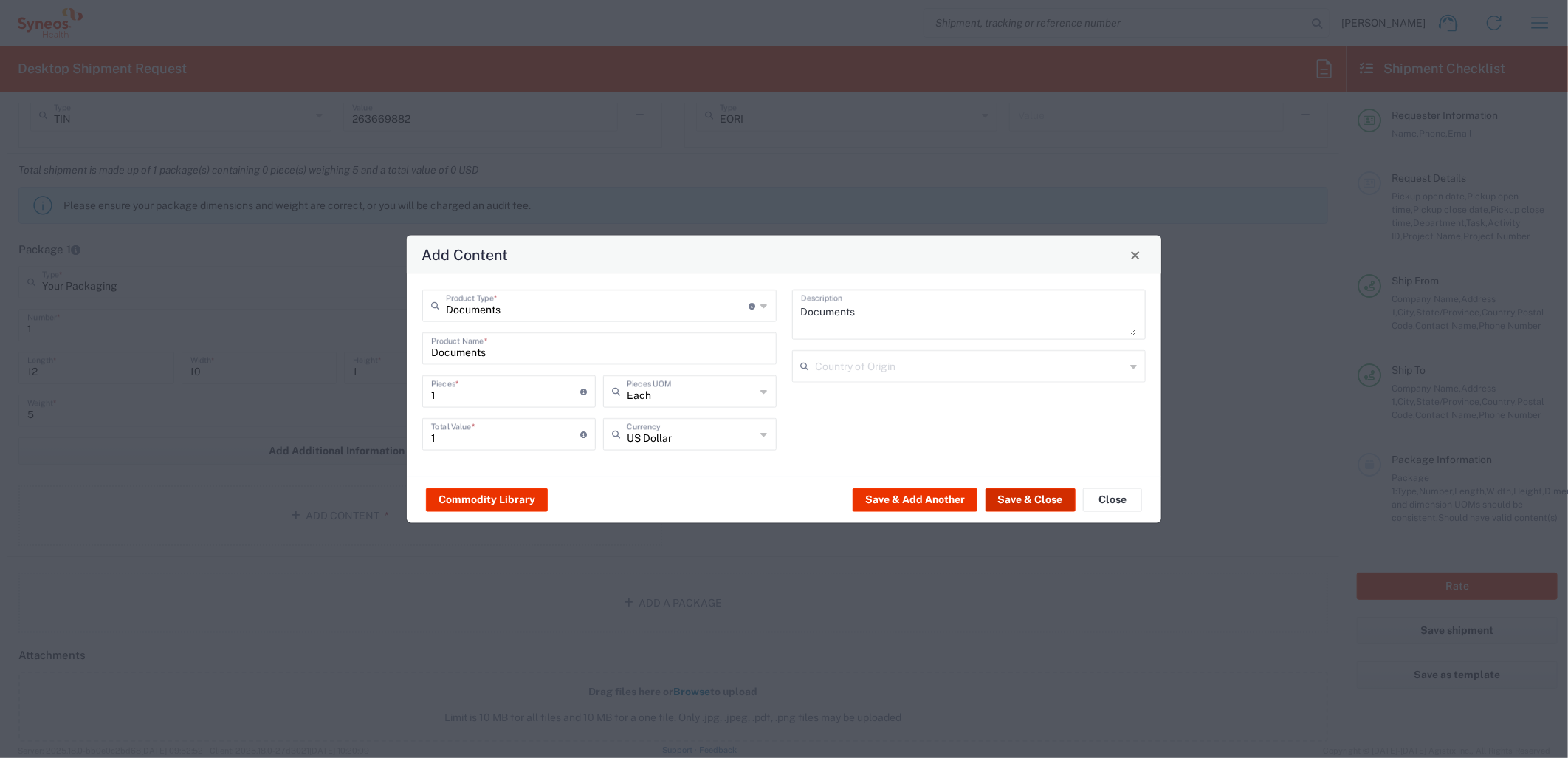
click at [997, 491] on button "Save & Close" at bounding box center [1031, 499] width 90 height 24
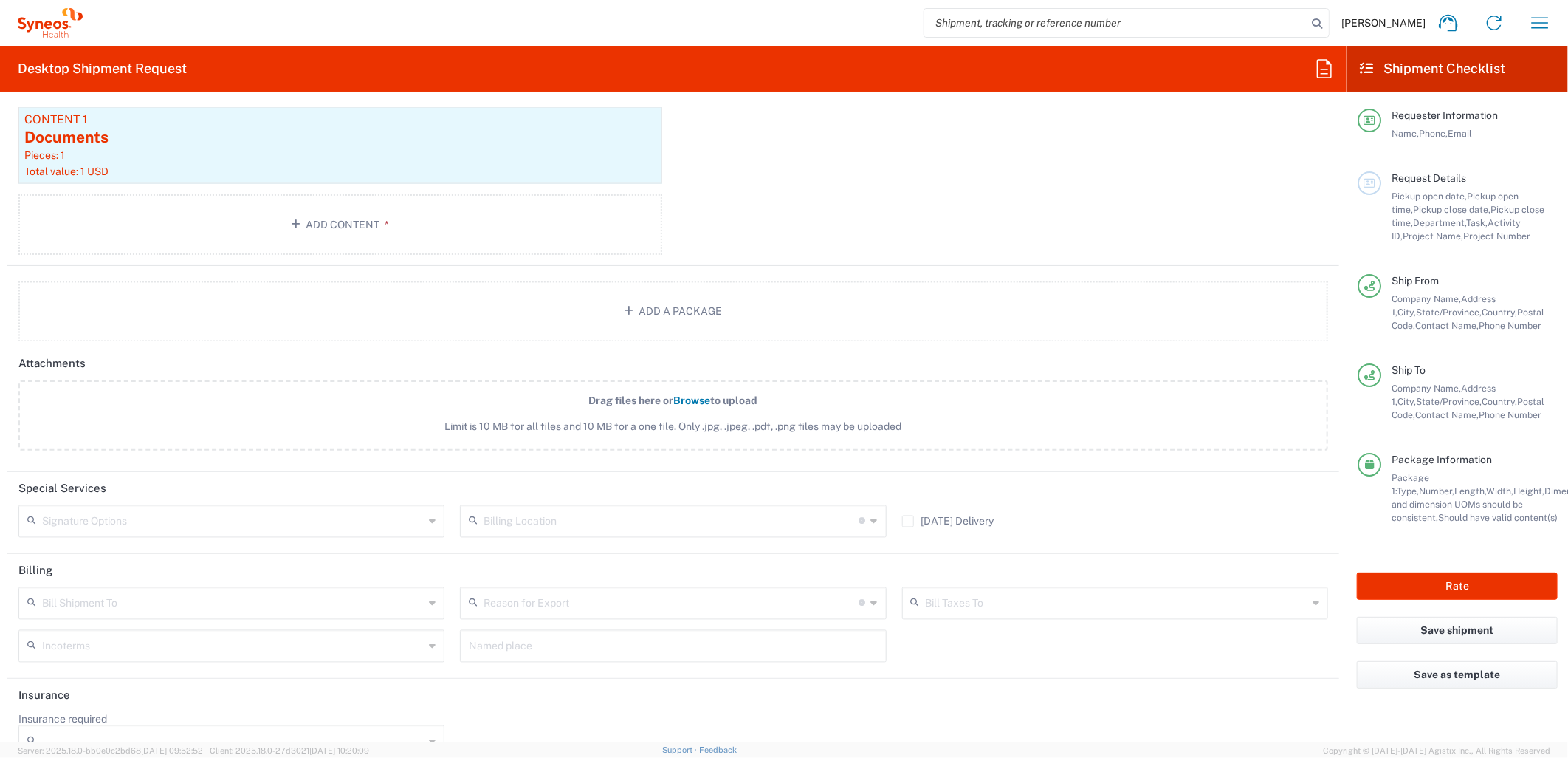
scroll to position [1636, 0]
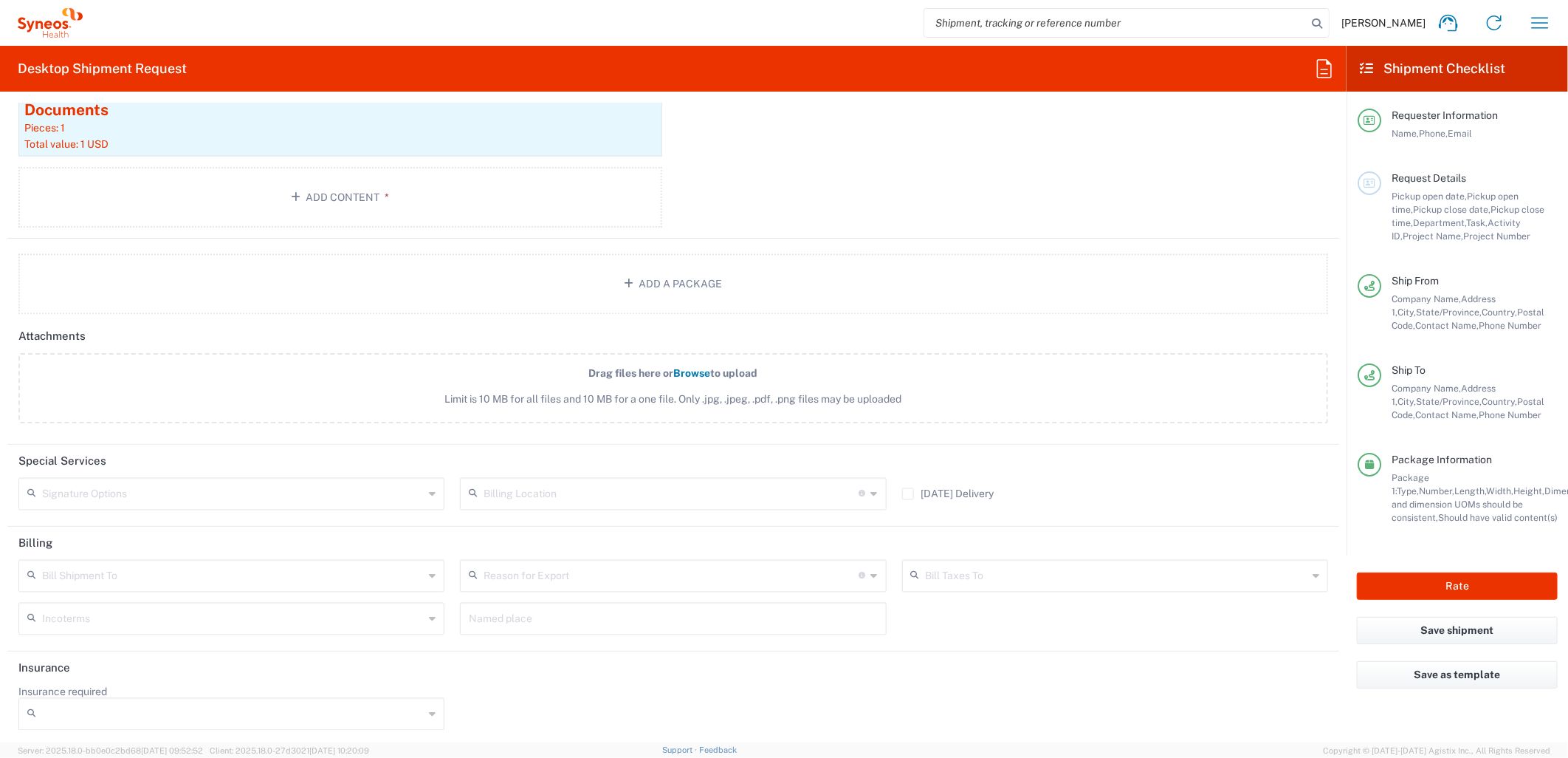
click at [209, 565] on input "text" at bounding box center [232, 574] width 382 height 25
click at [121, 627] on span "Sender/Shipper" at bounding box center [229, 629] width 420 height 23
type input "Sender/Shipper"
click at [1419, 581] on button "Rate" at bounding box center [1457, 586] width 201 height 27
type input "MCUS.IMSE.CL.7068636"
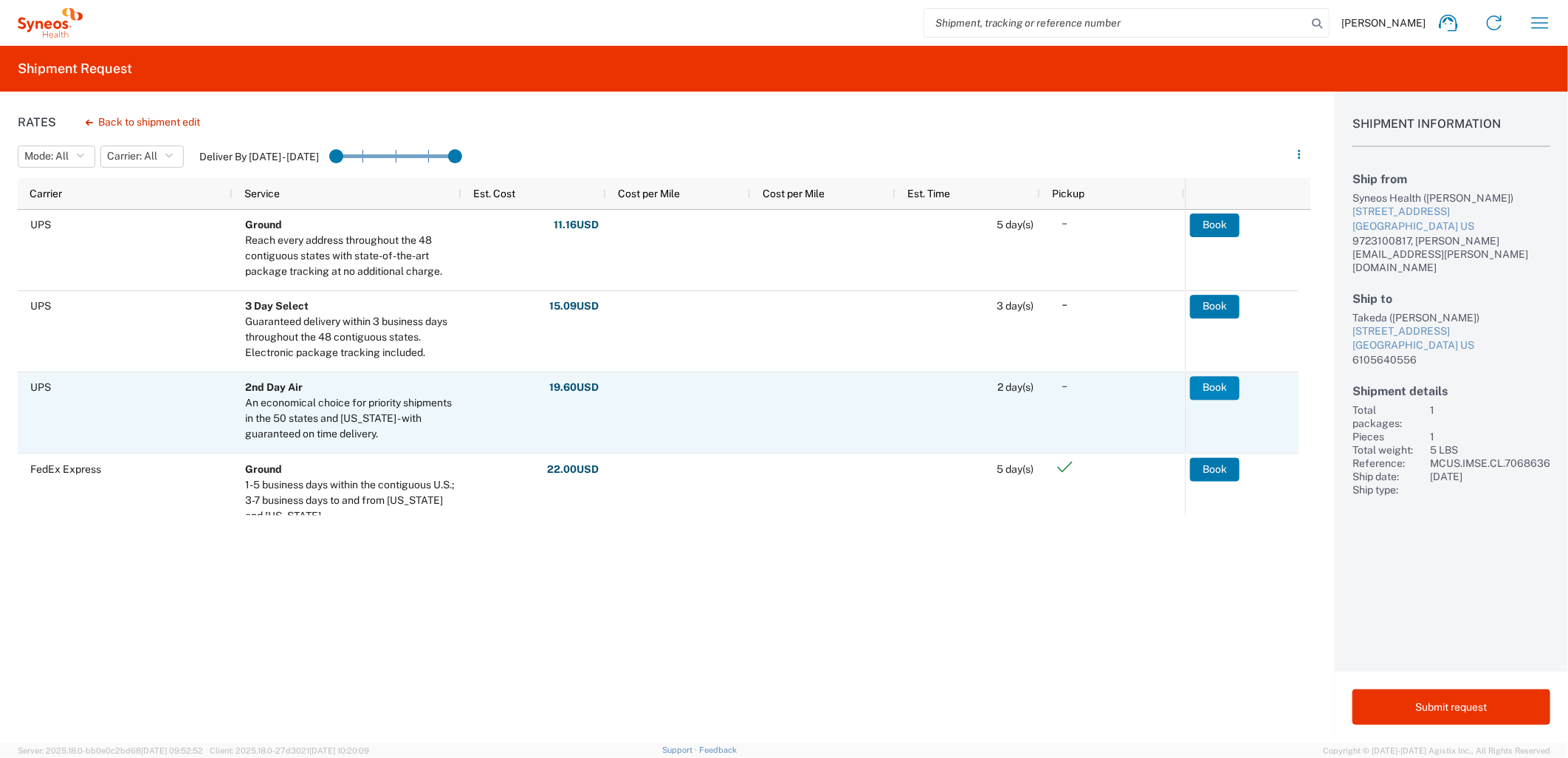
click at [1228, 393] on button "Book" at bounding box center [1215, 388] width 49 height 24
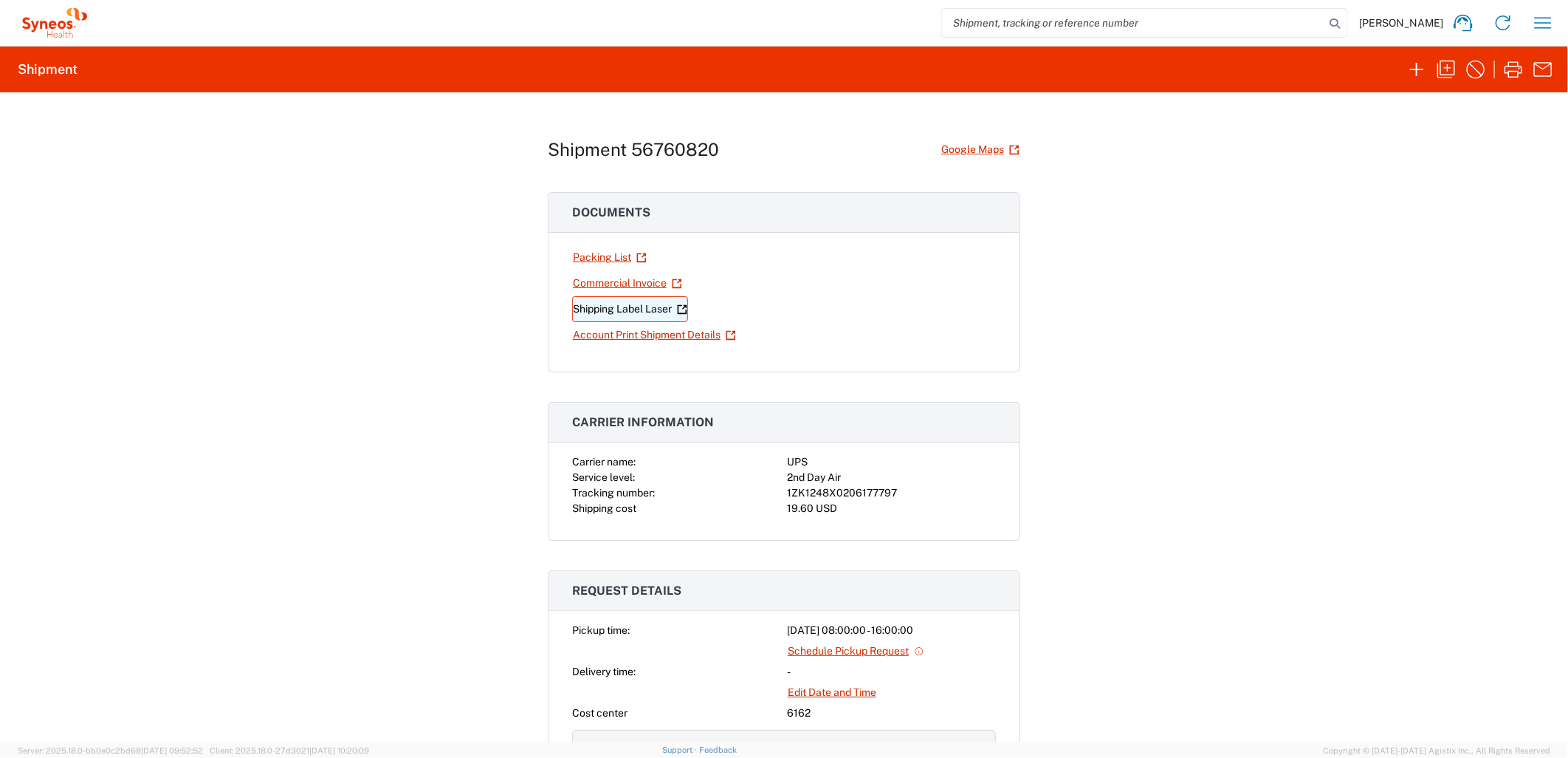
click at [653, 312] on link "Shipping Label Laser" at bounding box center [630, 309] width 116 height 25
click at [1414, 71] on icon "button" at bounding box center [1417, 69] width 24 height 24
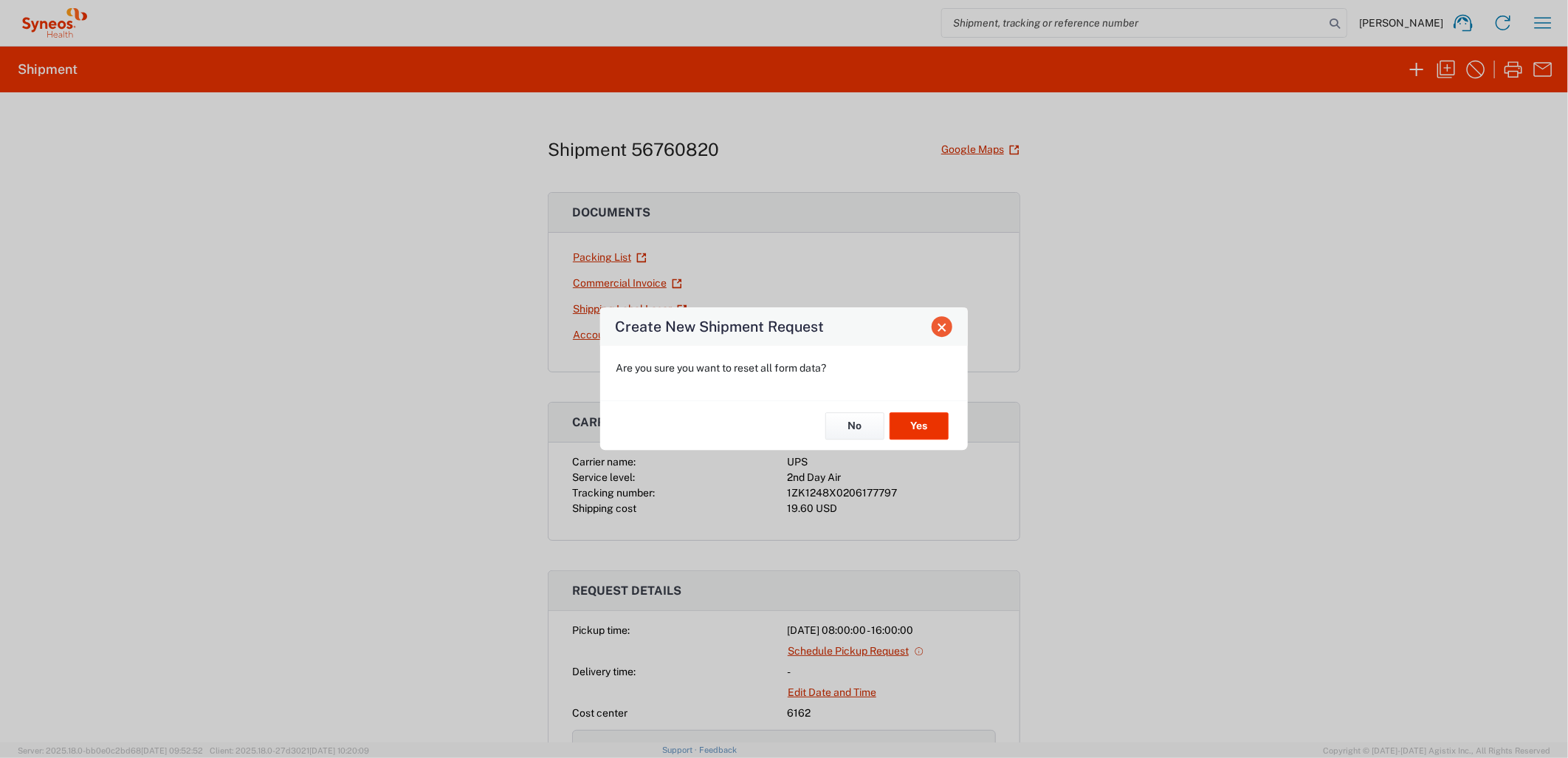
click at [943, 334] on button "Close" at bounding box center [942, 326] width 21 height 21
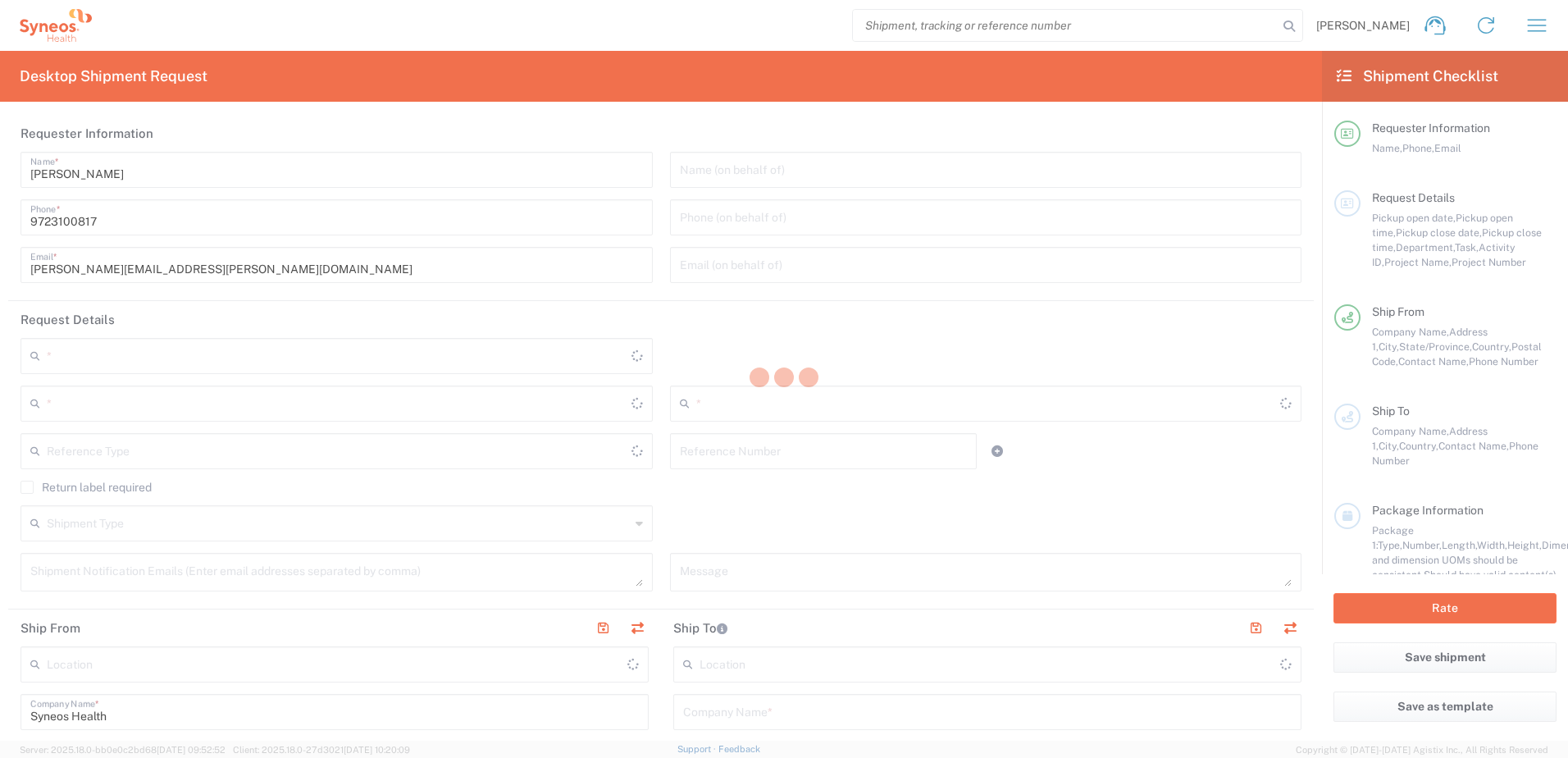
type input "[US_STATE]"
type input "[GEOGRAPHIC_DATA]"
type input "6162"
type input "Syneos Health Medical Communic"
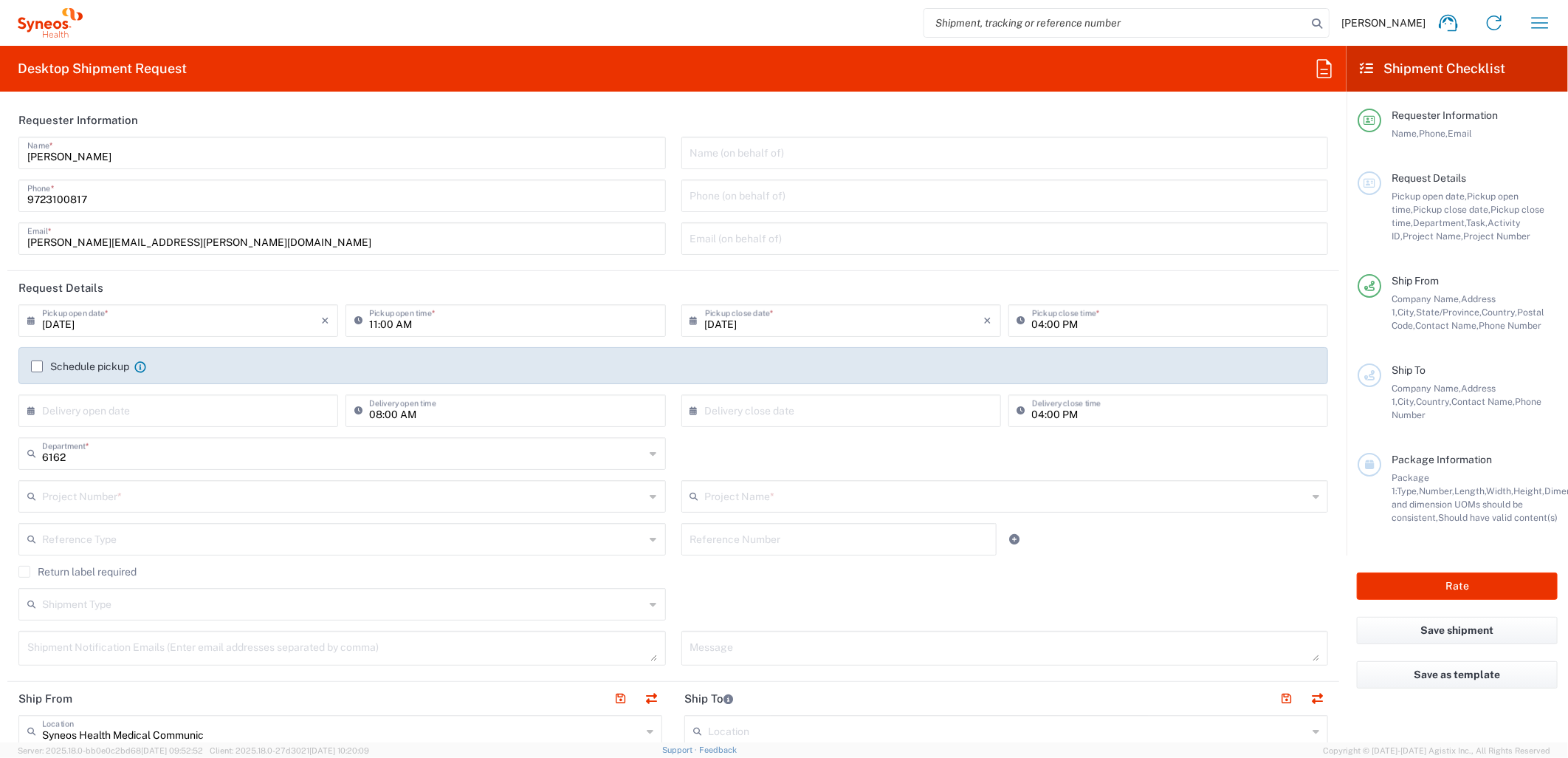
click at [275, 320] on input "[DATE]" at bounding box center [181, 319] width 279 height 25
click at [182, 407] on span "10" at bounding box center [181, 411] width 22 height 21
type input "[DATE]"
click at [369, 321] on input "11:00 AM" at bounding box center [513, 319] width 287 height 25
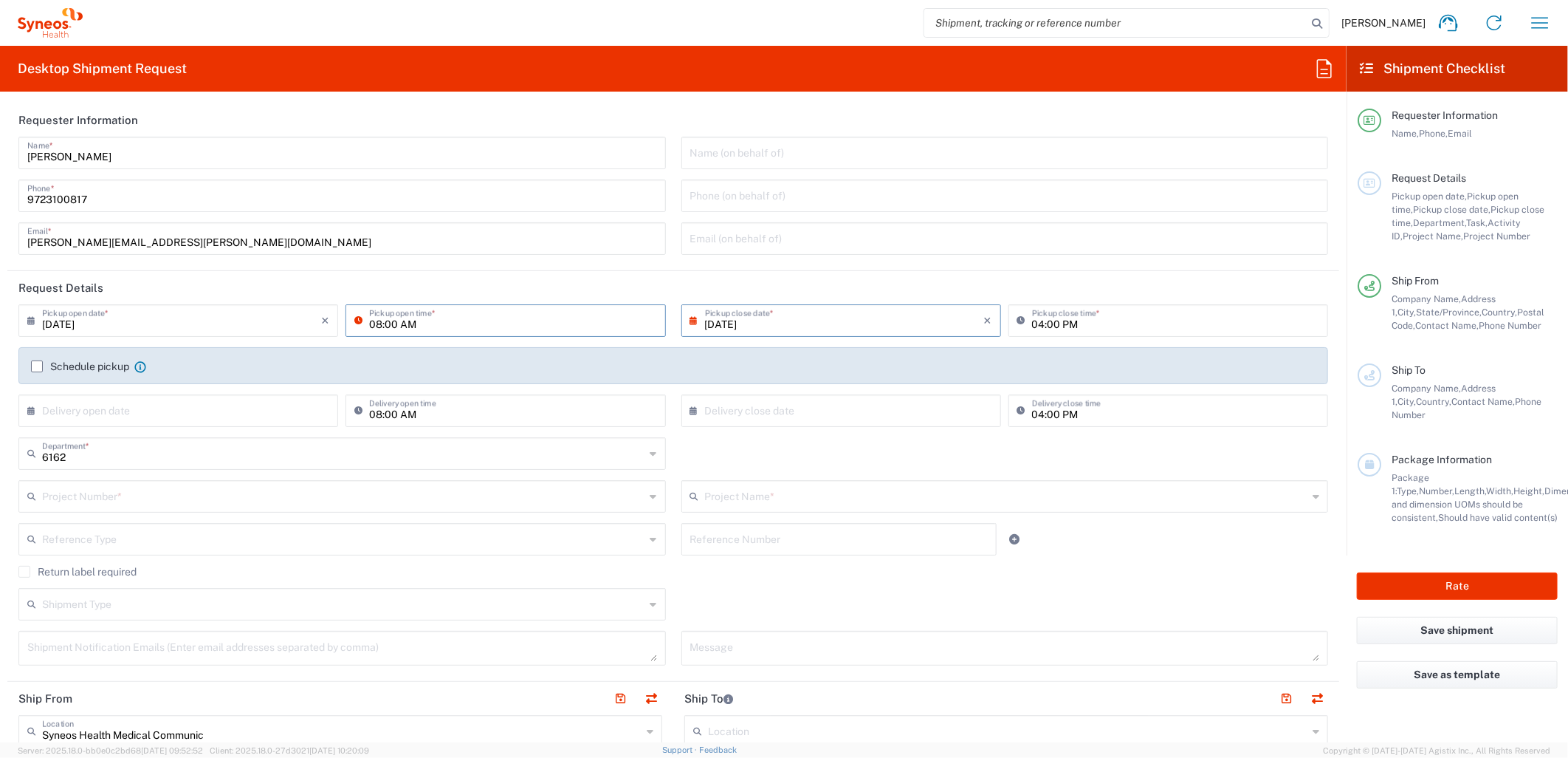
type input "08:00 AM"
click at [148, 489] on input "text" at bounding box center [343, 494] width 603 height 25
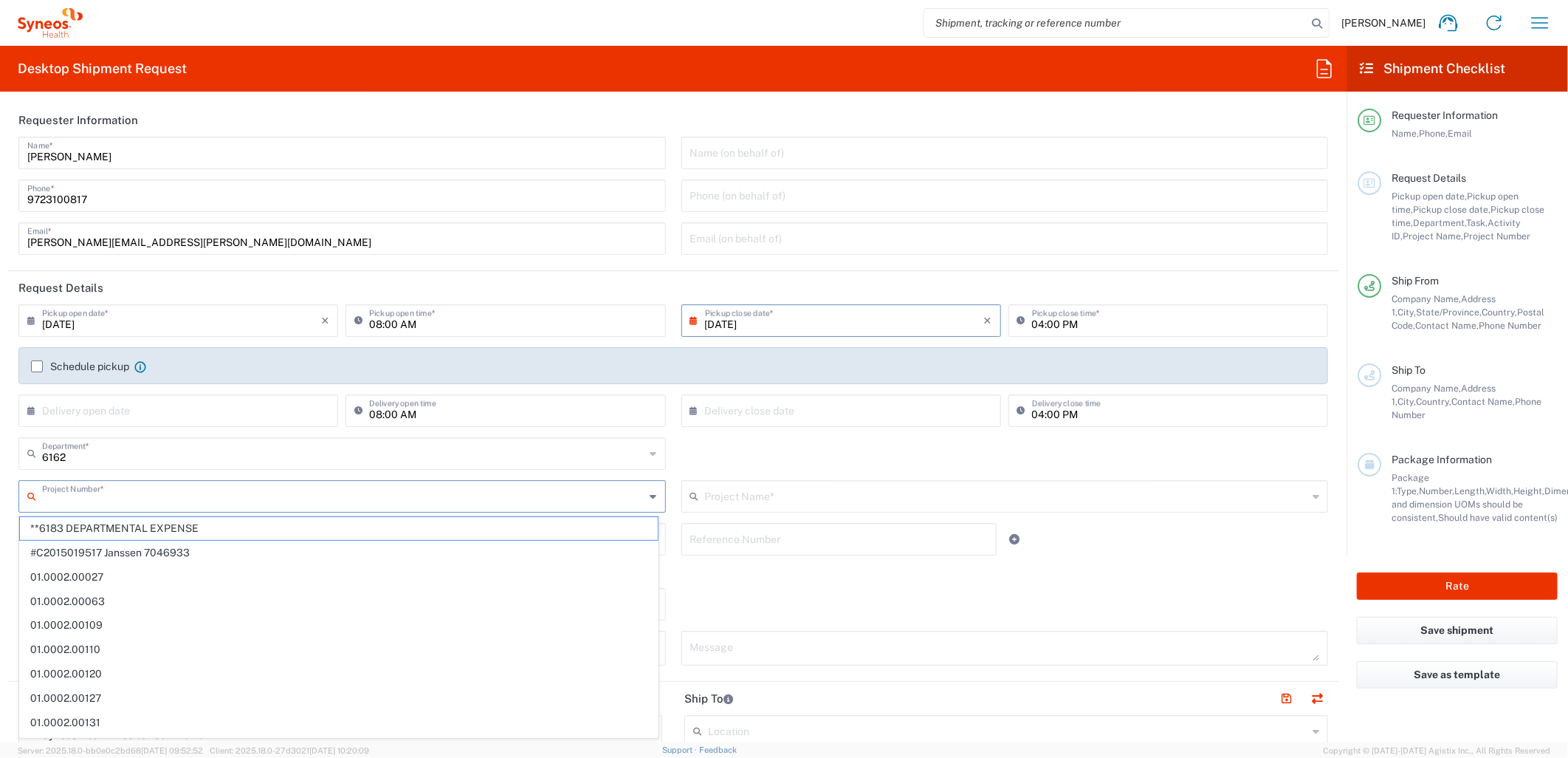
paste input "MCUS.IMSE.CL.7068638"
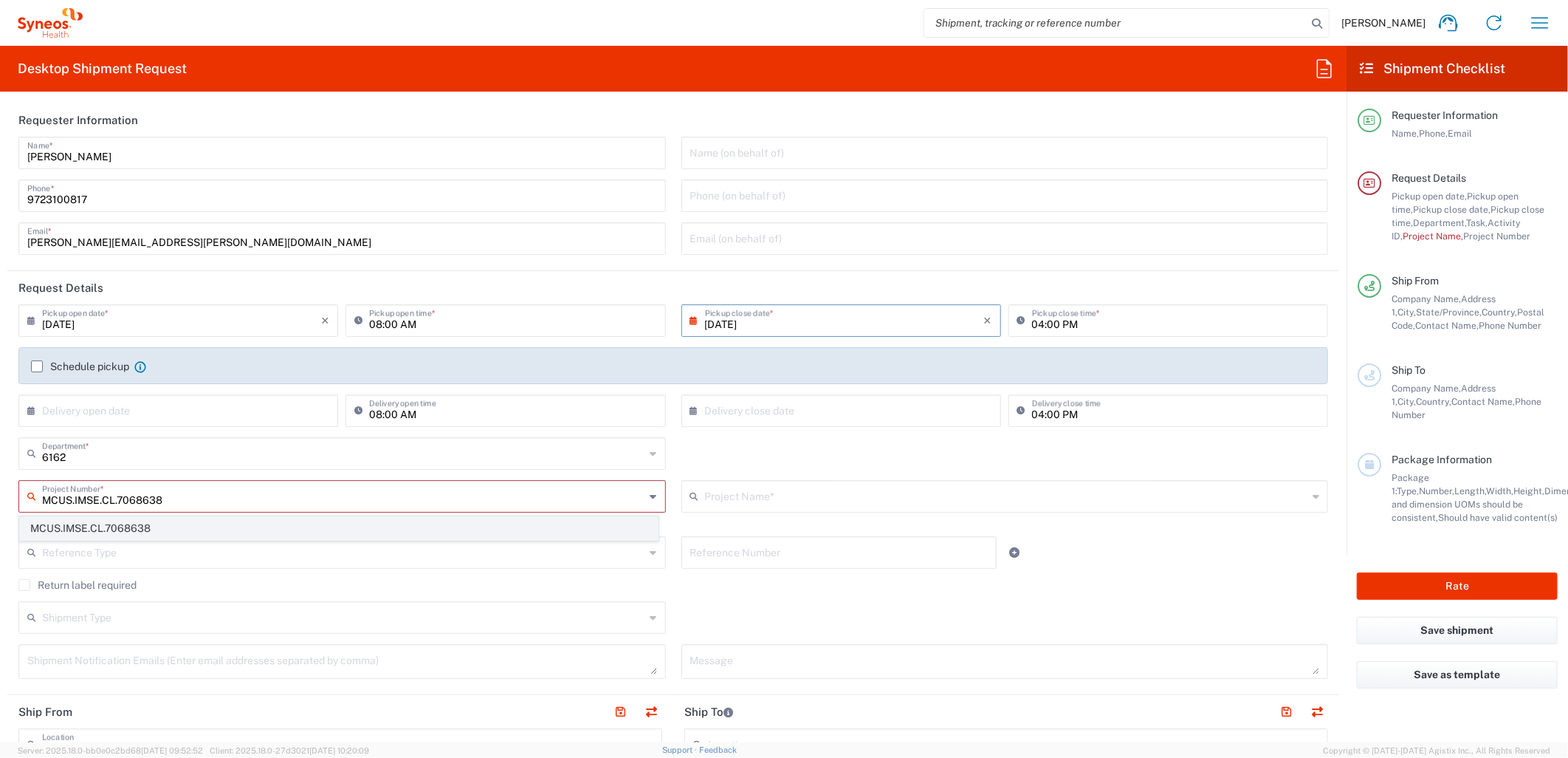
type input "MCUS.IMSE.CL.7068638"
click at [137, 532] on span "MCUS.IMSE.CL.7068638" at bounding box center [338, 529] width 638 height 23
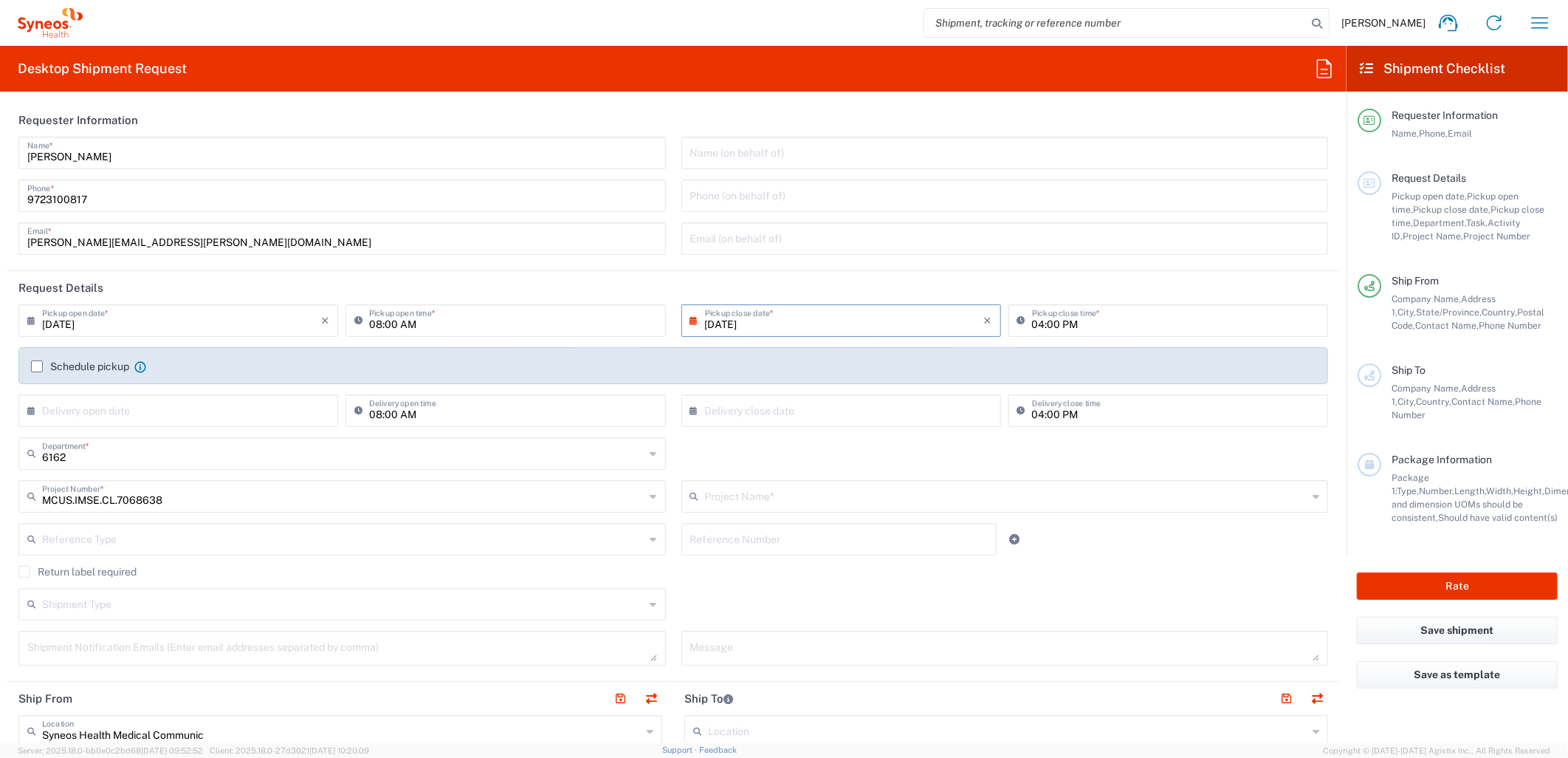
type input "Takeda.SpkrBureau.25.7068638"
click at [259, 548] on input "text" at bounding box center [343, 537] width 603 height 25
type input "0"
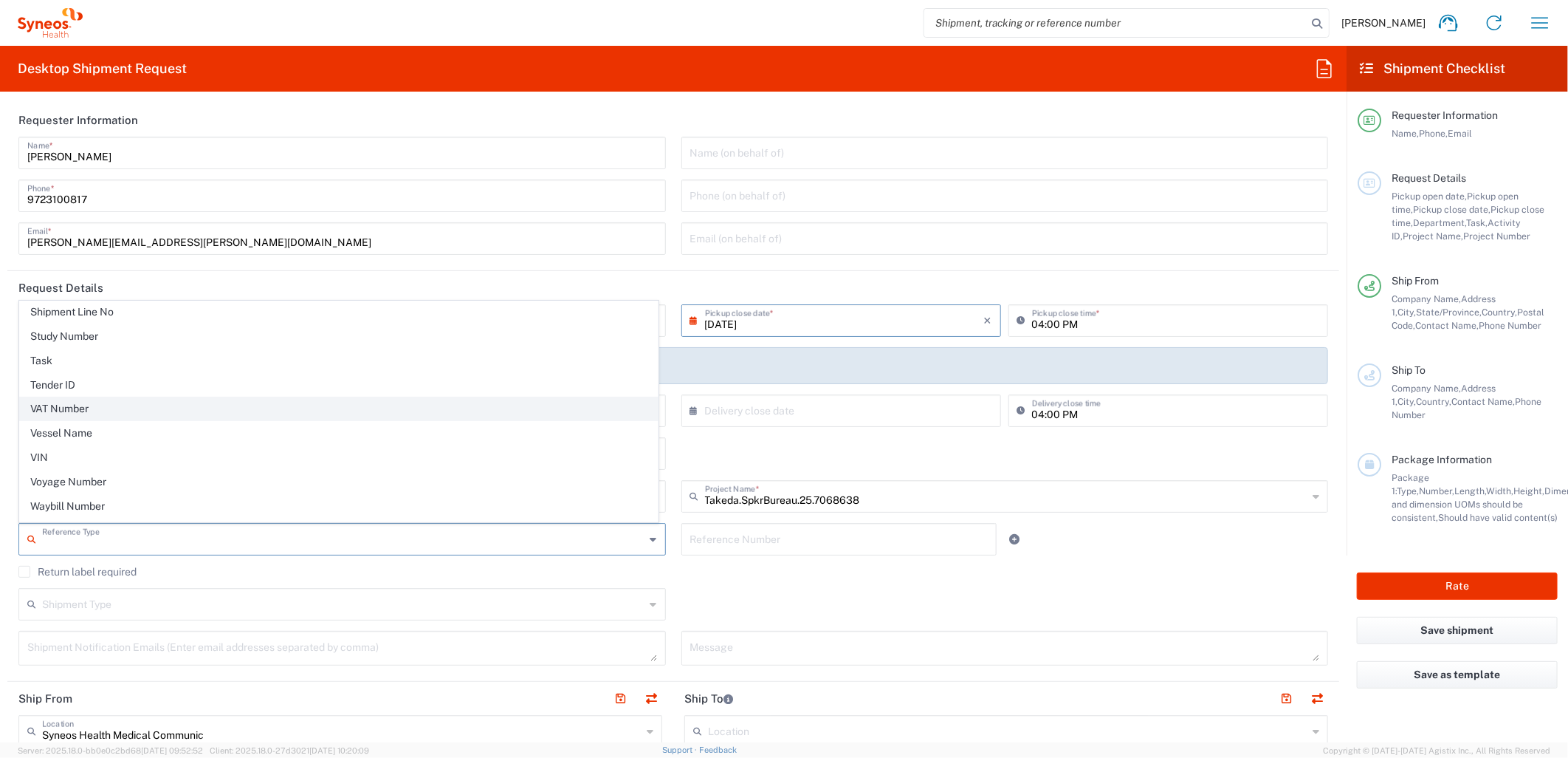
scroll to position [1312, 0]
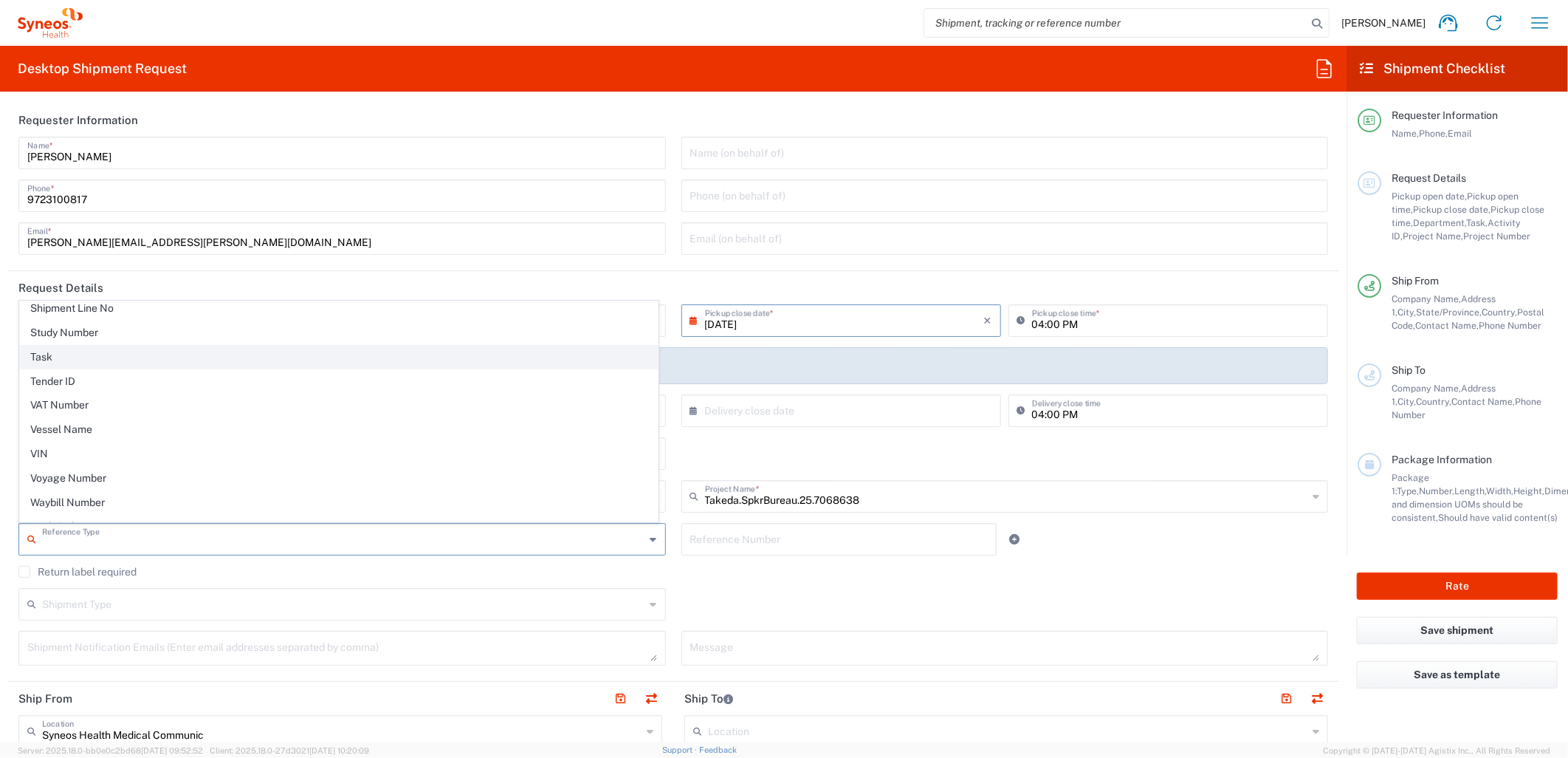
click at [87, 369] on span "Task" at bounding box center [338, 357] width 638 height 23
type input "Task"
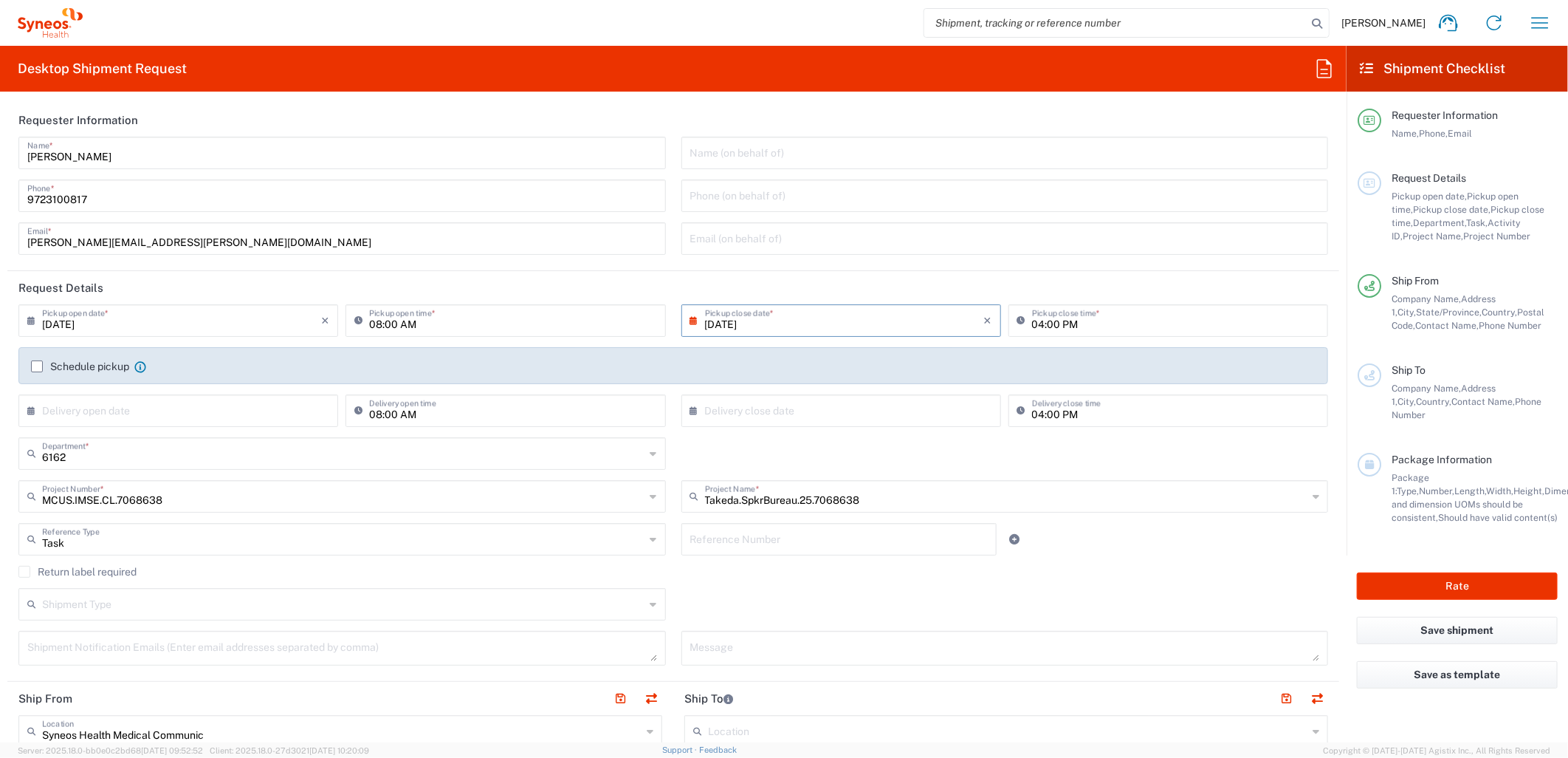
click at [760, 540] on input "text" at bounding box center [839, 537] width 298 height 25
type input "001"
click at [1013, 540] on link at bounding box center [1015, 539] width 21 height 21
click at [133, 582] on input "text" at bounding box center [343, 581] width 603 height 25
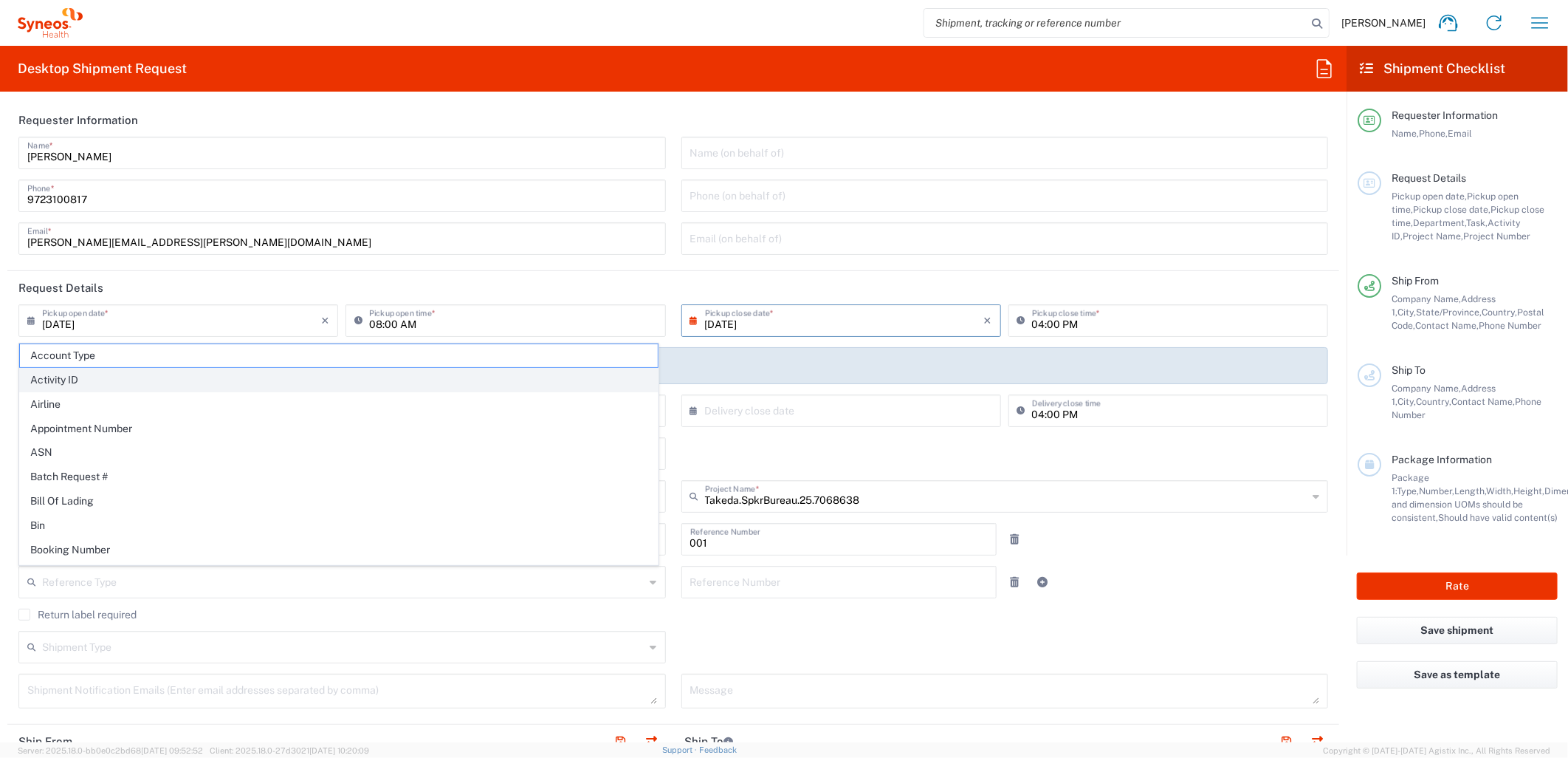
click at [146, 373] on span "Activity ID" at bounding box center [338, 380] width 638 height 23
type input "Activity ID"
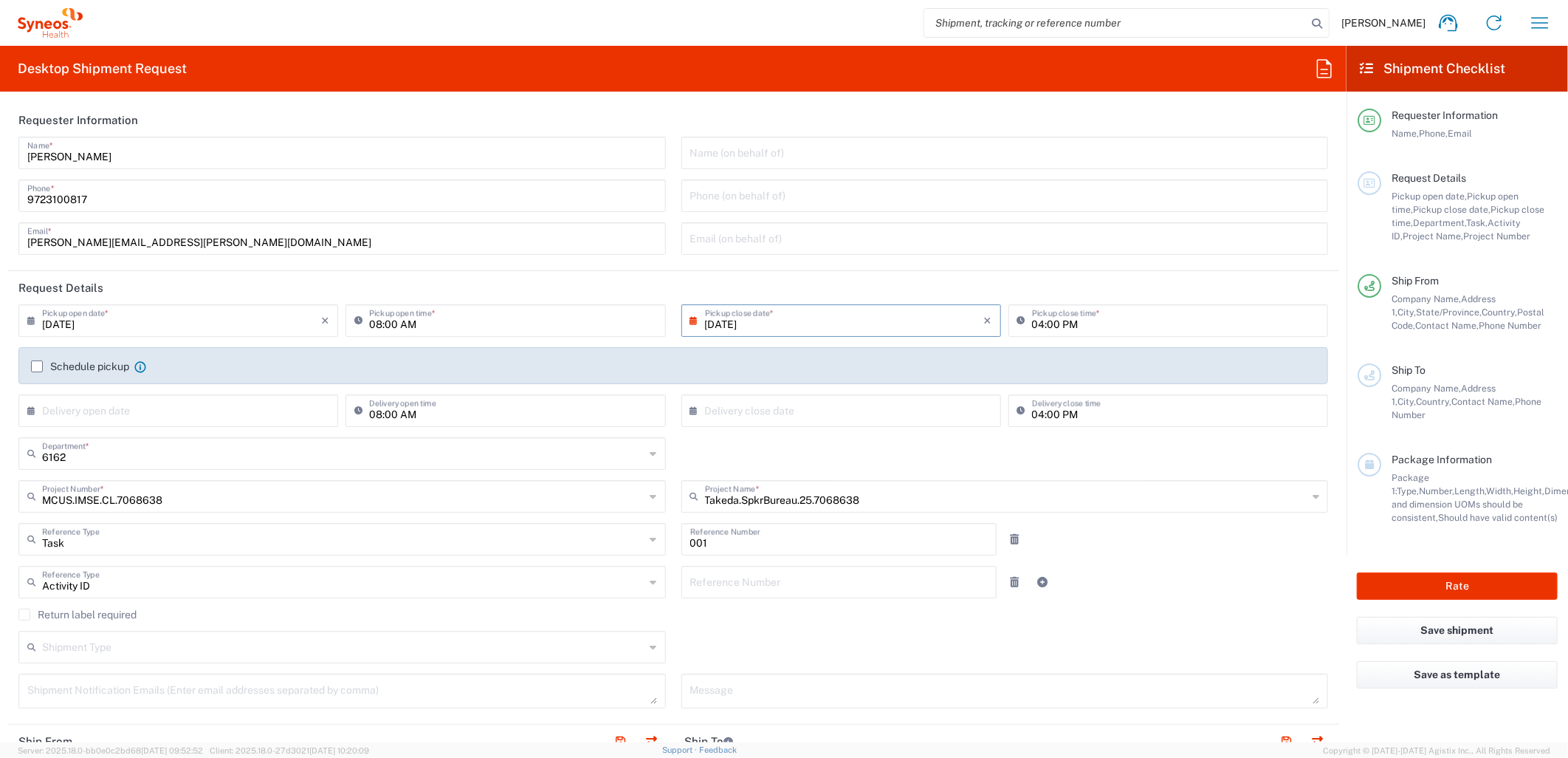
click at [791, 581] on input "text" at bounding box center [839, 581] width 298 height 25
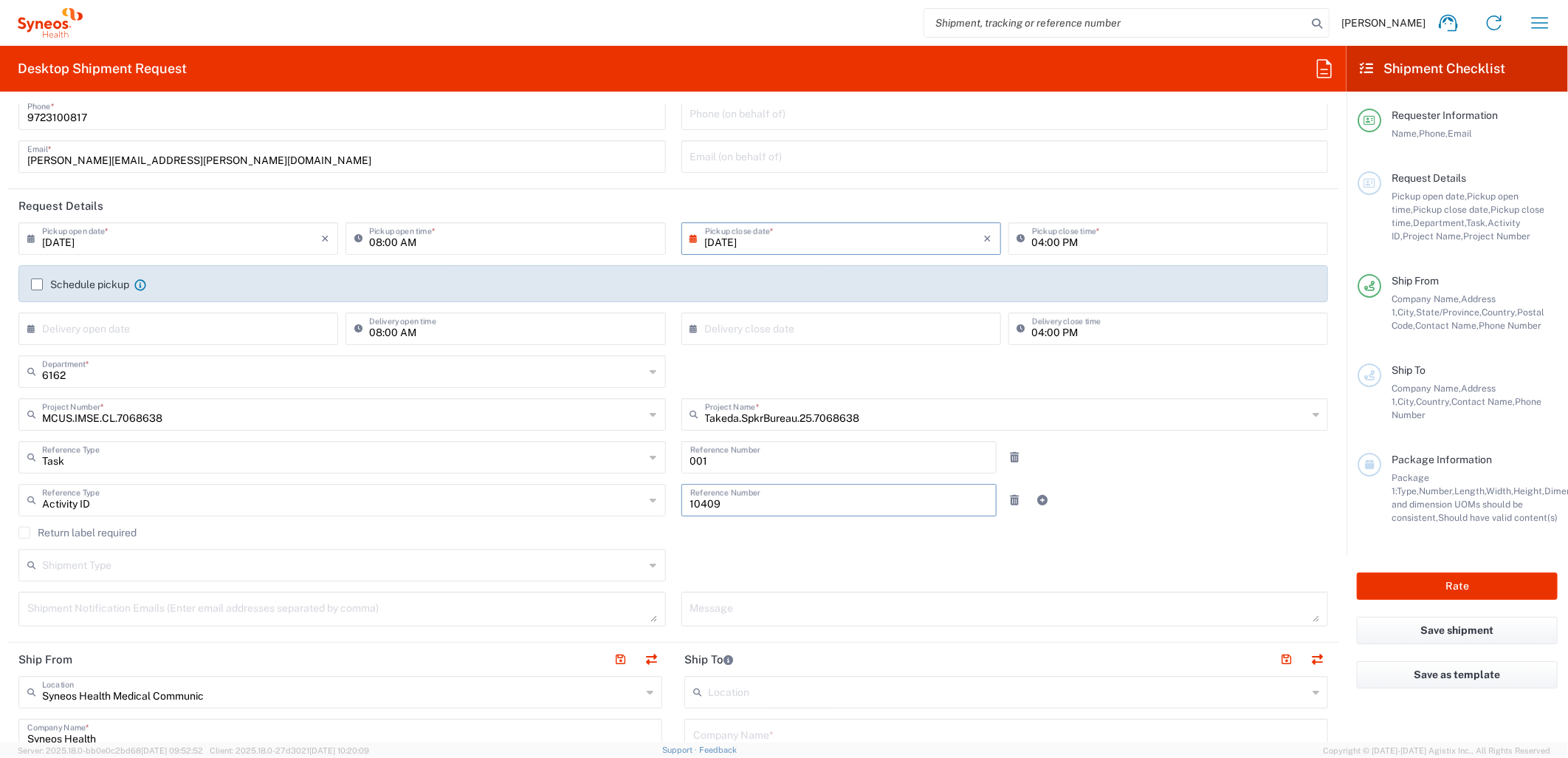
type input "10409"
click at [550, 567] on input "text" at bounding box center [343, 563] width 603 height 25
click at [186, 619] on span "Regular" at bounding box center [338, 622] width 638 height 23
type input "Regular"
click at [151, 609] on textarea at bounding box center [342, 609] width 630 height 25
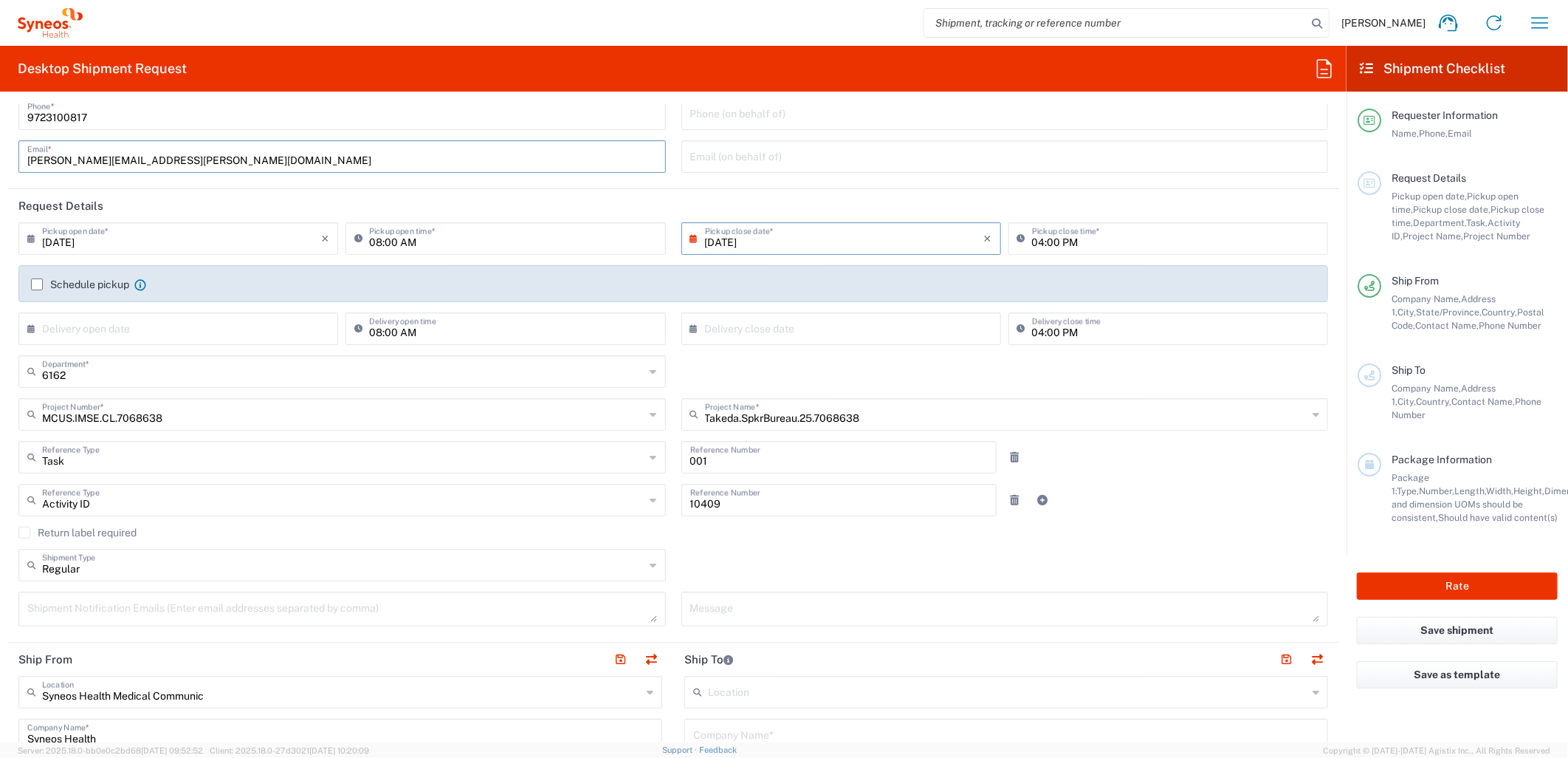
drag, startPoint x: 224, startPoint y: 157, endPoint x: -174, endPoint y: 168, distance: 398.2
click at [0, 168] on html "Kasey Burgan Home Shipment estimator Shipment tracking Desktop shipment request…" at bounding box center [784, 379] width 1568 height 758
click at [267, 595] on div "Shipment Notification Emails (Enter email addresses separated by comma)" at bounding box center [342, 609] width 648 height 34
click at [342, 614] on textarea at bounding box center [342, 609] width 630 height 25
paste textarea "[PERSON_NAME][EMAIL_ADDRESS][PERSON_NAME][DOMAIN_NAME]"
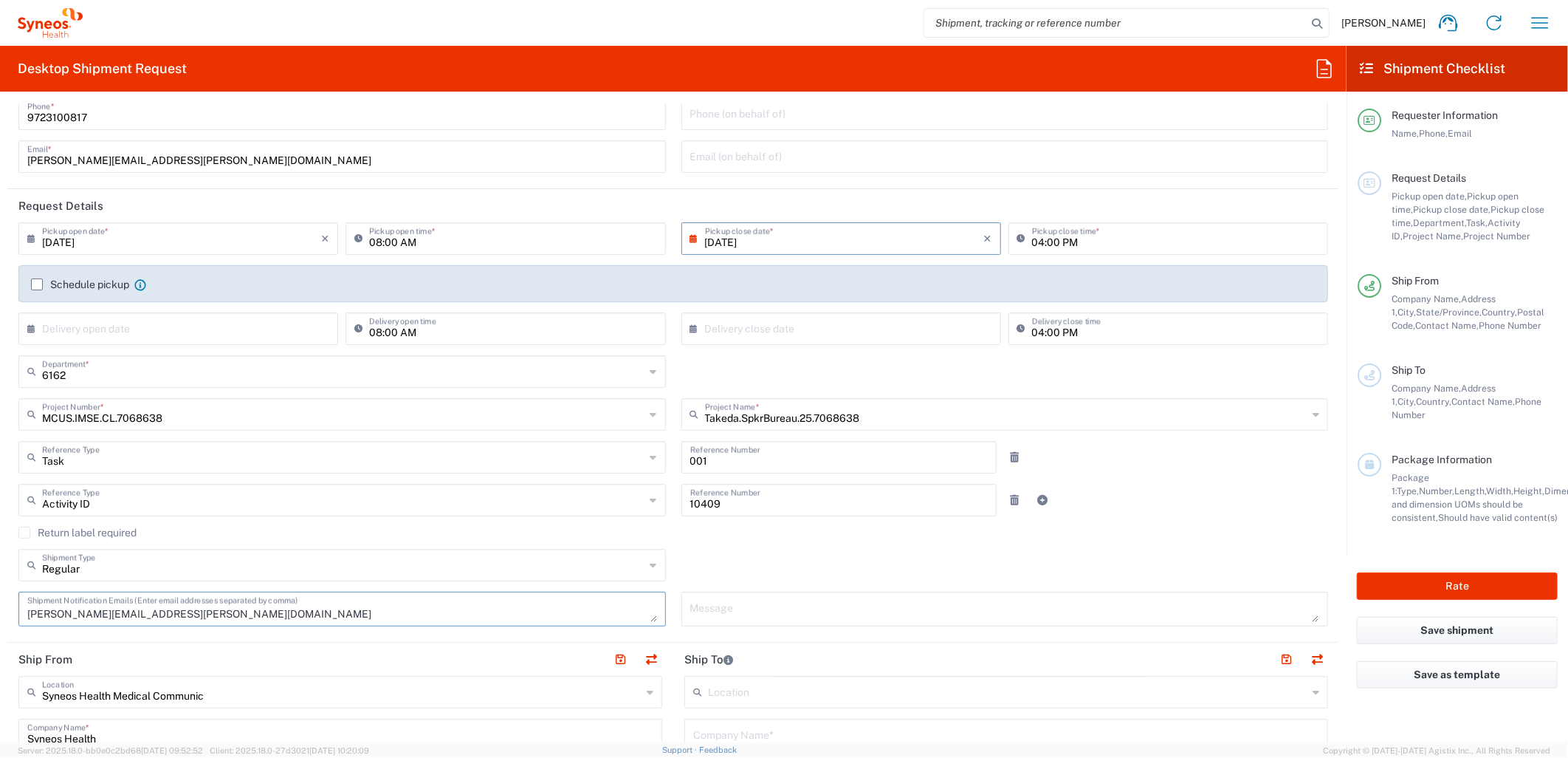
type textarea "[PERSON_NAME][EMAIL_ADDRESS][PERSON_NAME][DOMAIN_NAME]"
click at [863, 552] on div "Regular Shipment Type Batch Regular" at bounding box center [673, 570] width 1325 height 43
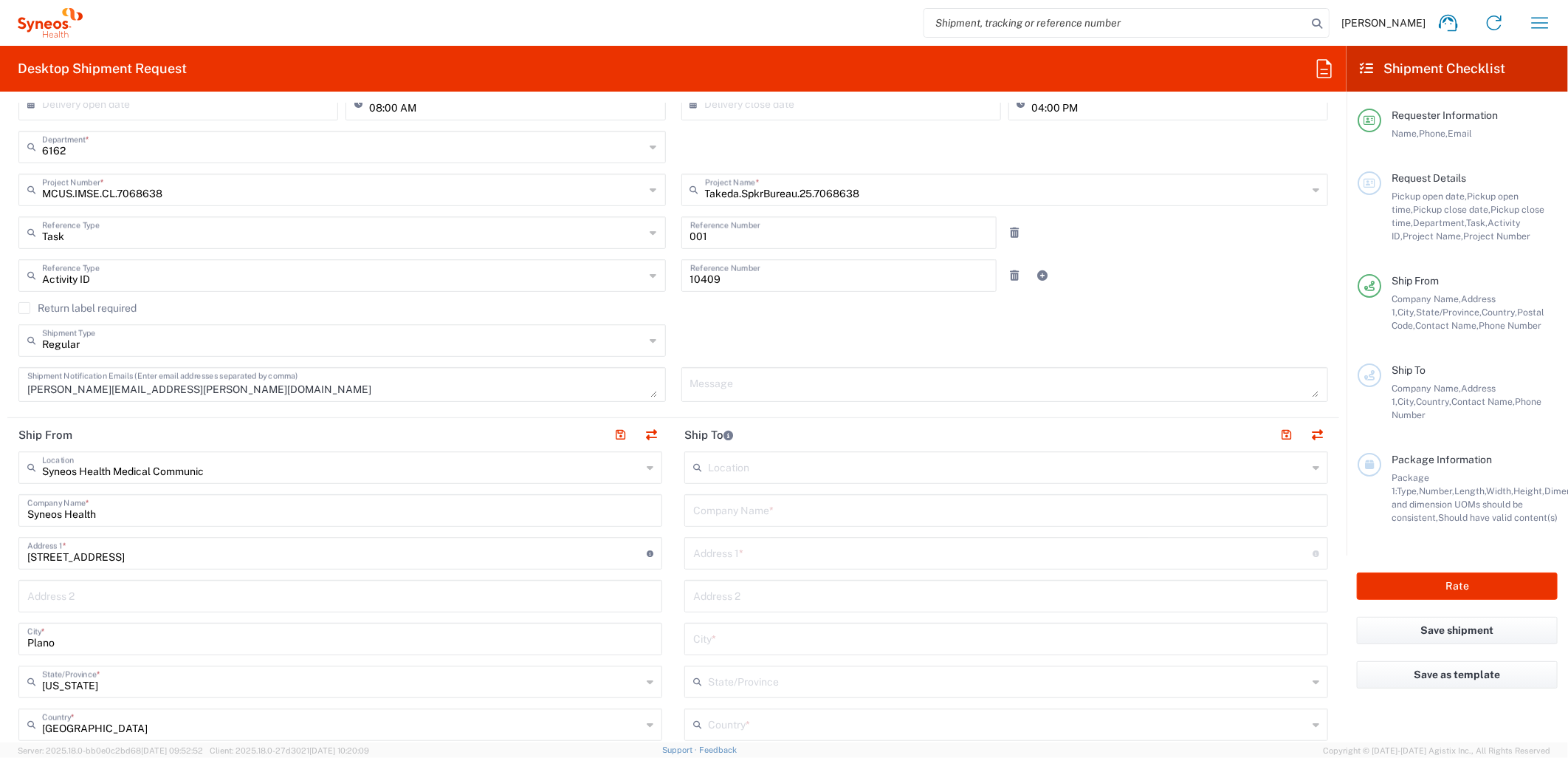
scroll to position [328, 0]
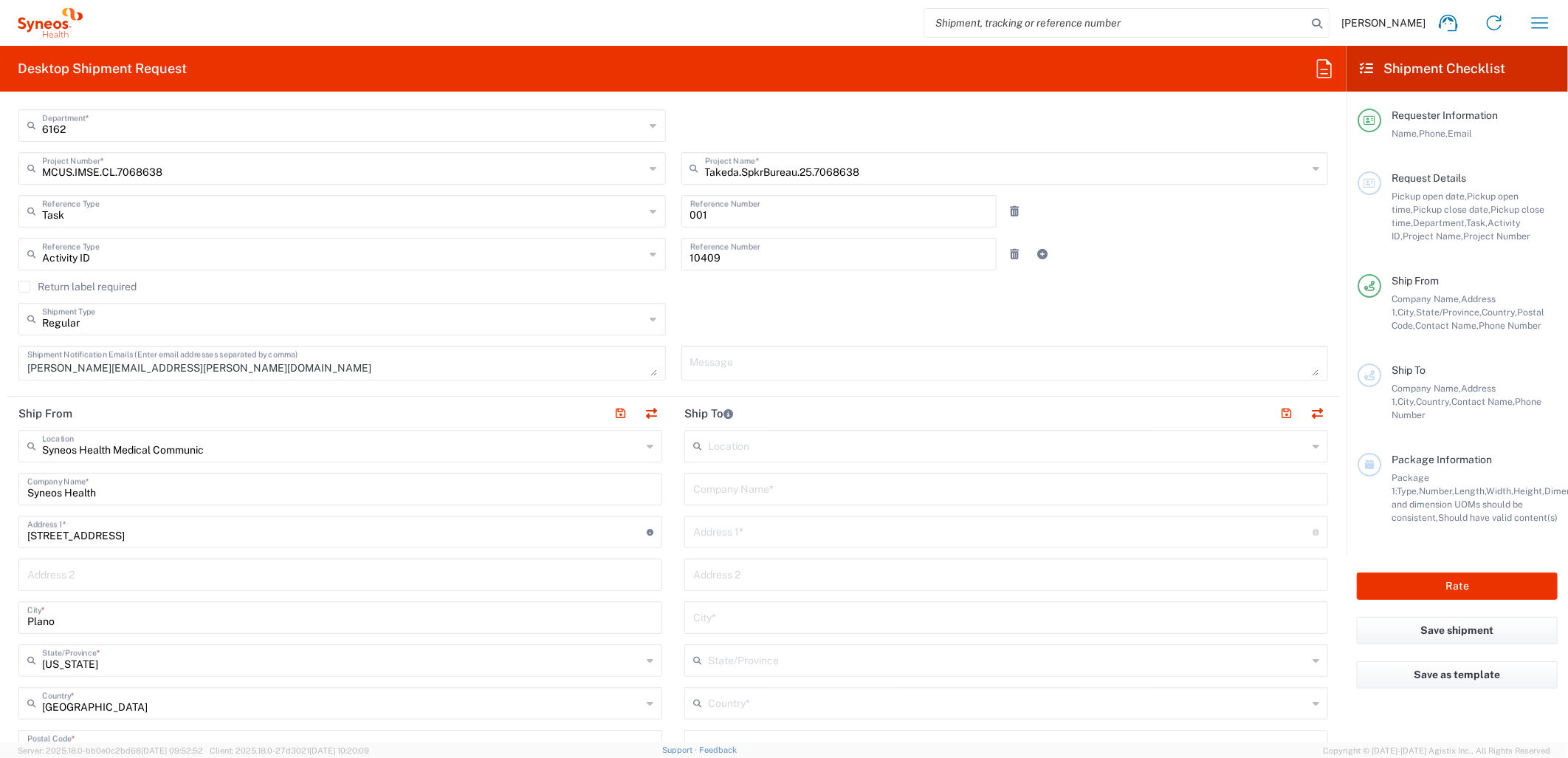
click at [717, 492] on input "text" at bounding box center [1006, 487] width 626 height 25
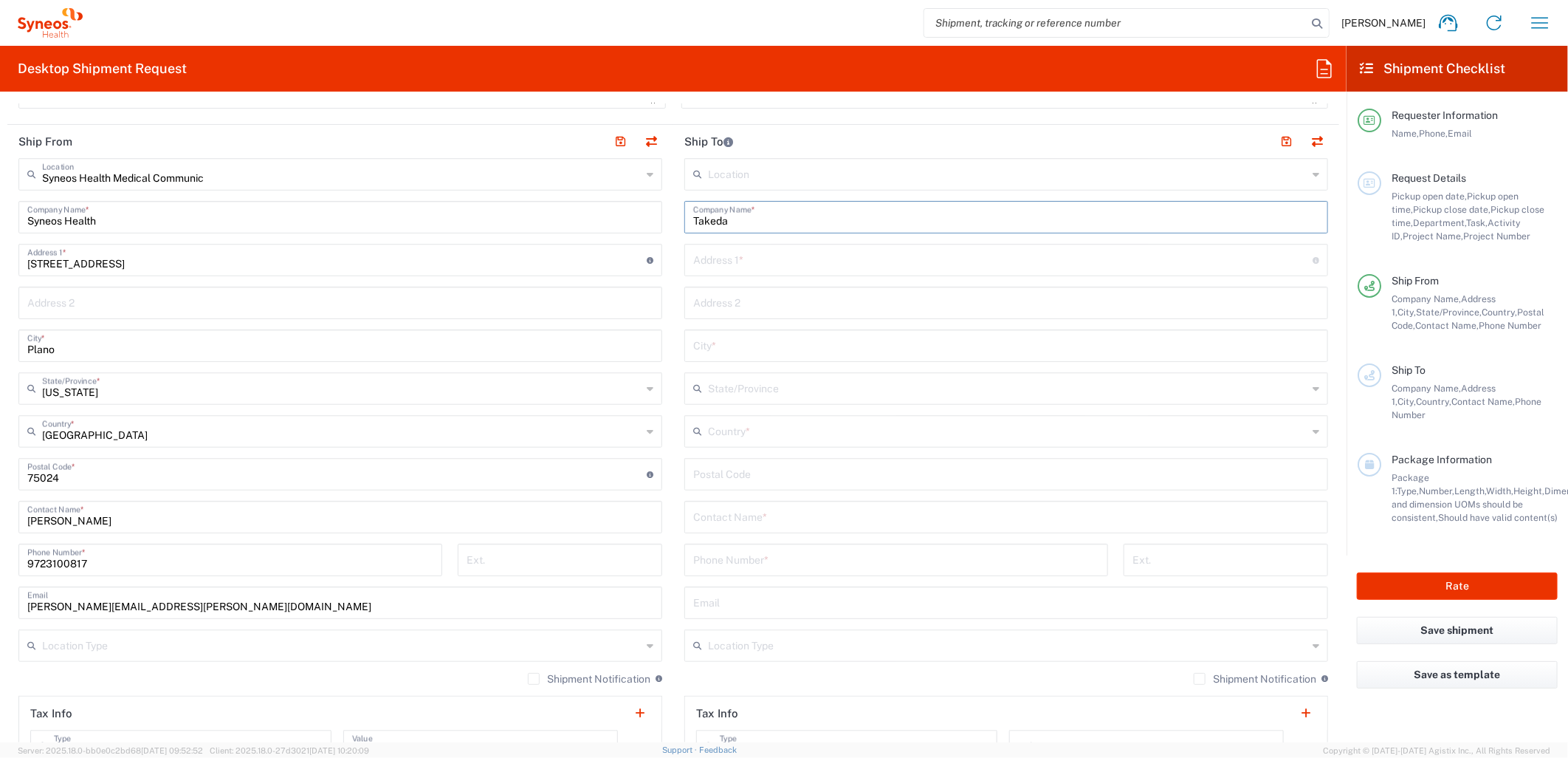
scroll to position [574, 0]
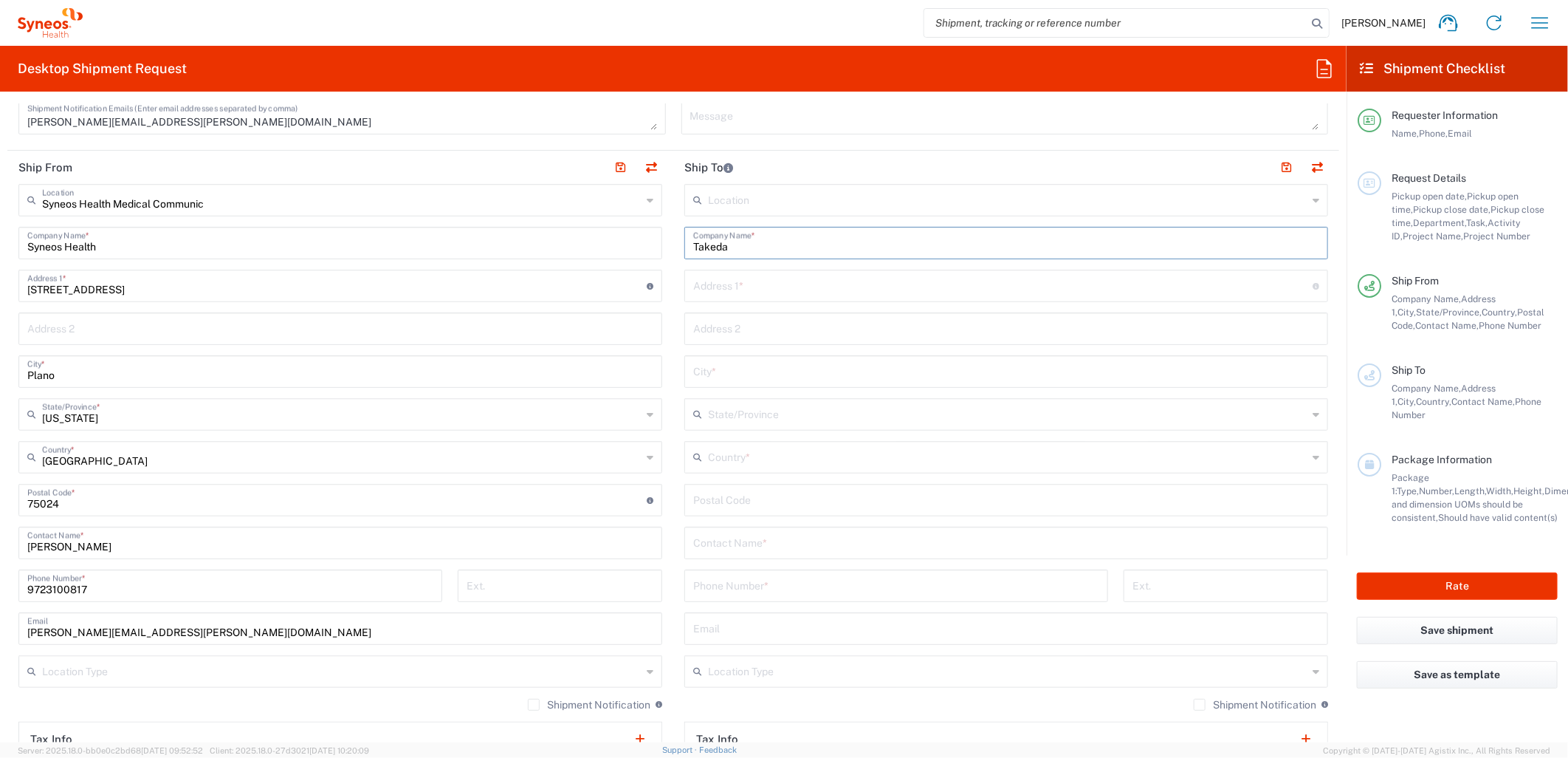
type input "Takeda"
click at [732, 275] on input "text" at bounding box center [1003, 284] width 620 height 25
paste input "81 Precision Dr"
type input "81 Precision Dr"
click at [697, 378] on input "text" at bounding box center [1006, 370] width 626 height 25
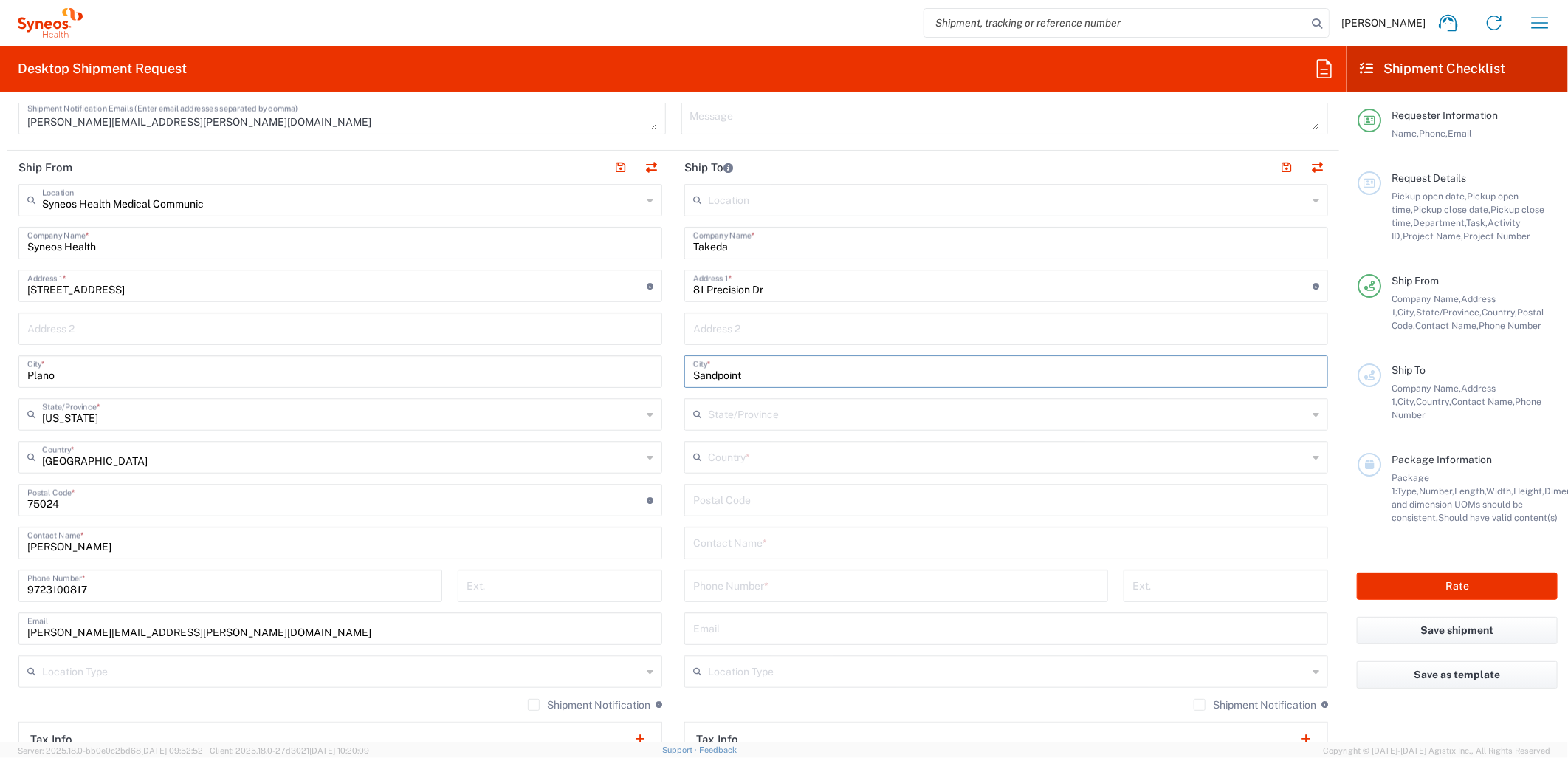
type input "Sandpoint"
click at [731, 460] on input "text" at bounding box center [1008, 456] width 599 height 25
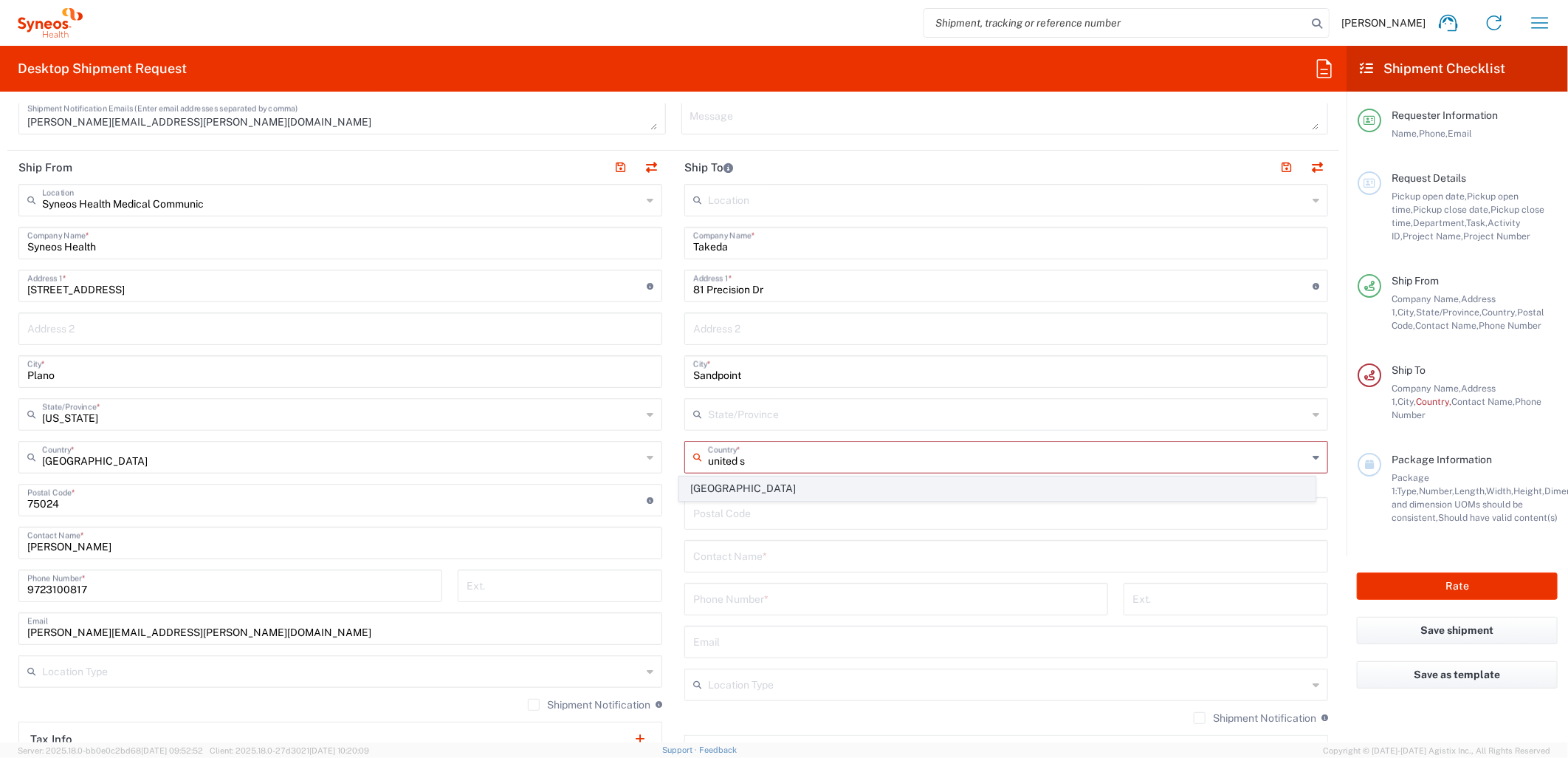
click at [718, 489] on span "[GEOGRAPHIC_DATA]" at bounding box center [997, 489] width 635 height 23
type input "[GEOGRAPHIC_DATA]"
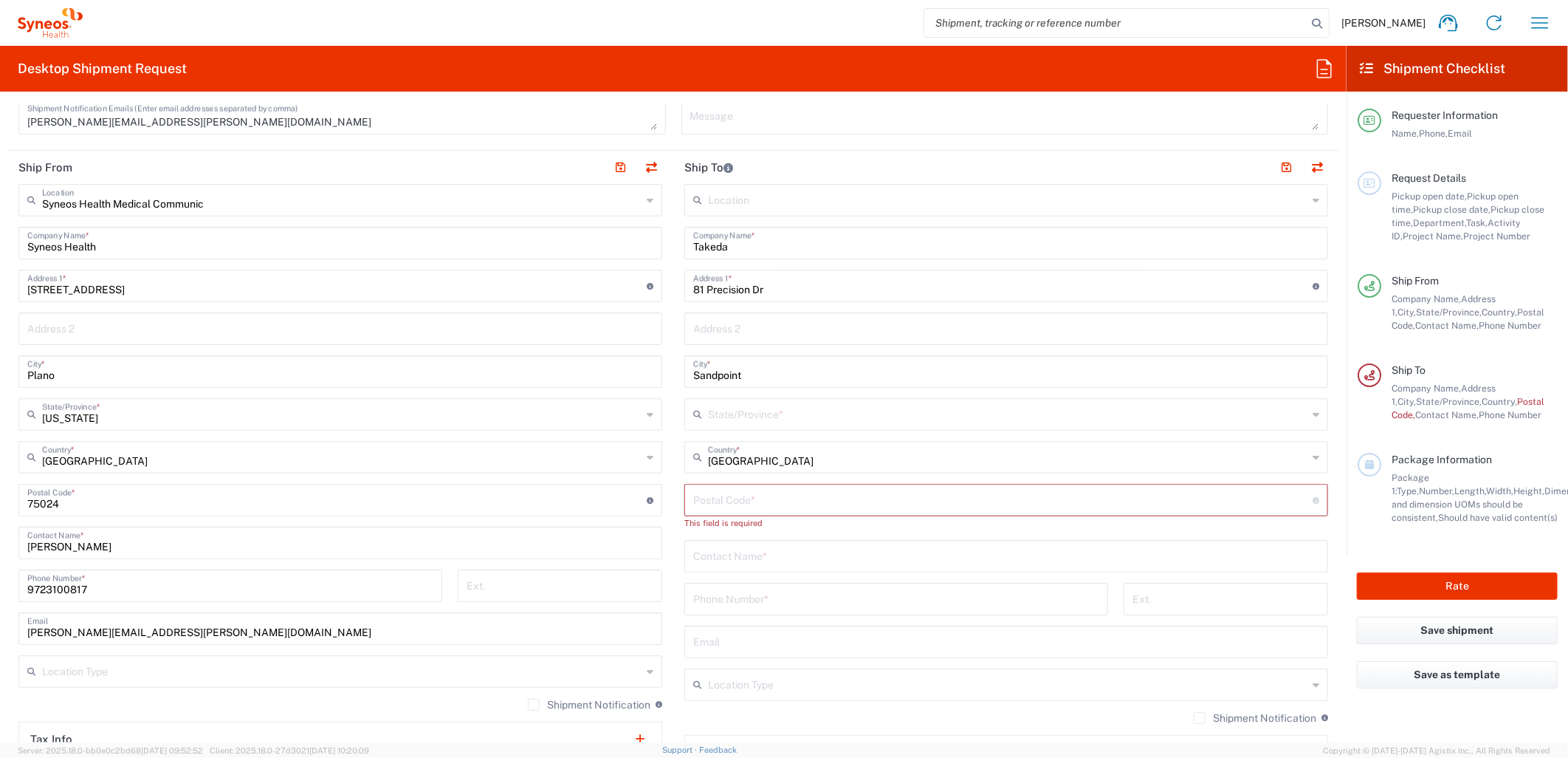
click at [741, 409] on input "text" at bounding box center [1008, 412] width 599 height 25
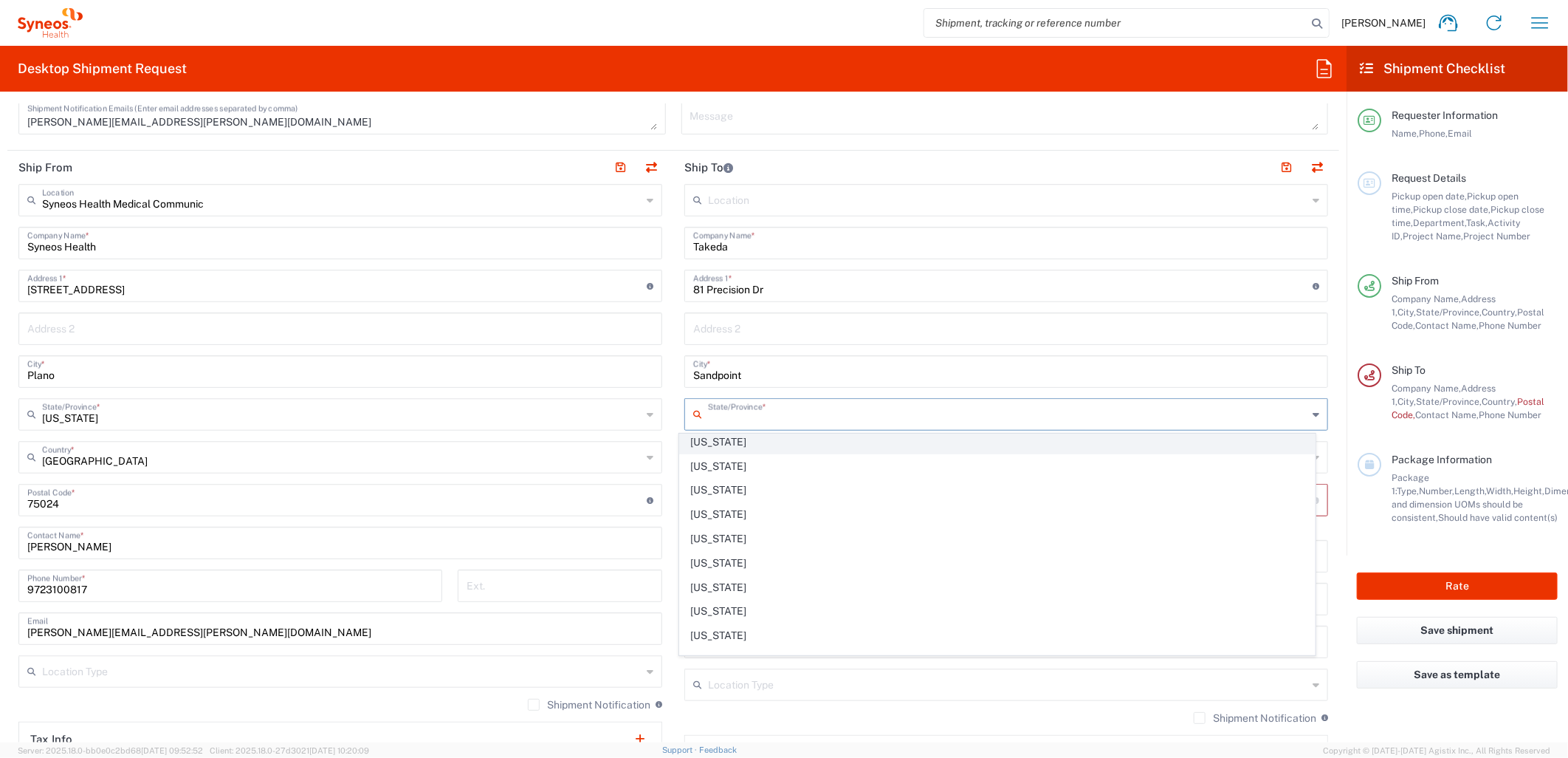
scroll to position [328, 0]
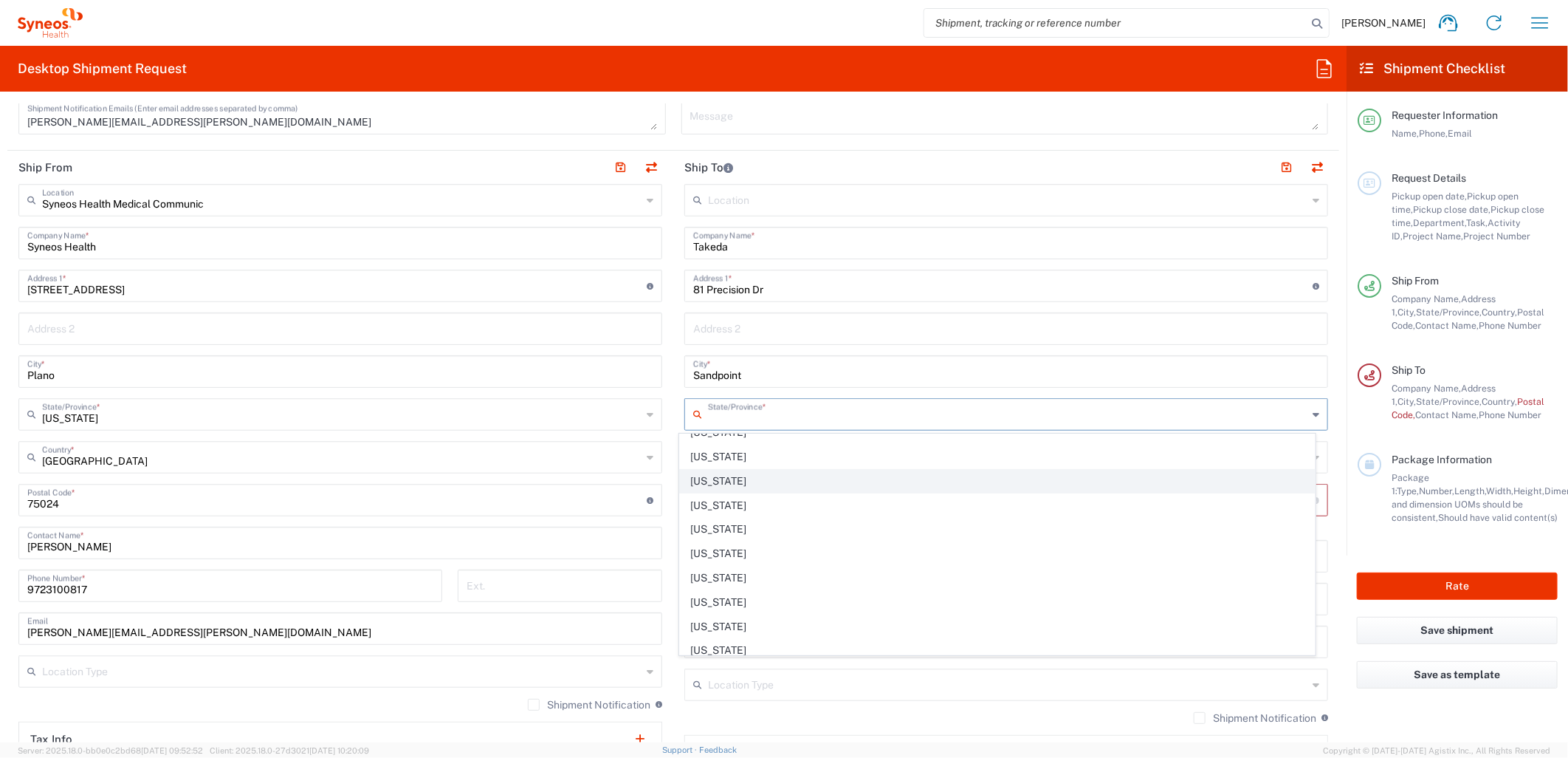
click at [718, 489] on span "[US_STATE]" at bounding box center [997, 481] width 635 height 23
type input "[US_STATE]"
click at [719, 554] on input "text" at bounding box center [1006, 554] width 626 height 25
paste input "83864"
type input "83864"
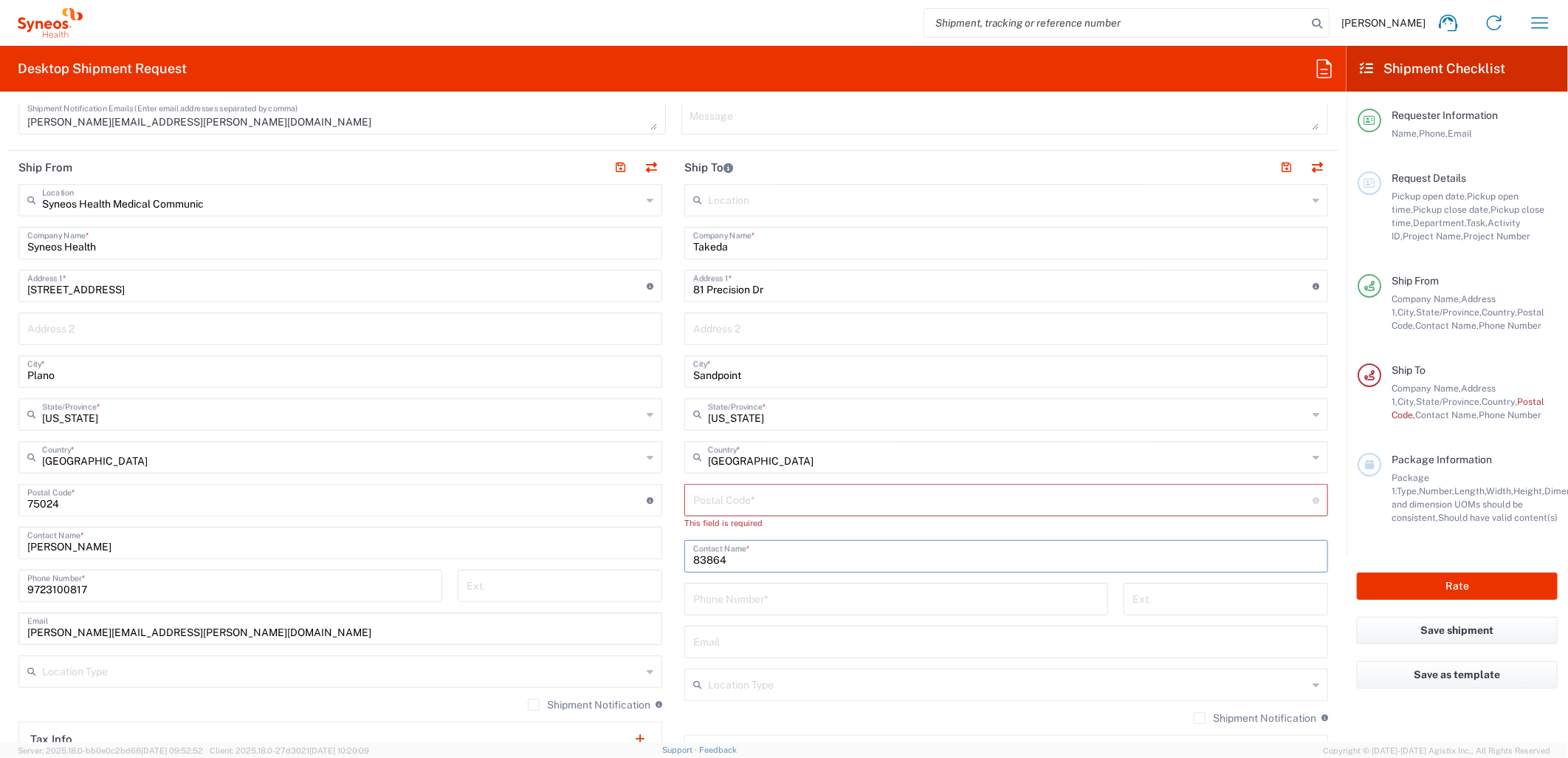
click at [702, 505] on input "undefined" at bounding box center [1003, 498] width 620 height 25
paste input "83864"
type input "83864"
click at [708, 538] on input "83864" at bounding box center [1006, 541] width 626 height 25
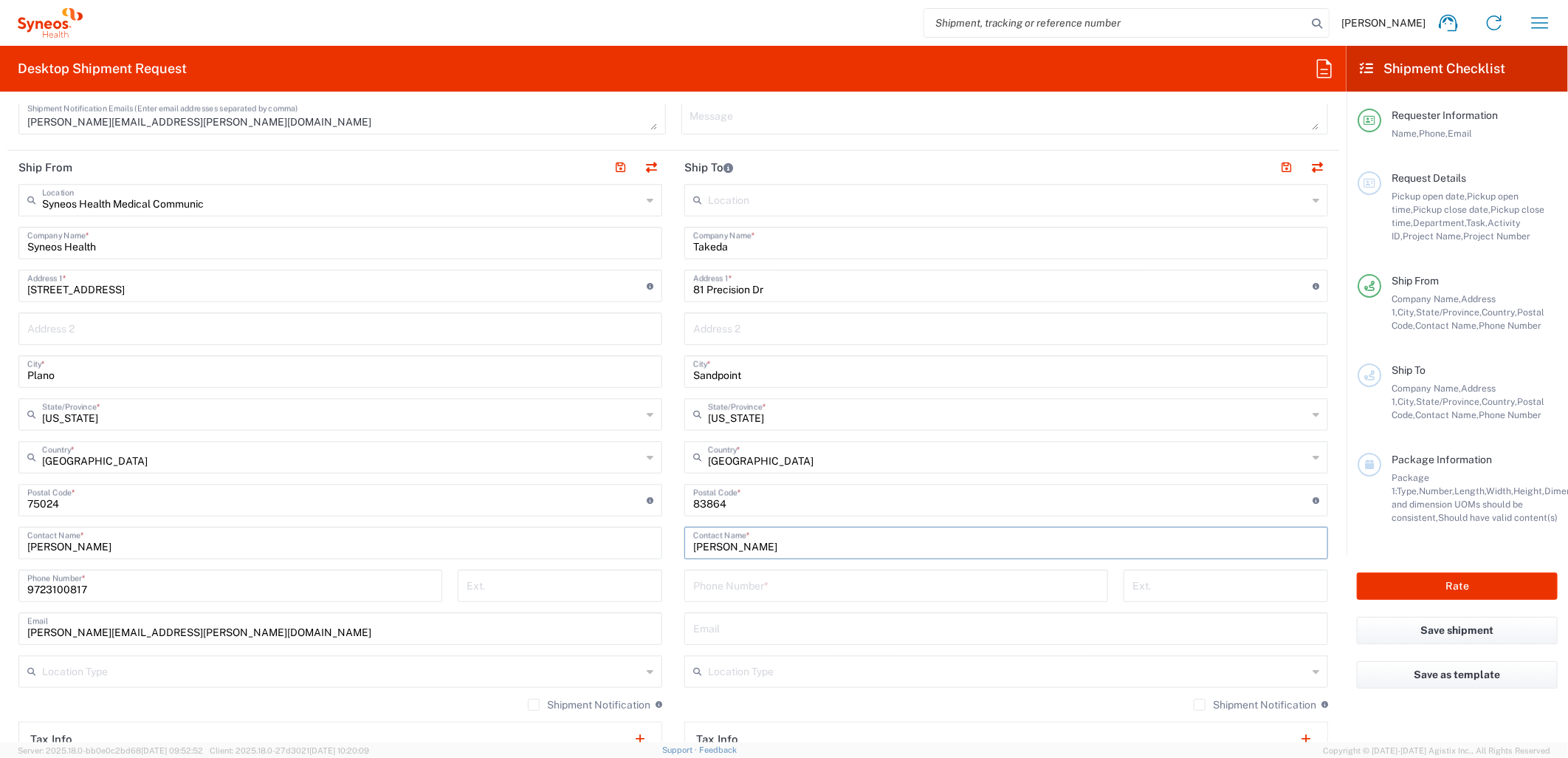
type input "Lindsey Behla"
click at [730, 593] on input "tel" at bounding box center [896, 584] width 406 height 25
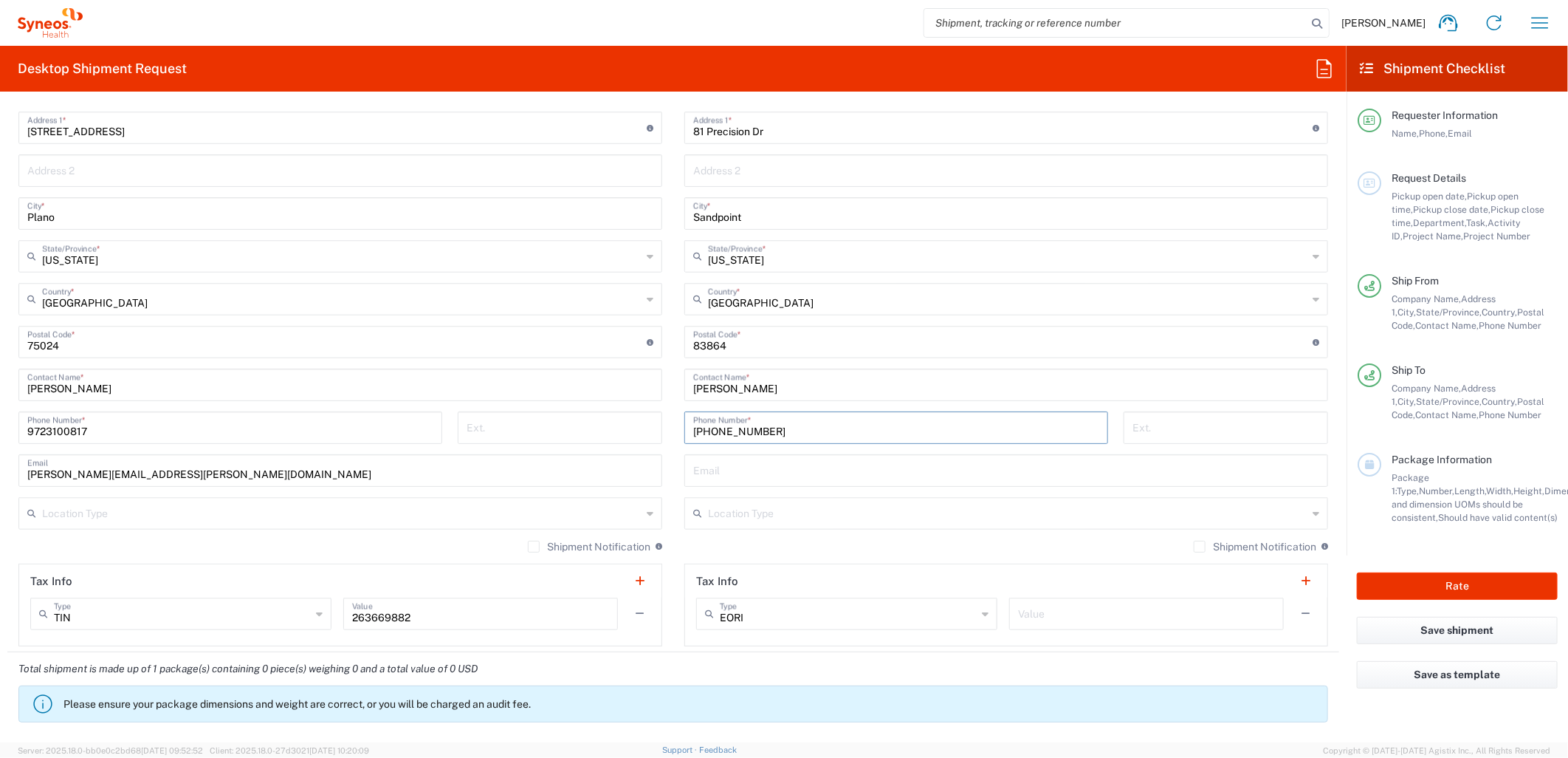
scroll to position [738, 0]
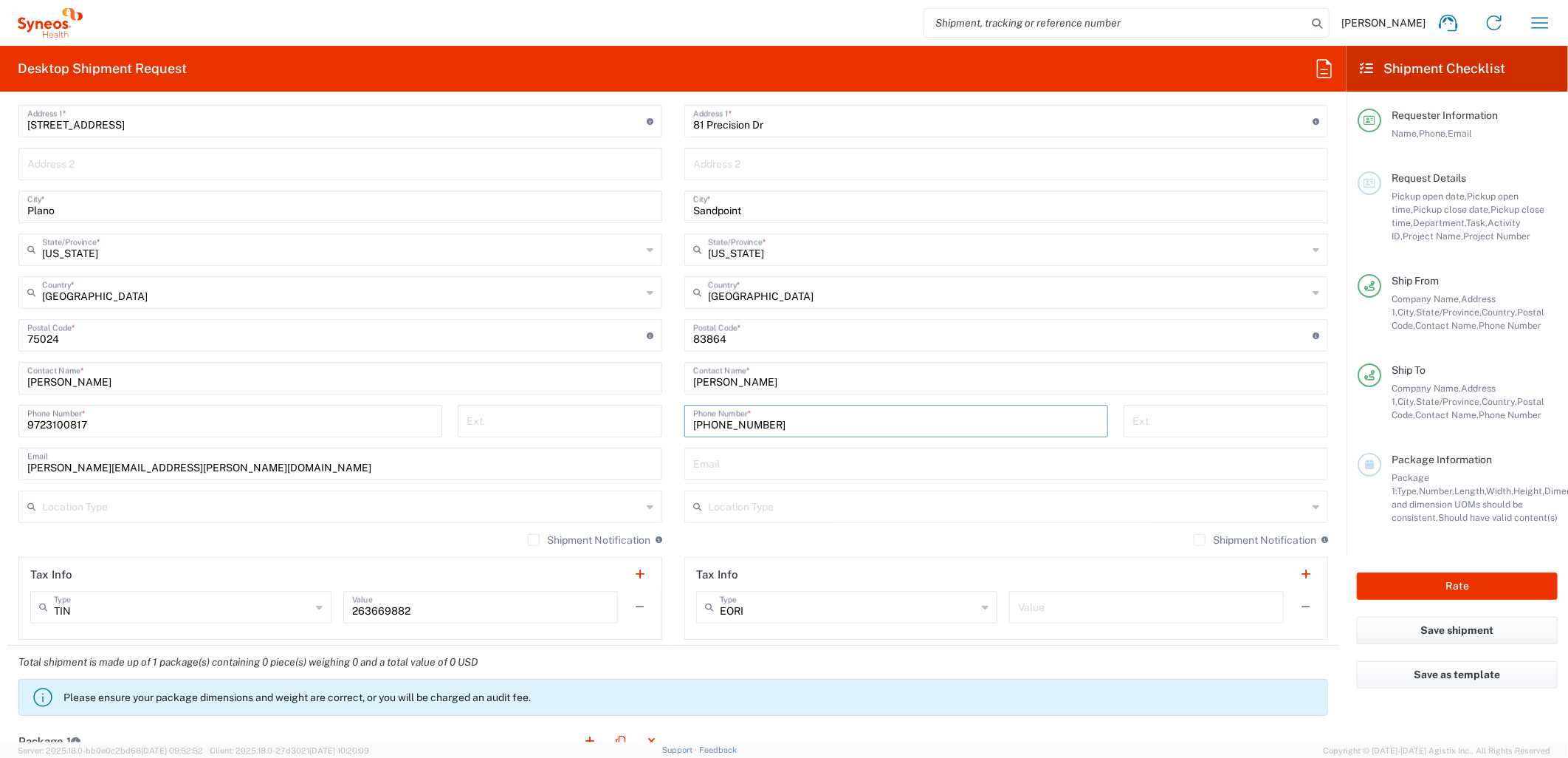
type input "208-255-3609"
click at [522, 547] on div "Shipment Notification If checked, a shipment notification email will be sent to…" at bounding box center [340, 544] width 644 height 24
click at [532, 534] on label "Shipment Notification" at bounding box center [589, 540] width 122 height 11
click at [534, 540] on input "Shipment Notification" at bounding box center [534, 540] width 0 height 0
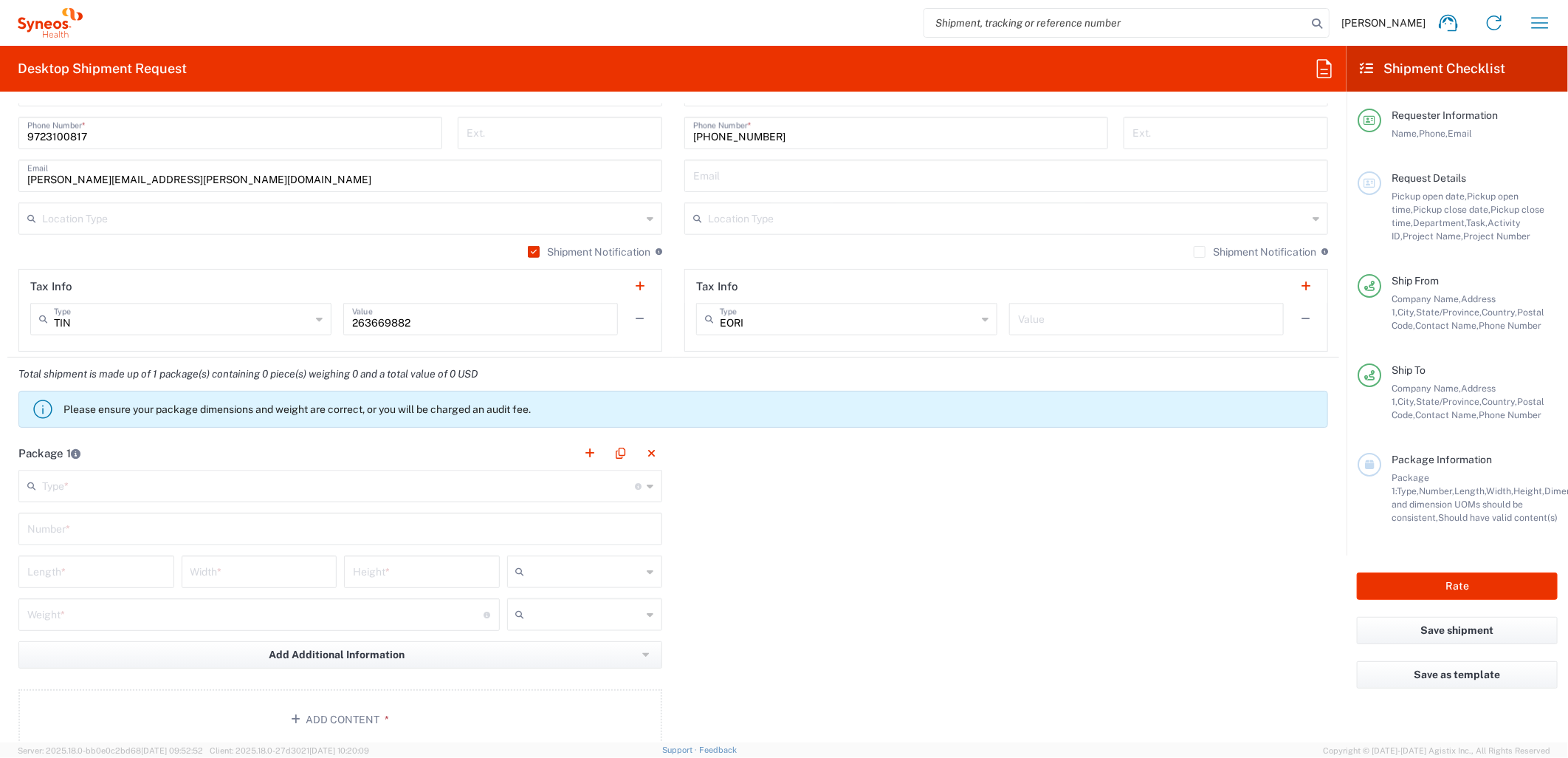
scroll to position [1067, 0]
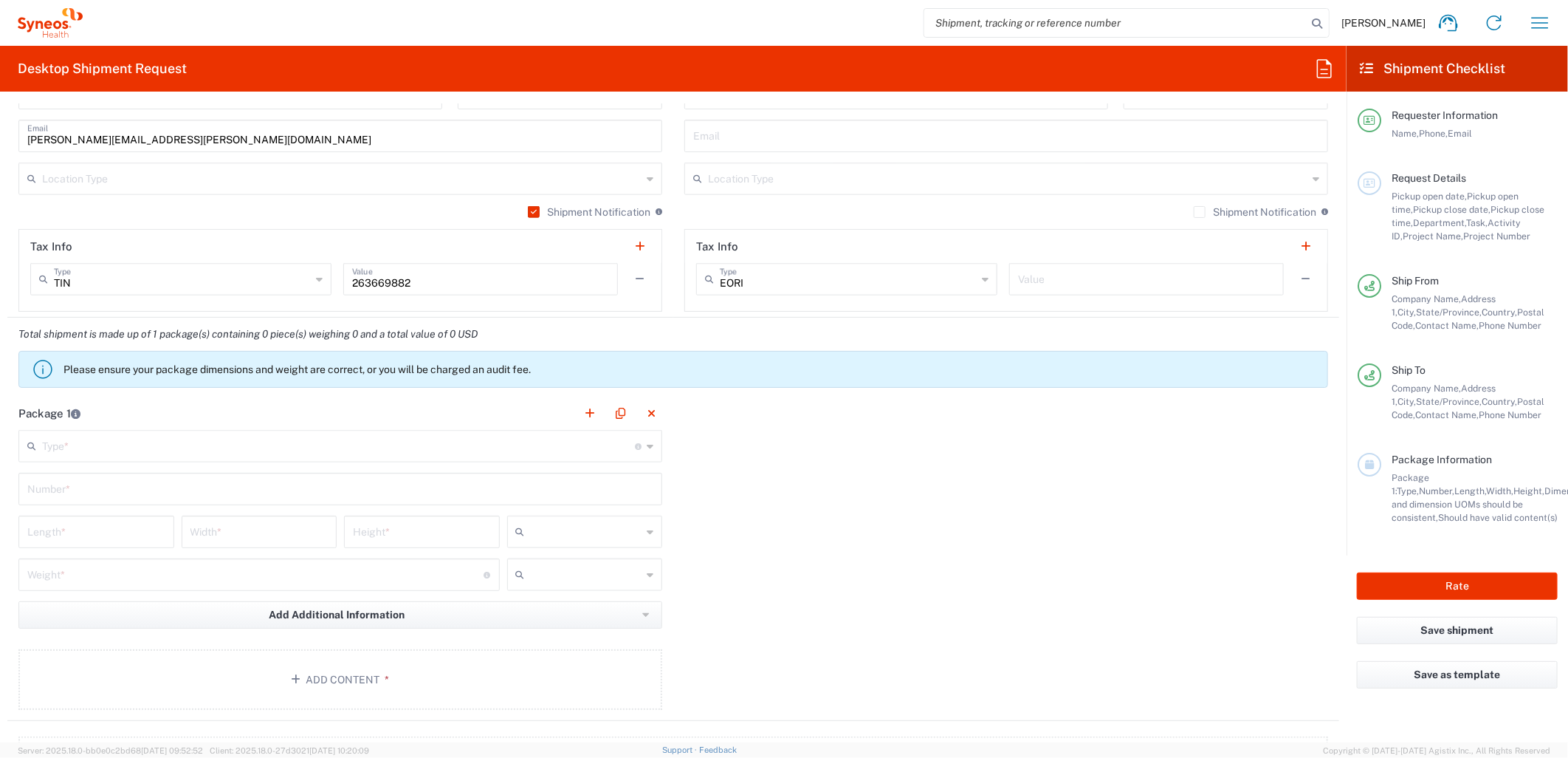
click at [303, 459] on div "Type * Material used to package goods" at bounding box center [340, 446] width 644 height 33
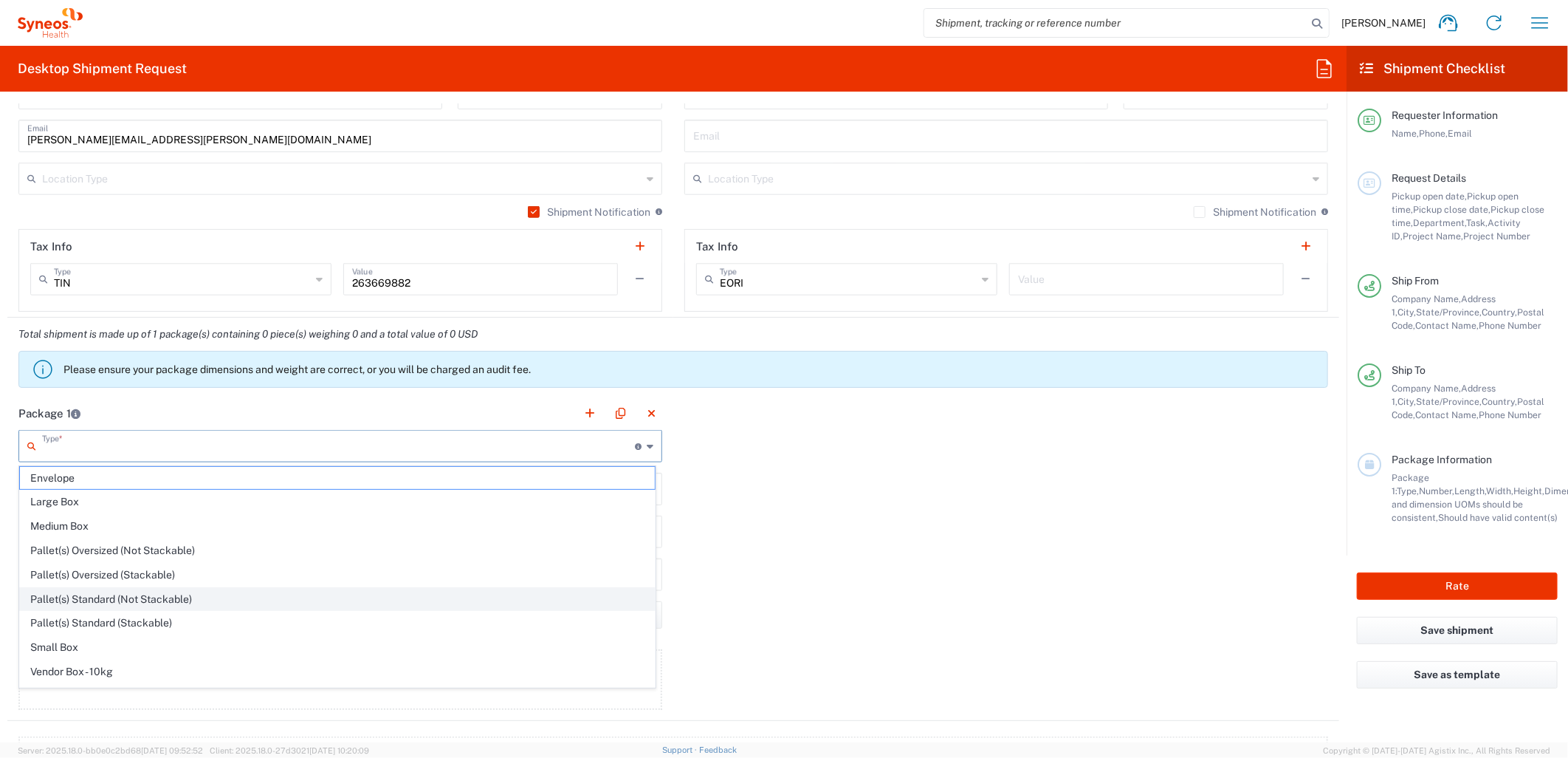
scroll to position [47, 0]
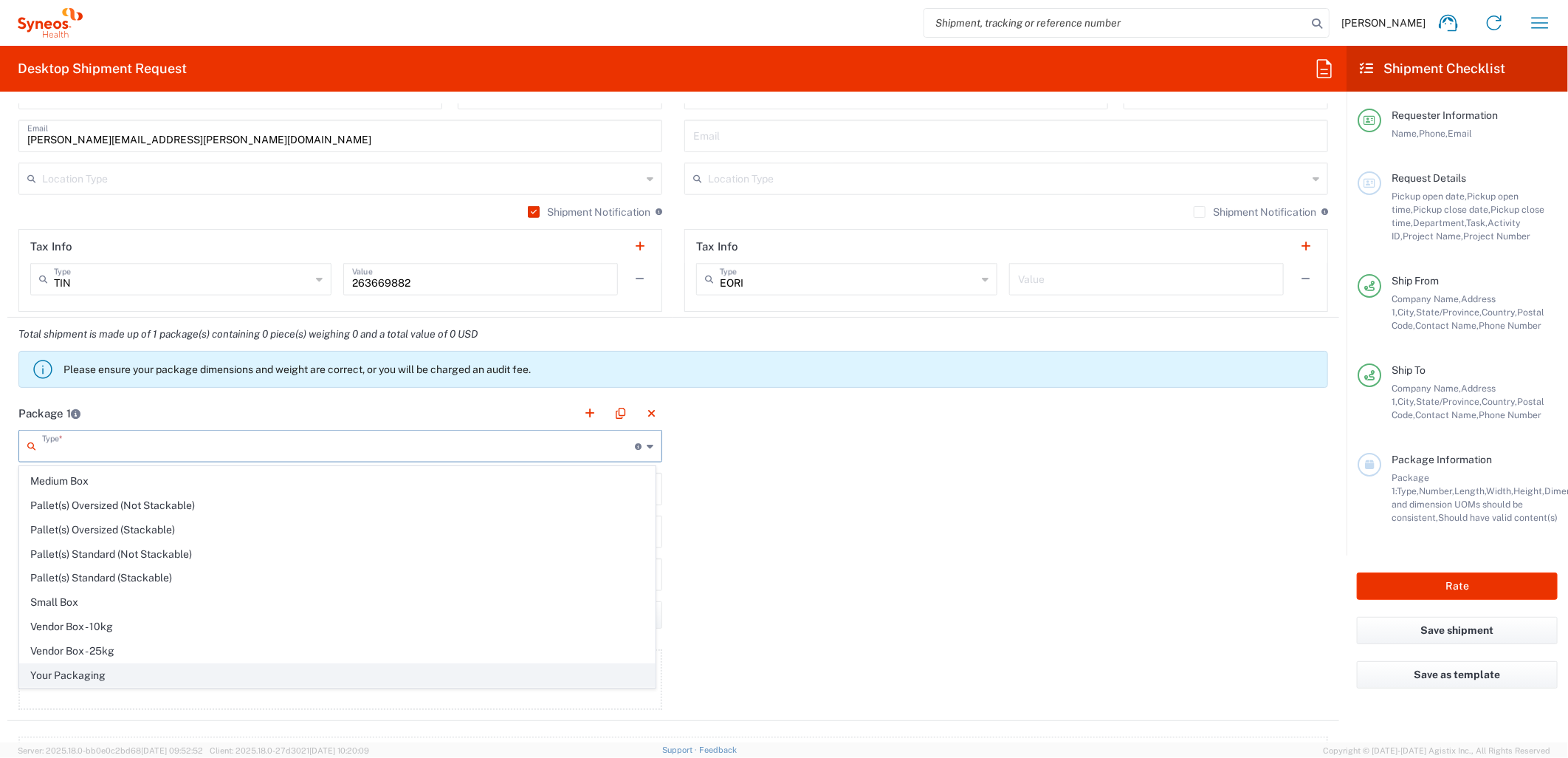
click at [127, 665] on span "Your Packaging" at bounding box center [337, 676] width 635 height 23
type input "Your Packaging"
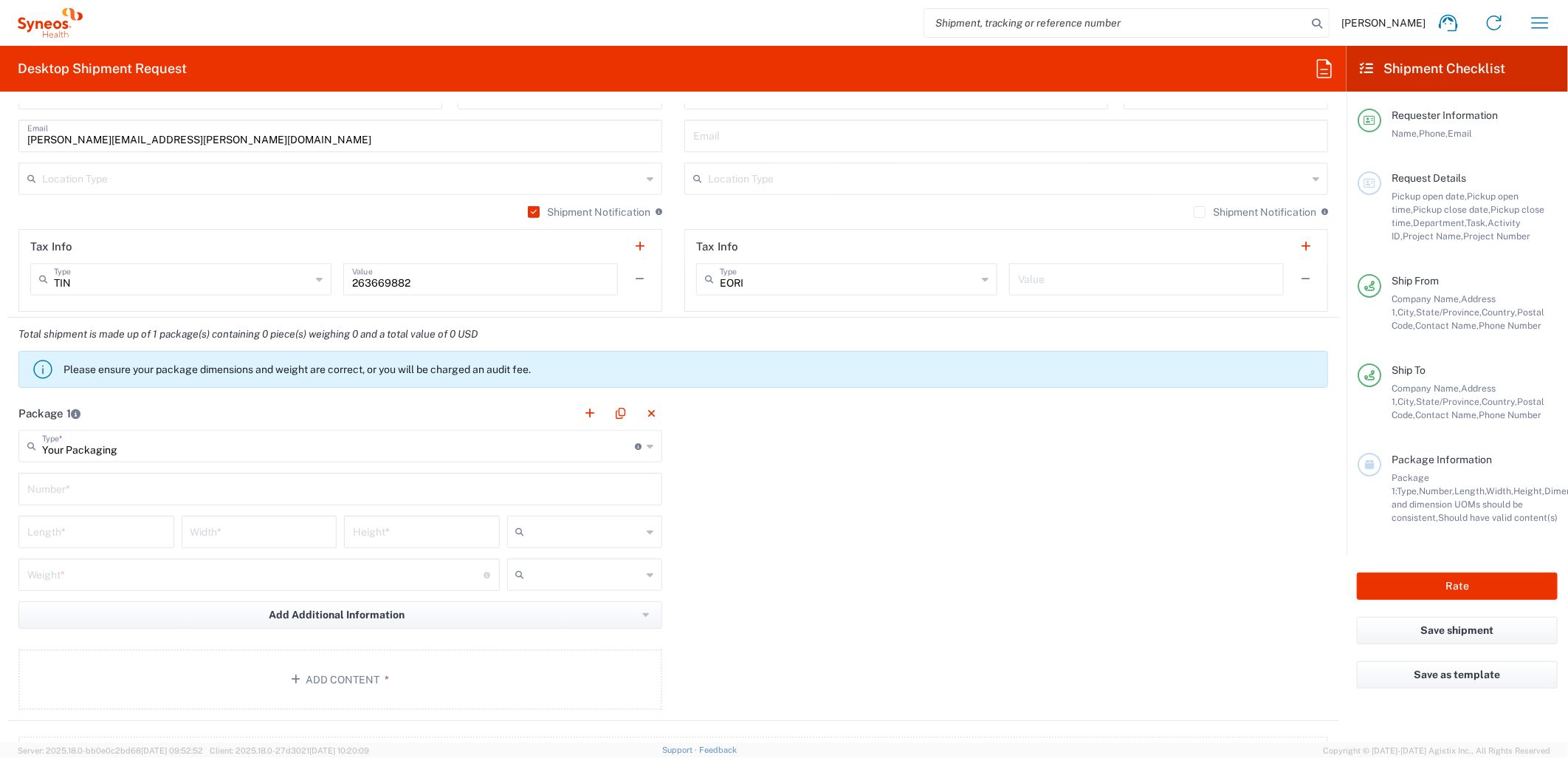
click at [143, 489] on input "text" at bounding box center [340, 487] width 626 height 25
type input "1"
type input "12"
type input "10"
type input "1"
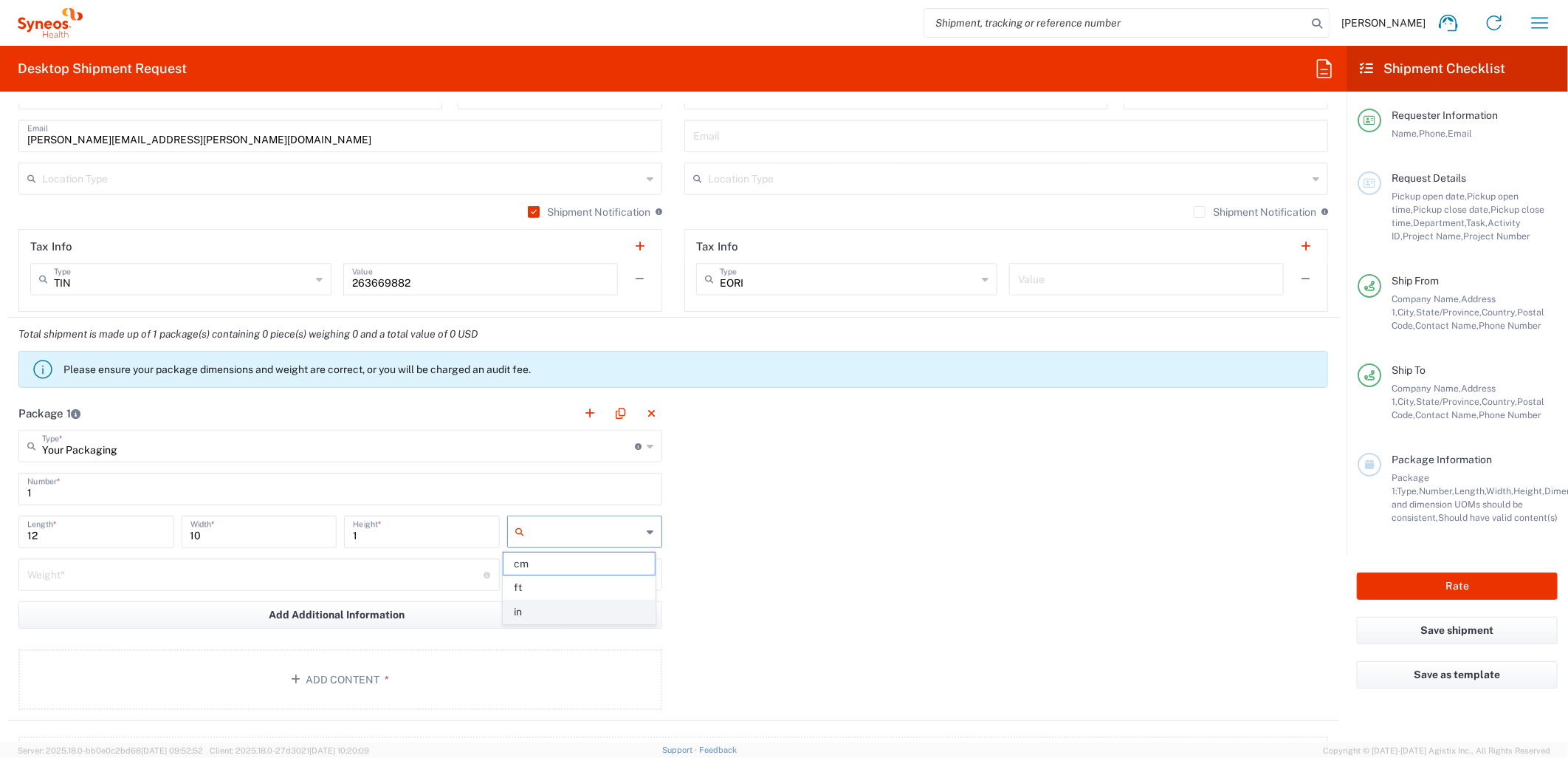
click at [525, 617] on span "in" at bounding box center [578, 612] width 150 height 23
type input "in"
click at [392, 575] on input "number" at bounding box center [255, 573] width 457 height 25
type input "5"
click at [539, 581] on input "text" at bounding box center [587, 574] width 112 height 24
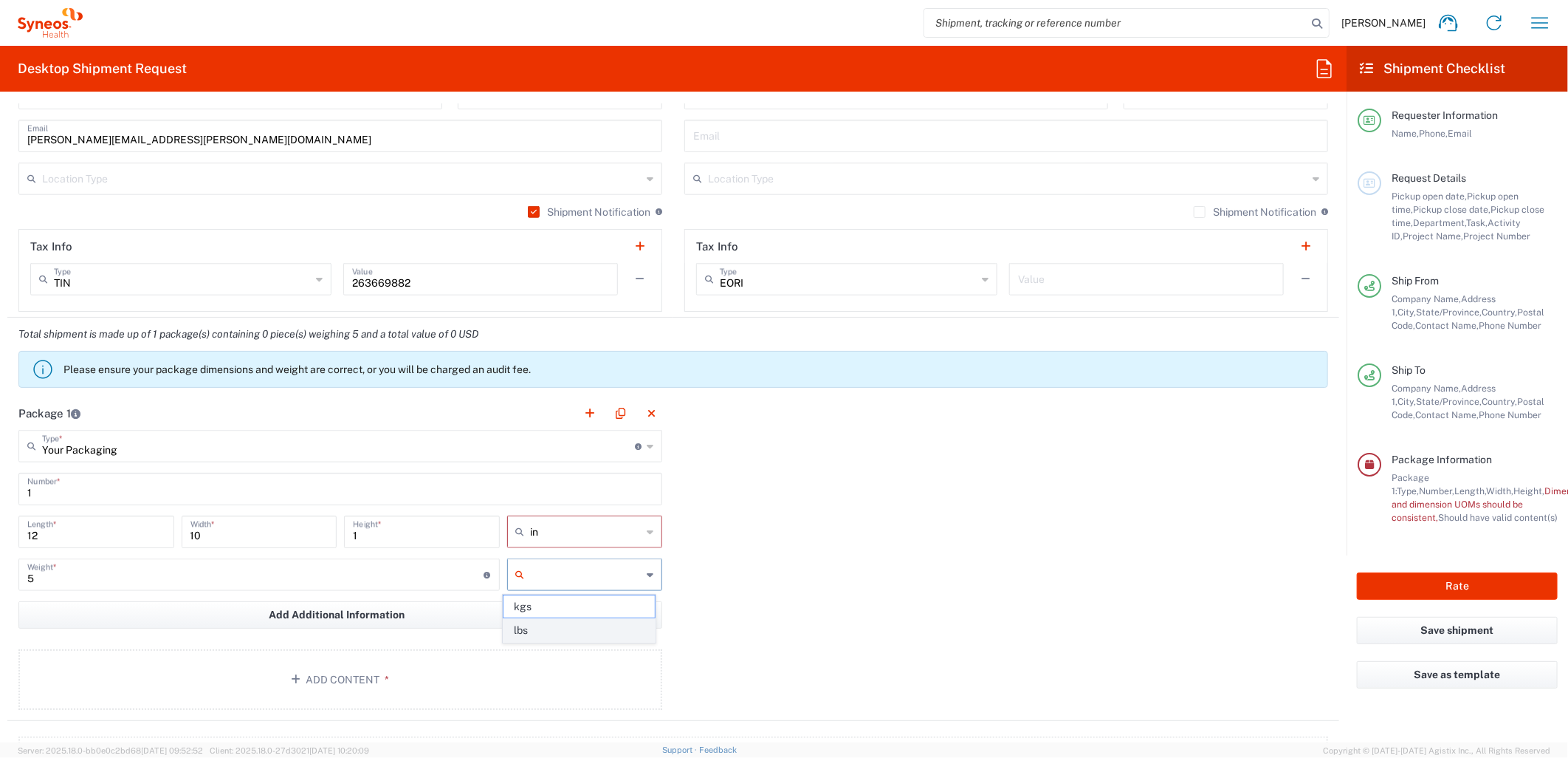
click at [543, 633] on span "lbs" at bounding box center [578, 631] width 150 height 23
type input "lbs"
click at [567, 682] on button "Add Content *" at bounding box center [340, 680] width 644 height 61
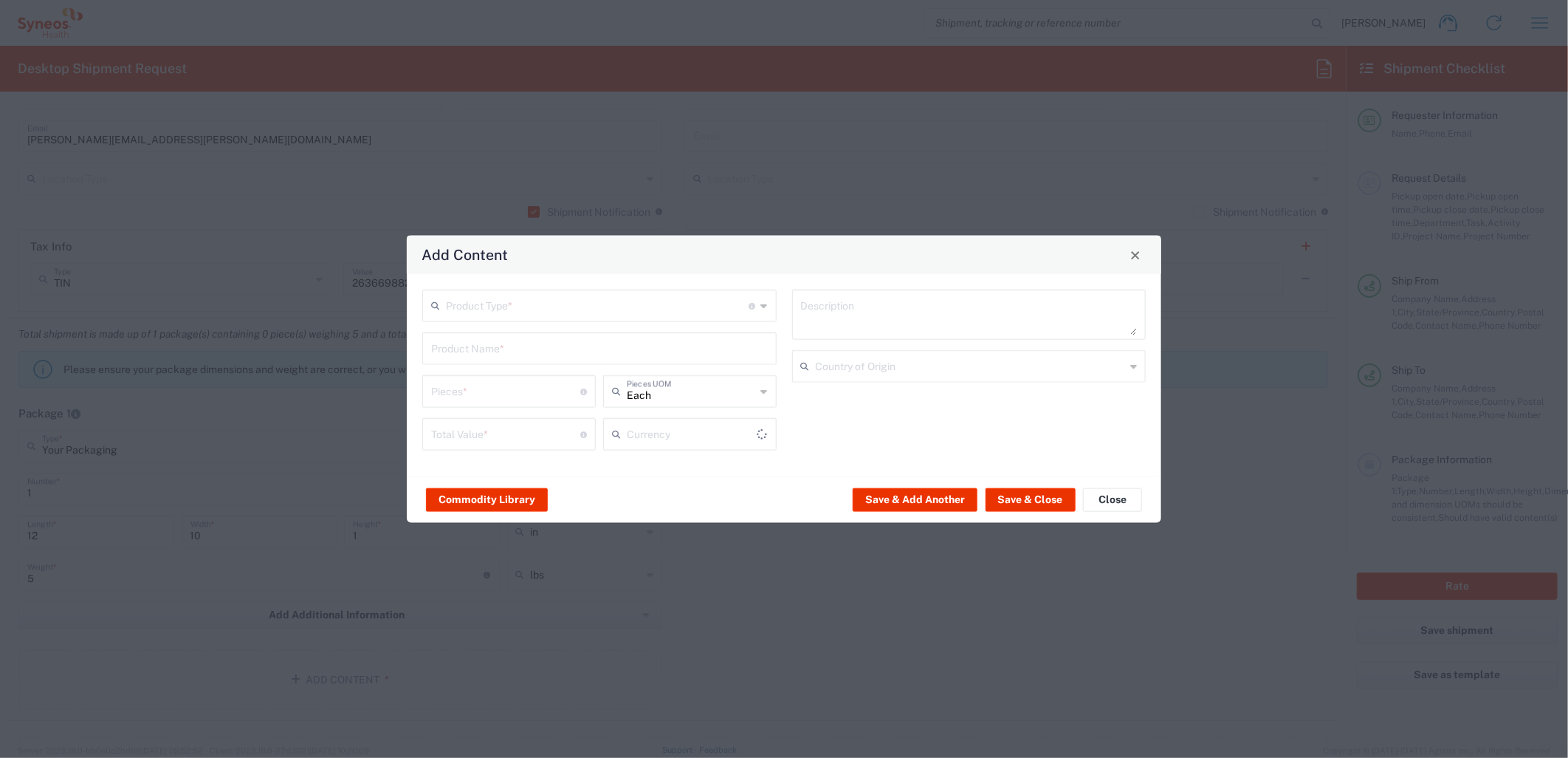
type input "US Dollar"
click at [669, 312] on input "text" at bounding box center [598, 304] width 304 height 25
click at [595, 342] on span "Documents" at bounding box center [598, 338] width 351 height 23
type input "Documents"
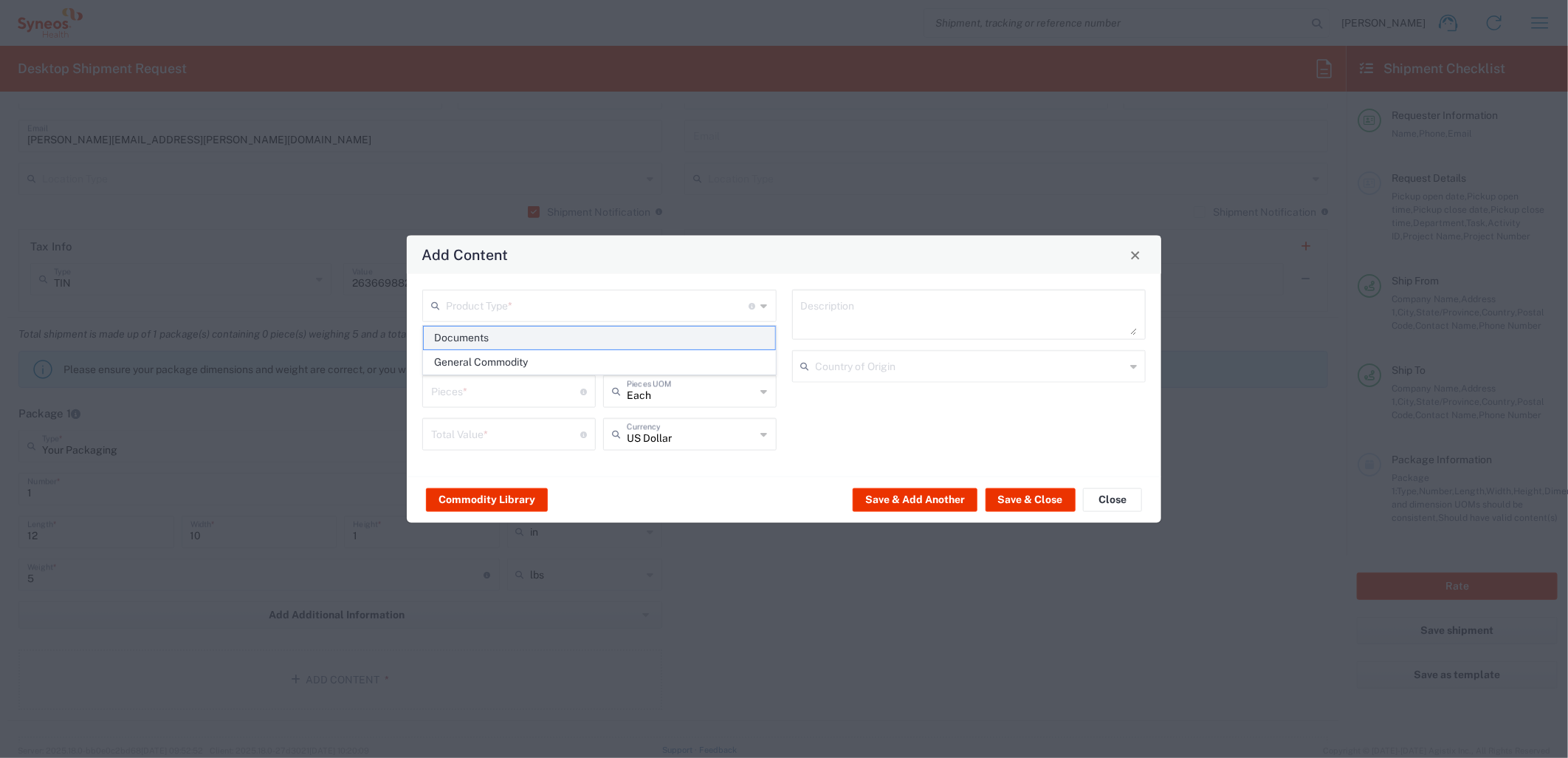
type input "1"
type textarea "Documents"
click at [1000, 499] on button "Save & Close" at bounding box center [1031, 499] width 90 height 24
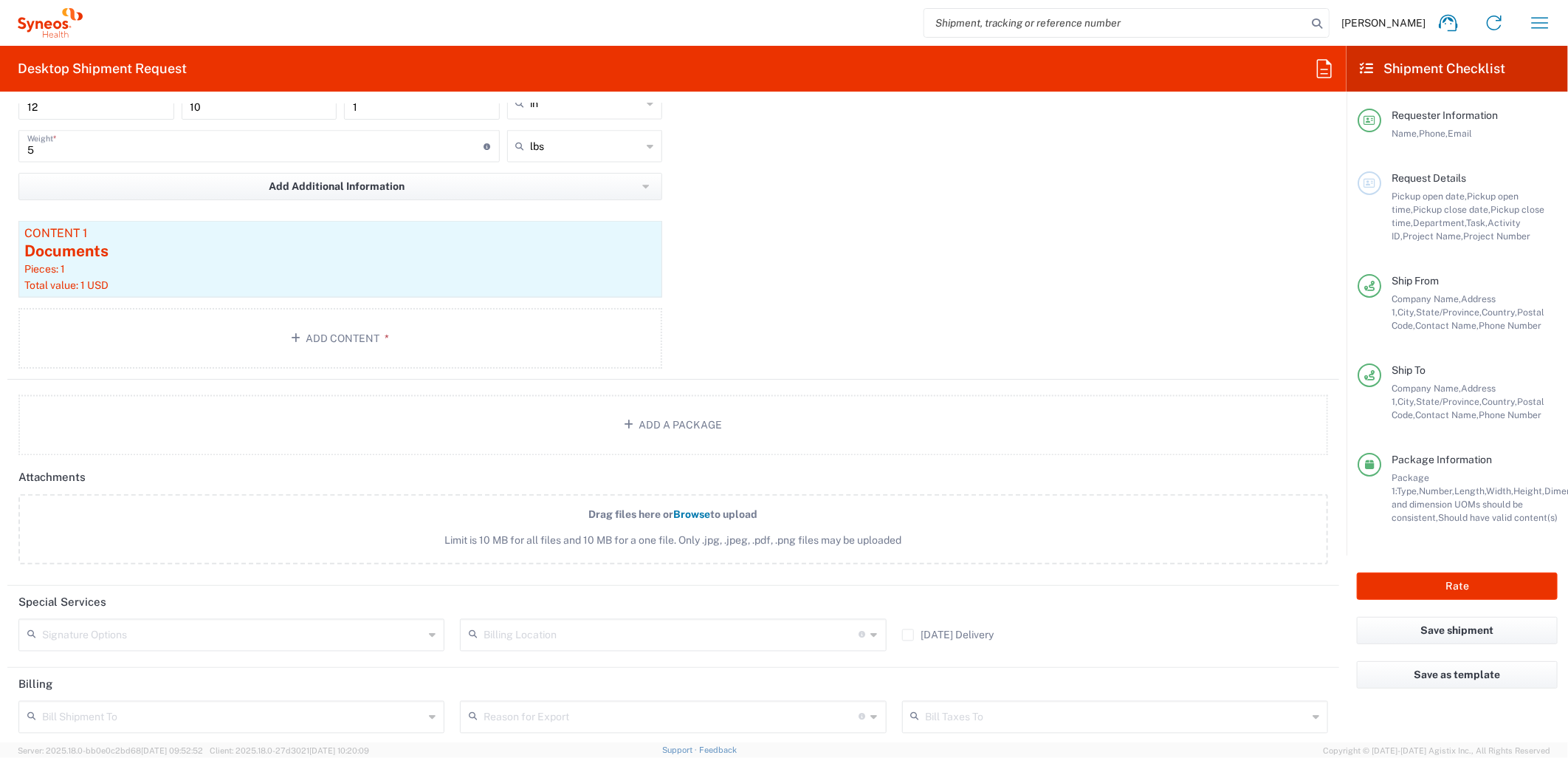
scroll to position [1560, 0]
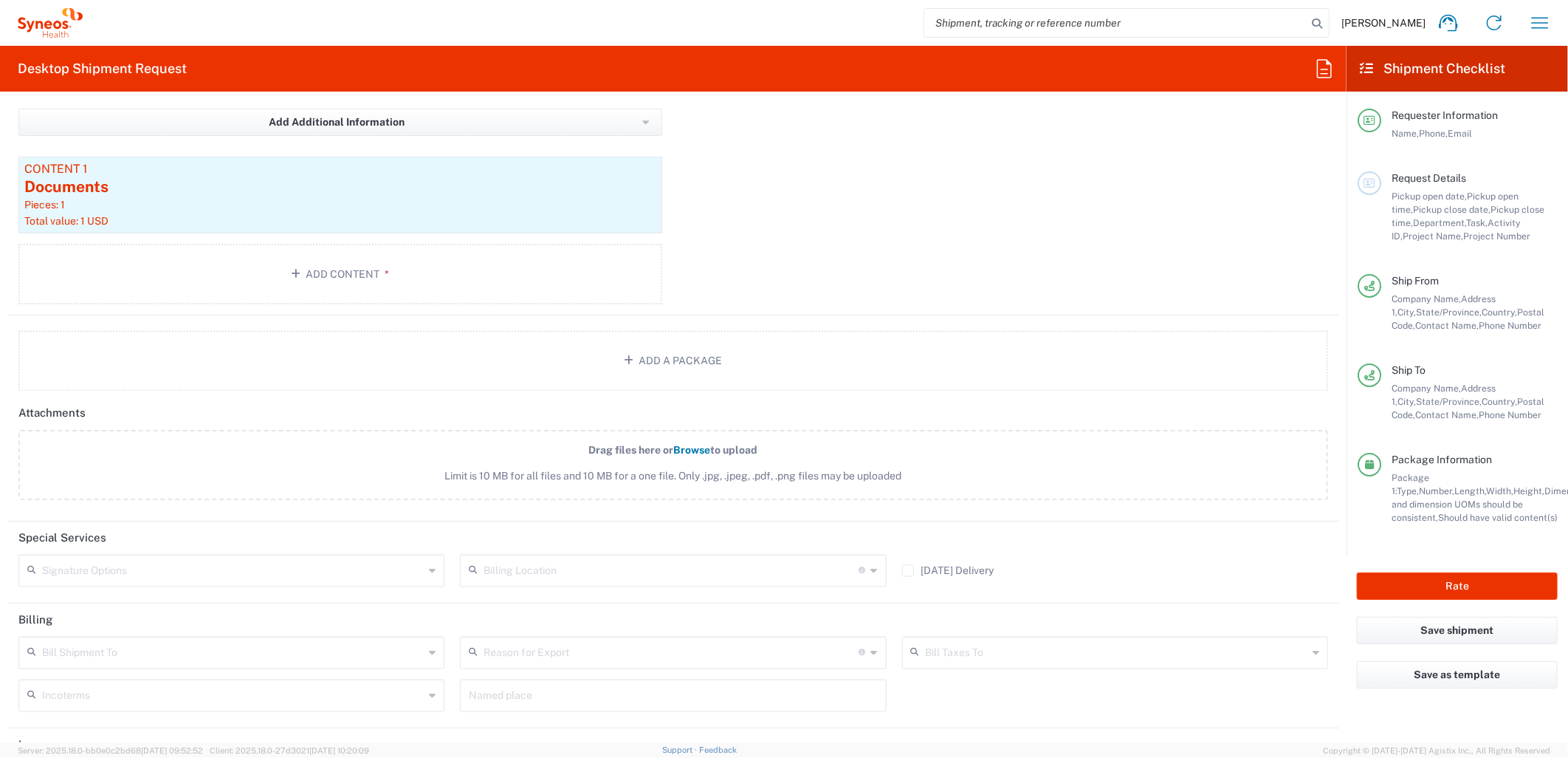
click at [210, 652] on input "text" at bounding box center [232, 651] width 382 height 25
click at [115, 682] on span "Sender/Shipper" at bounding box center [229, 705] width 420 height 23
type input "Sender/Shipper"
click at [1411, 587] on button "Rate" at bounding box center [1457, 586] width 201 height 27
type input "MCUS.IMSE.CL.7068638"
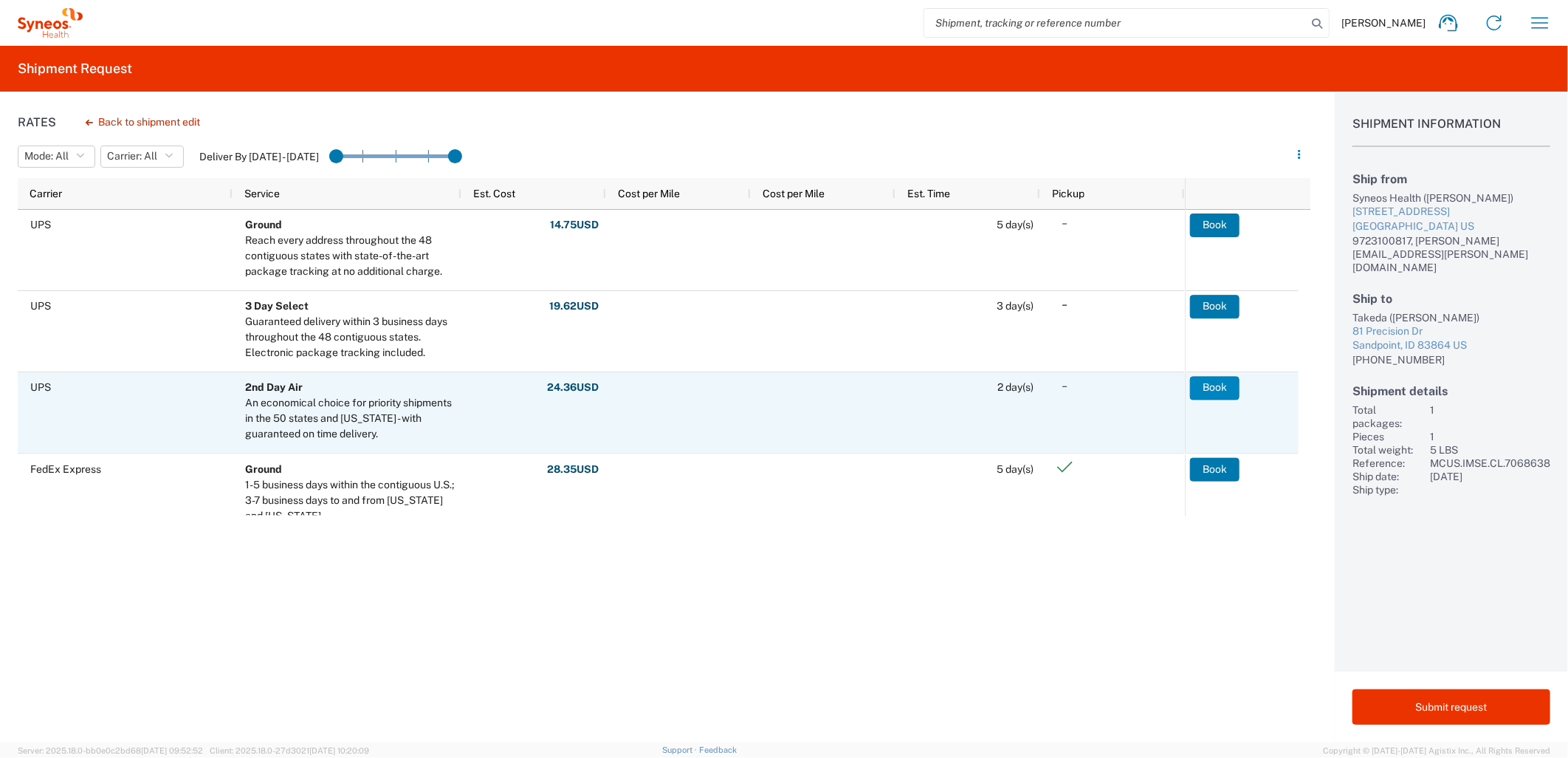
click at [1222, 383] on button "Book" at bounding box center [1215, 388] width 49 height 24
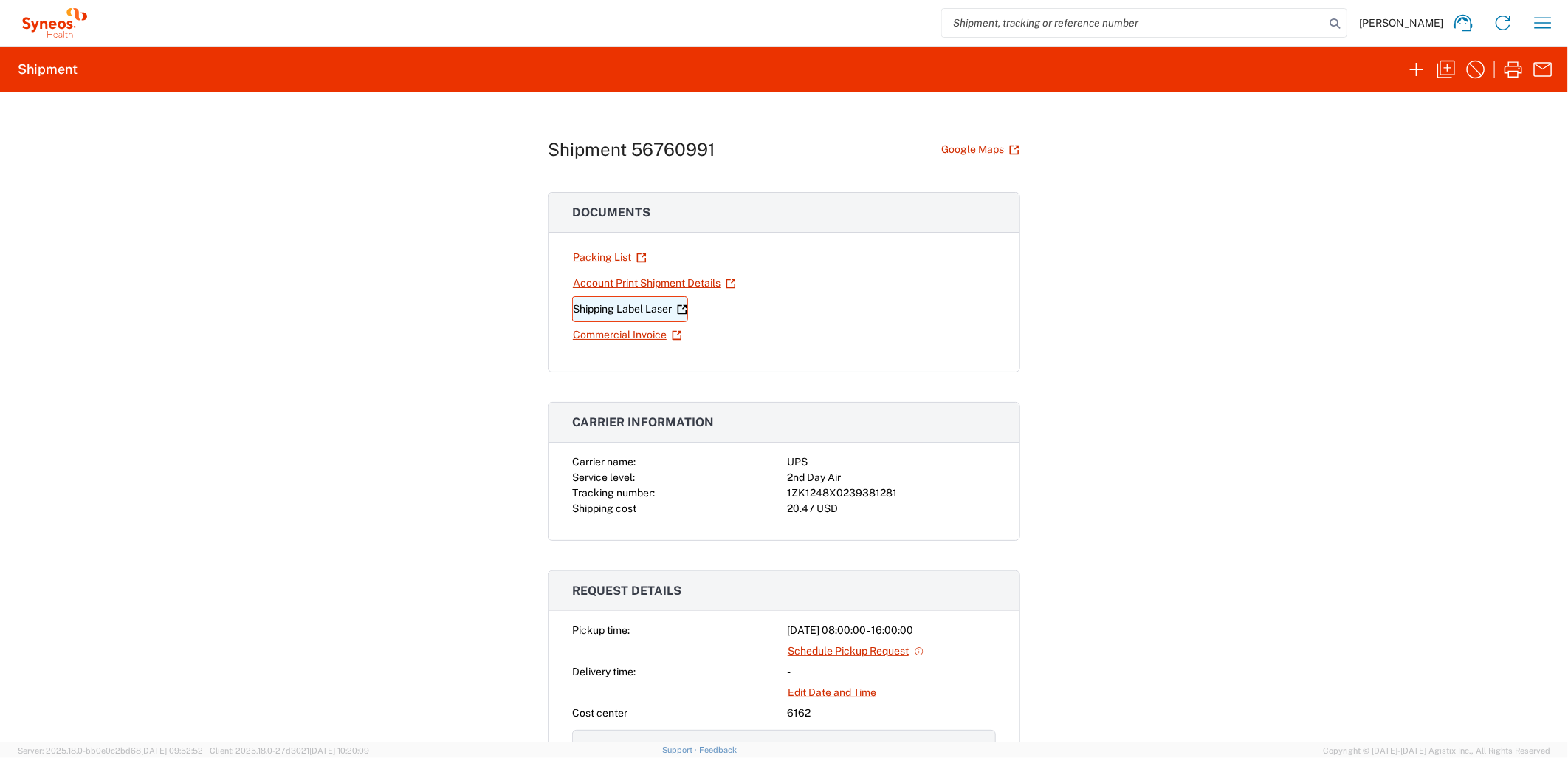
click at [657, 318] on link "Shipping Label Laser" at bounding box center [630, 309] width 116 height 25
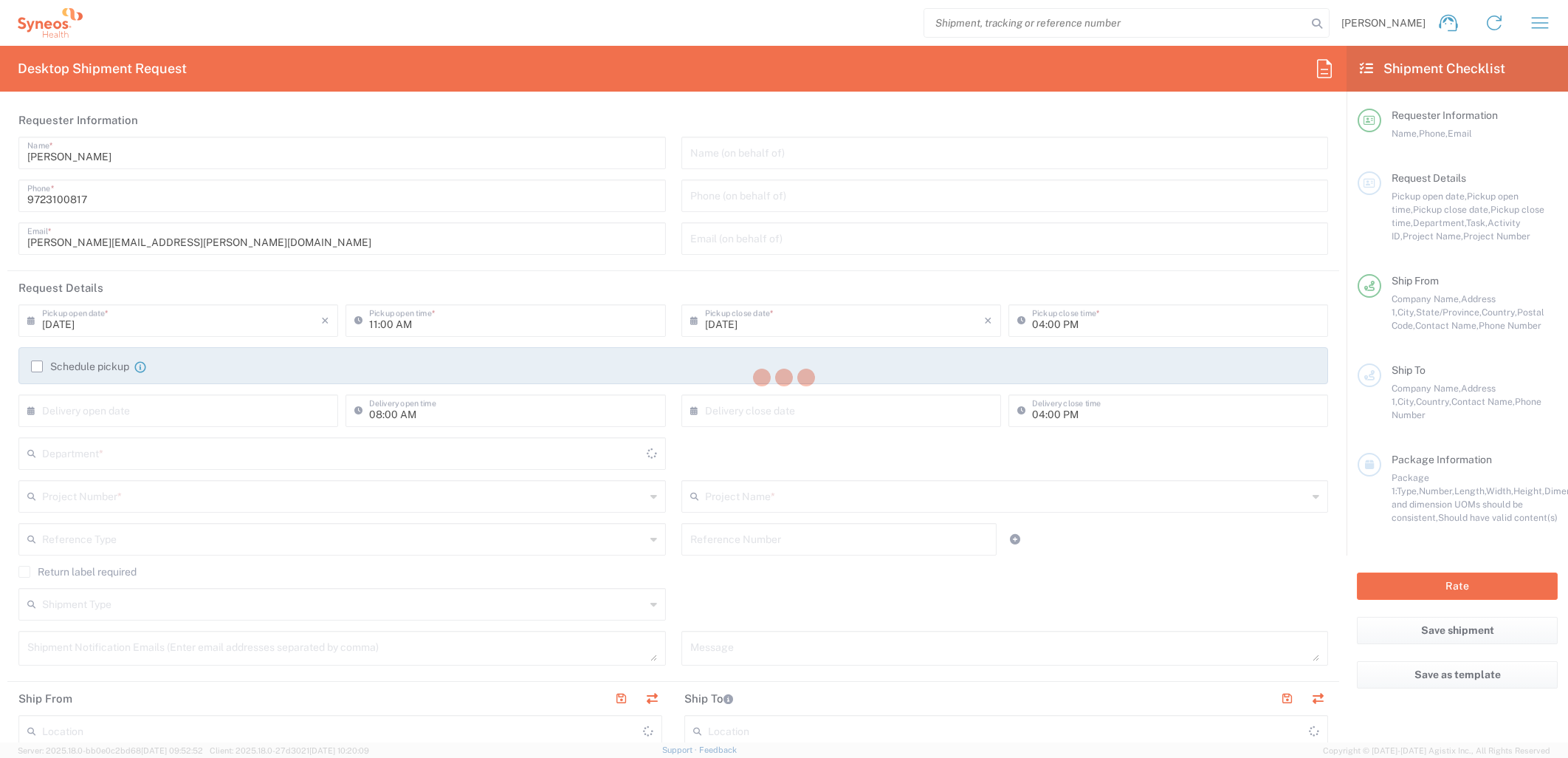
type input "Syneos Health Medical Communic"
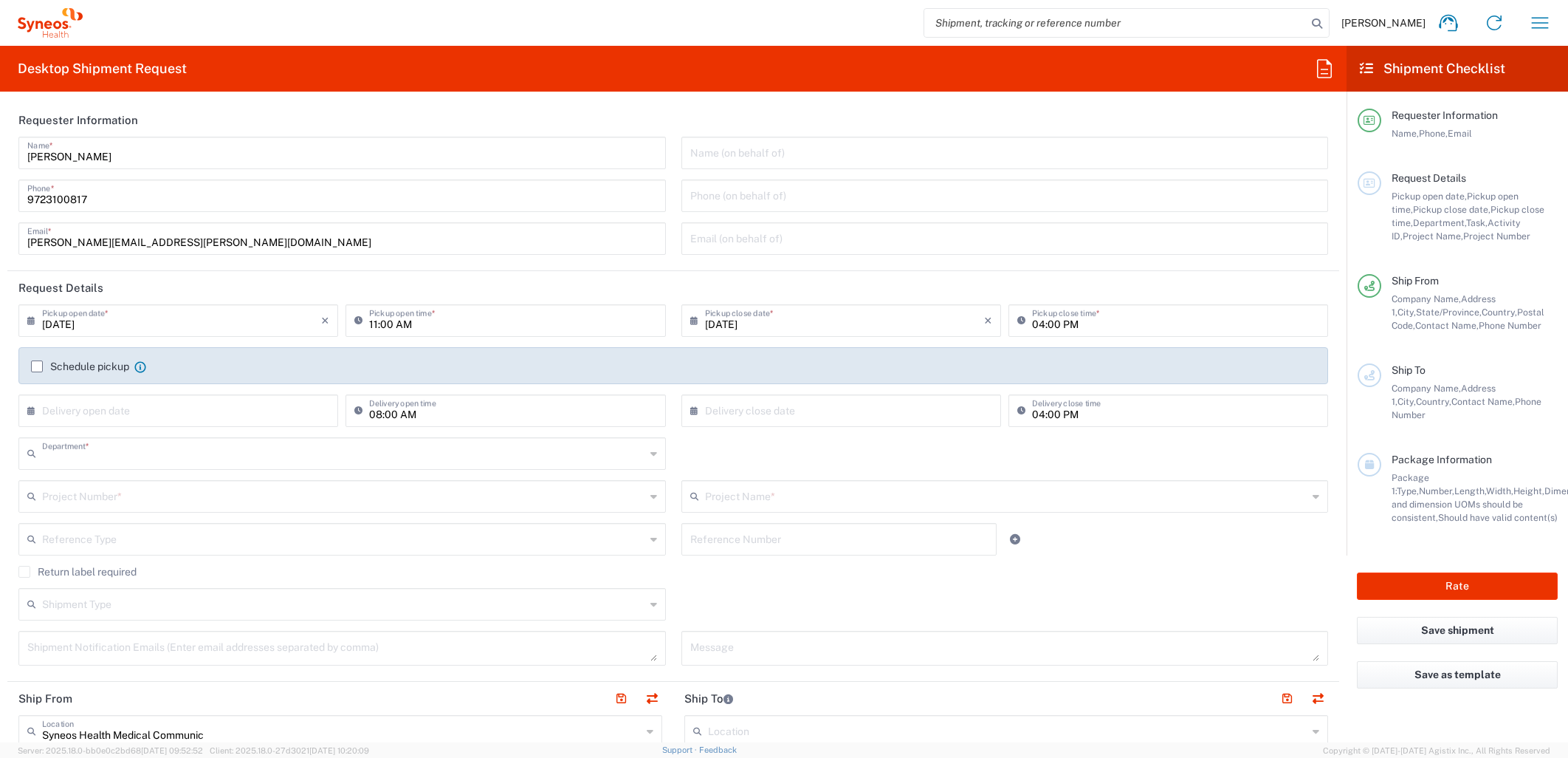
type input "6162"
click at [1547, 30] on icon "button" at bounding box center [1540, 22] width 24 height 24
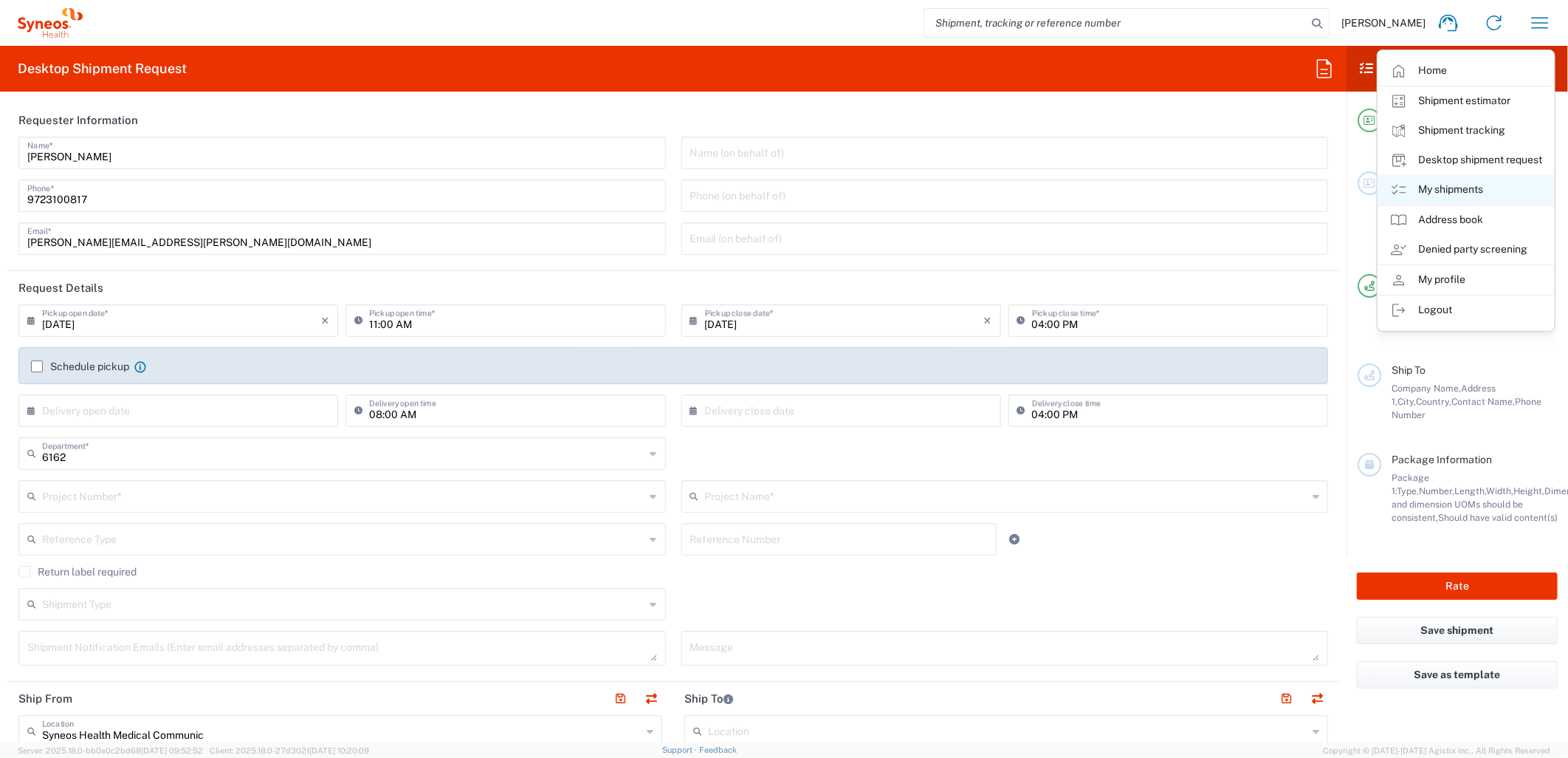
click at [1435, 188] on link "My shipments" at bounding box center [1466, 190] width 176 height 30
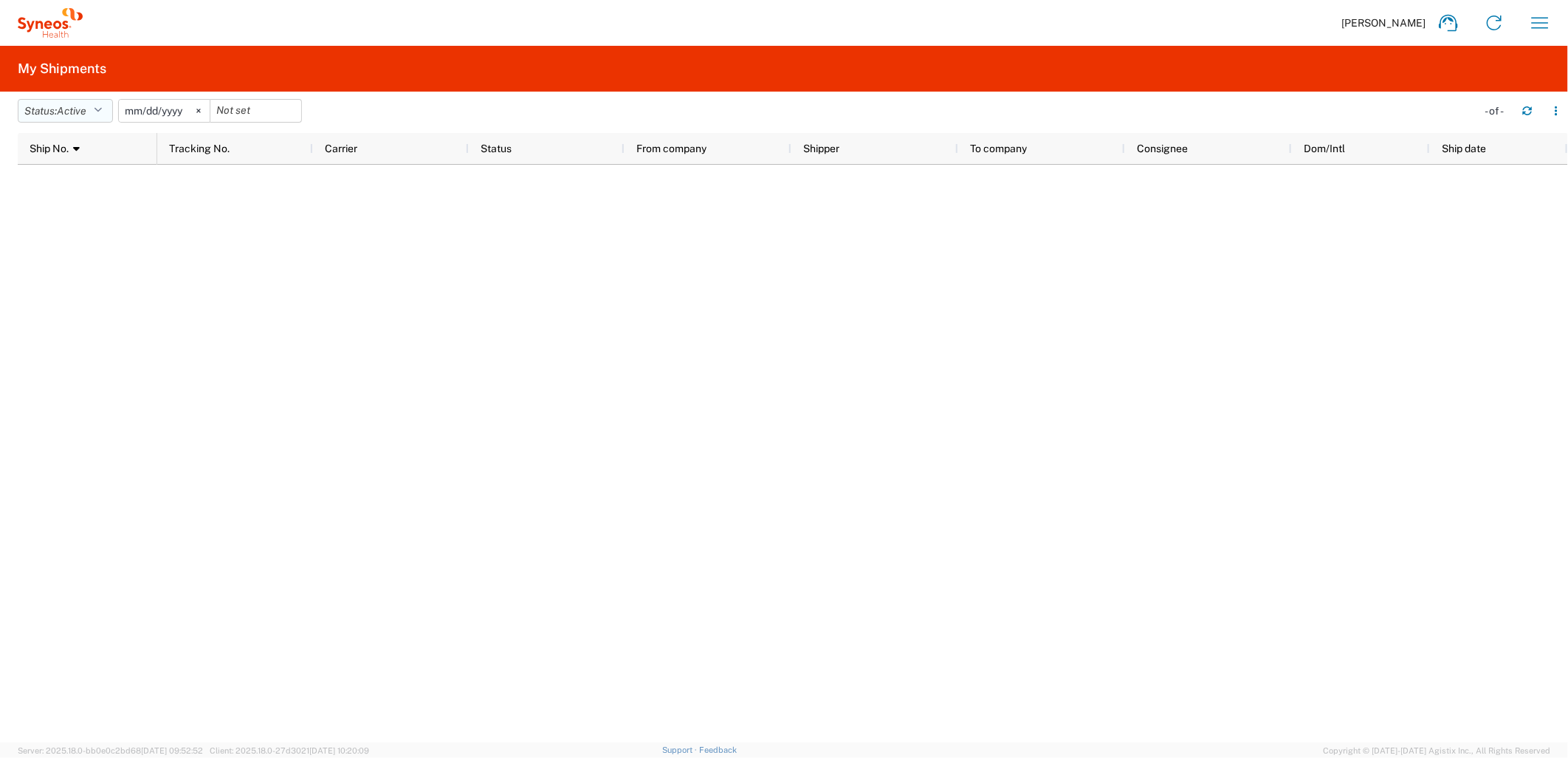
click at [101, 106] on icon "button" at bounding box center [98, 111] width 8 height 11
click at [64, 187] on span "All" at bounding box center [104, 189] width 172 height 23
